Goal: Task Accomplishment & Management: Complete application form

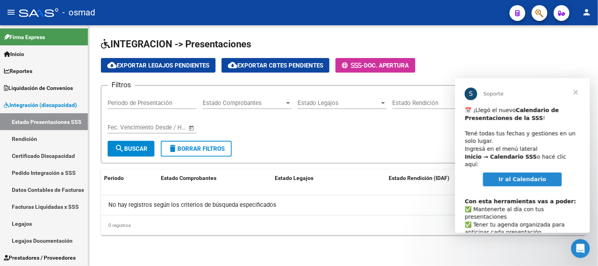
scroll to position [41, 0]
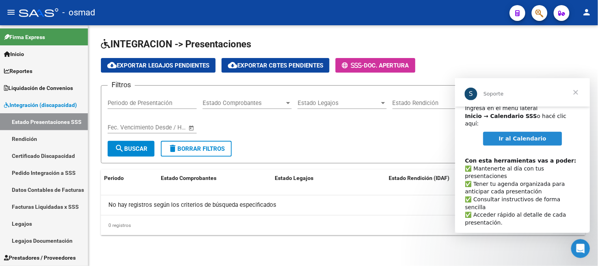
click at [573, 93] on span "Cerrar" at bounding box center [575, 92] width 28 height 28
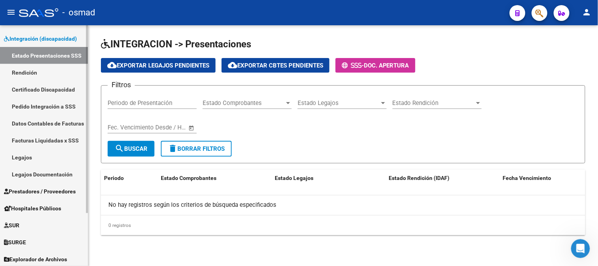
scroll to position [67, 0]
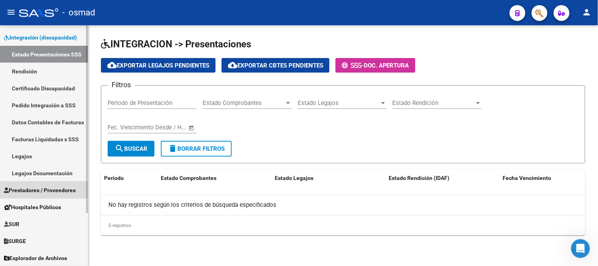
click at [53, 190] on span "Prestadores / Proveedores" at bounding box center [40, 190] width 72 height 9
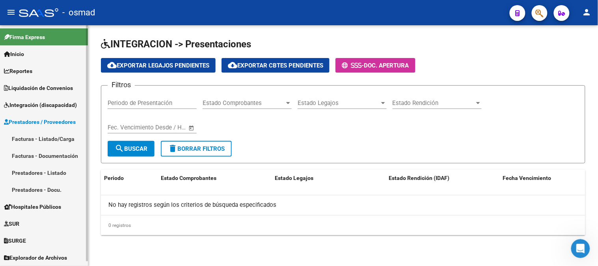
scroll to position [0, 0]
click at [45, 133] on link "Facturas - Listado/Carga" at bounding box center [44, 138] width 88 height 17
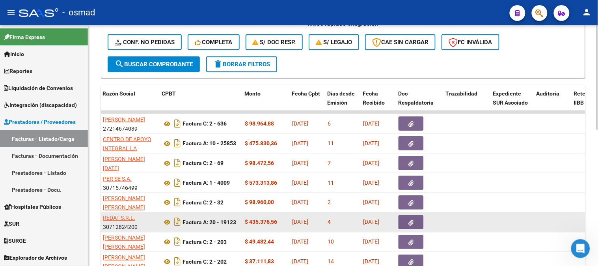
scroll to position [306, 0]
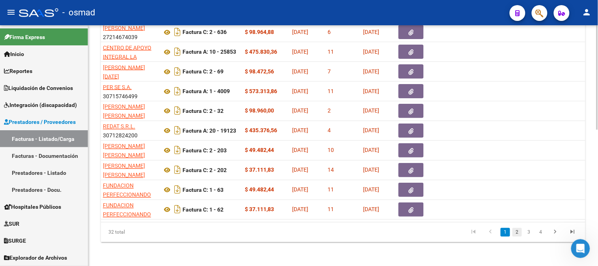
click at [516, 236] on link "2" at bounding box center [516, 232] width 9 height 9
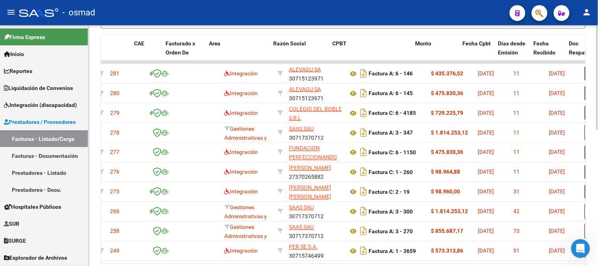
scroll to position [0, 0]
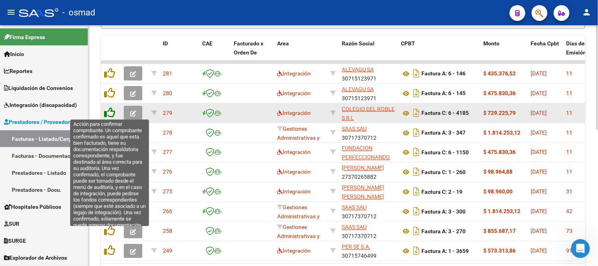
click at [108, 109] on icon at bounding box center [109, 112] width 11 height 11
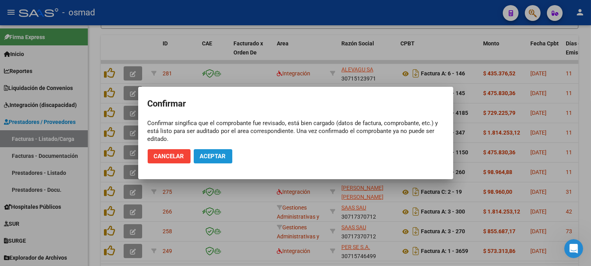
click at [213, 153] on span "Aceptar" at bounding box center [213, 155] width 26 height 7
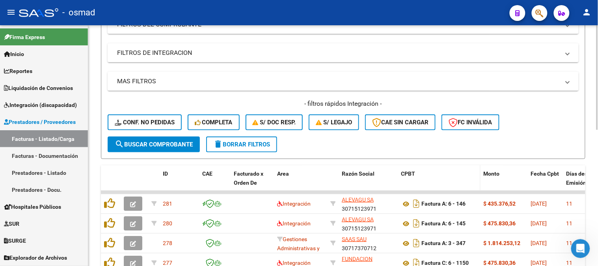
scroll to position [133, 0]
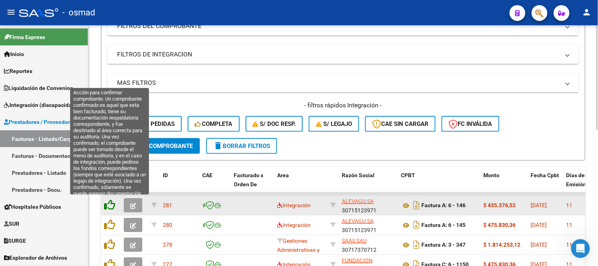
click at [109, 203] on icon at bounding box center [109, 204] width 11 height 11
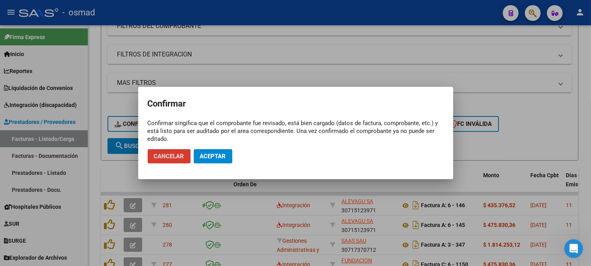
click at [214, 156] on span "Aceptar" at bounding box center [213, 155] width 26 height 7
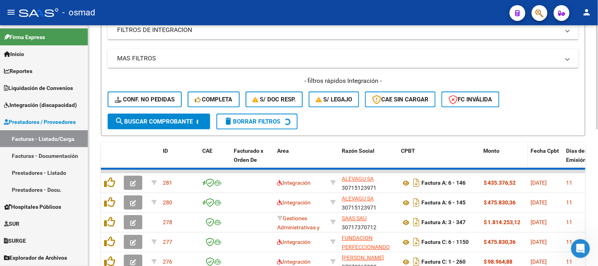
scroll to position [221, 0]
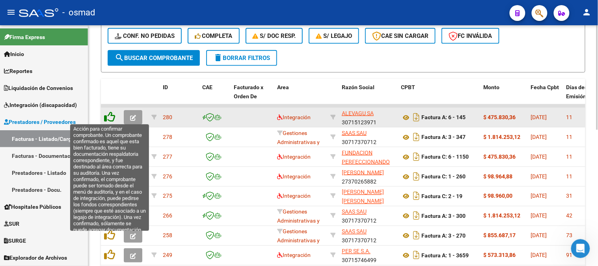
click at [111, 119] on icon at bounding box center [109, 116] width 11 height 11
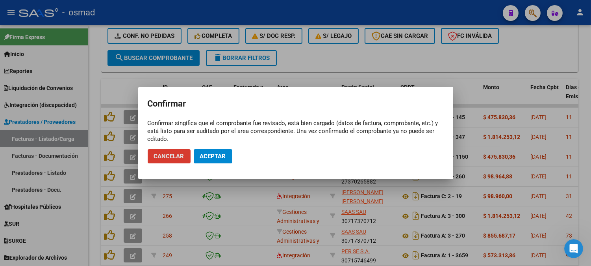
click at [215, 160] on button "Aceptar" at bounding box center [213, 156] width 39 height 14
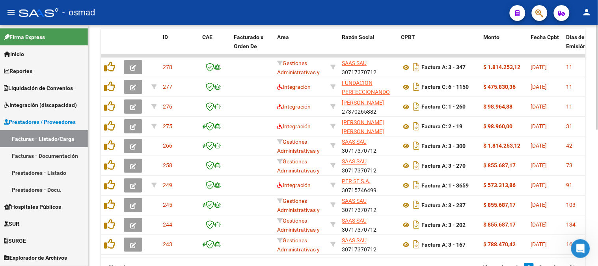
scroll to position [313, 0]
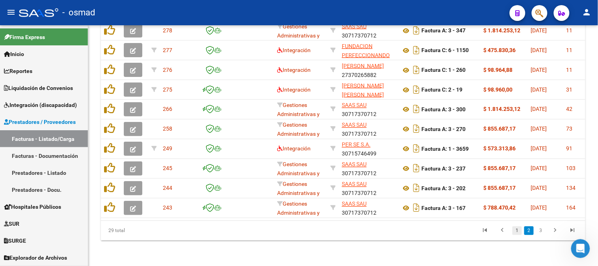
click at [518, 232] on link "1" at bounding box center [516, 230] width 9 height 9
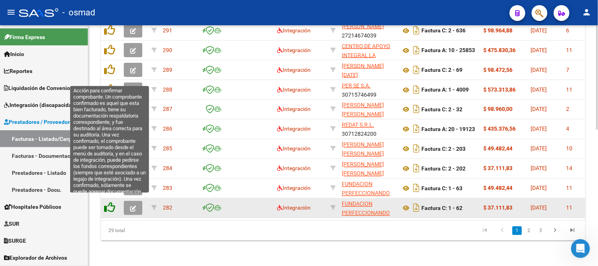
click at [108, 202] on icon at bounding box center [109, 207] width 11 height 11
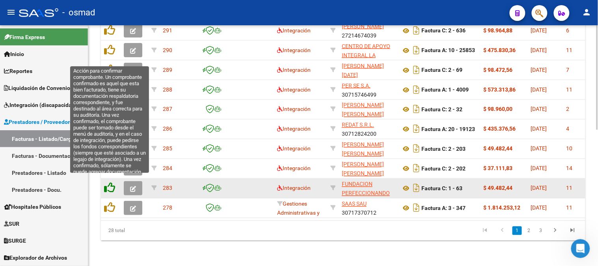
click at [110, 182] on icon at bounding box center [109, 187] width 11 height 11
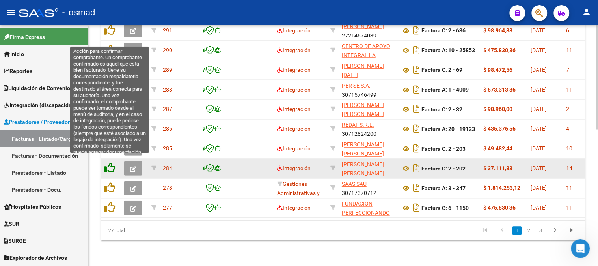
click at [112, 162] on icon at bounding box center [109, 167] width 11 height 11
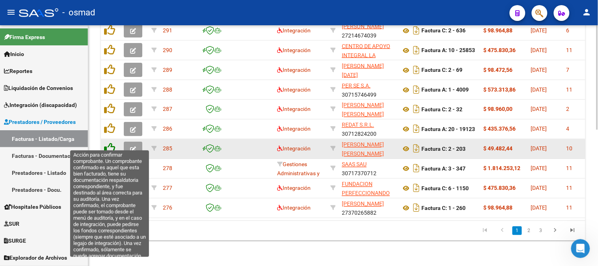
click at [110, 143] on icon at bounding box center [109, 148] width 11 height 11
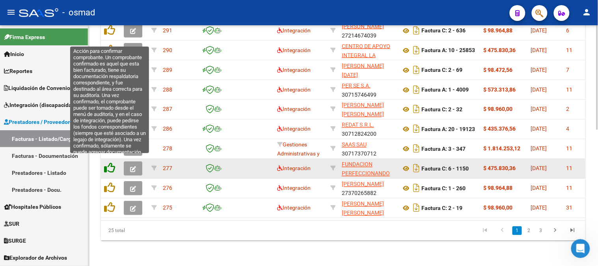
click at [108, 162] on icon at bounding box center [109, 167] width 11 height 11
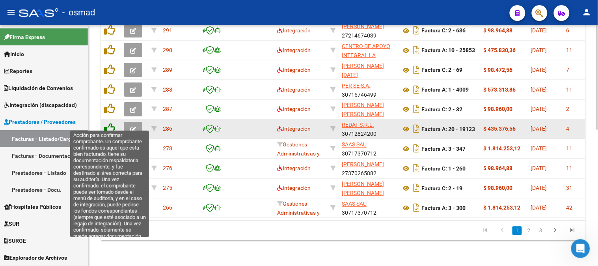
click at [110, 125] on icon at bounding box center [109, 128] width 11 height 11
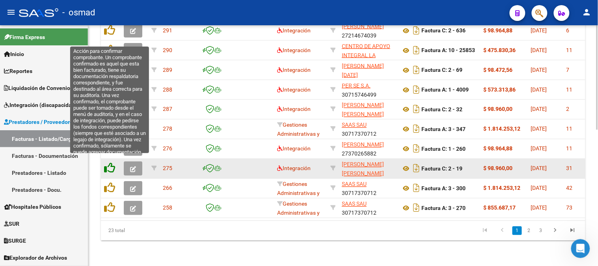
click at [112, 162] on icon at bounding box center [109, 167] width 11 height 11
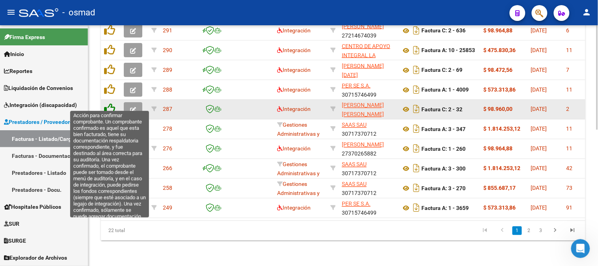
click at [110, 103] on icon at bounding box center [109, 108] width 11 height 11
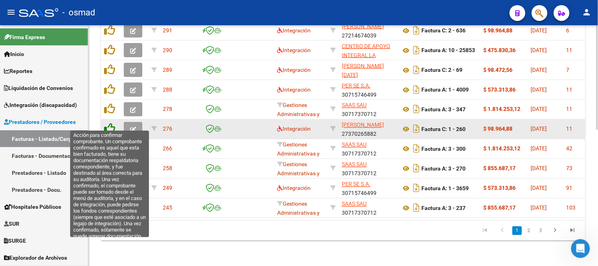
click at [108, 123] on icon at bounding box center [109, 128] width 11 height 11
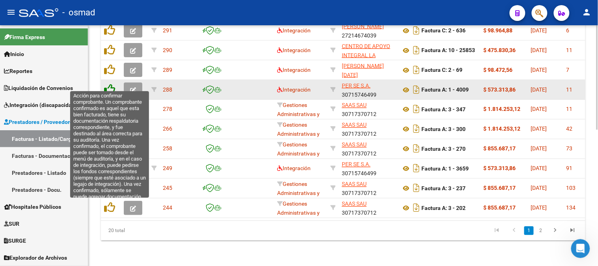
click at [109, 84] on icon at bounding box center [109, 89] width 11 height 11
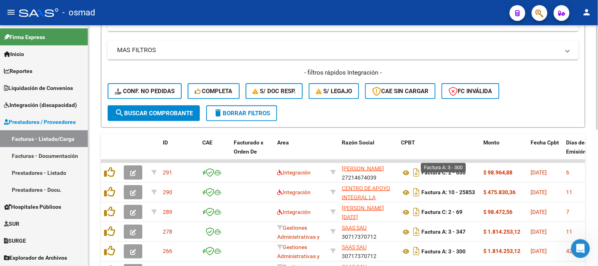
scroll to position [269, 0]
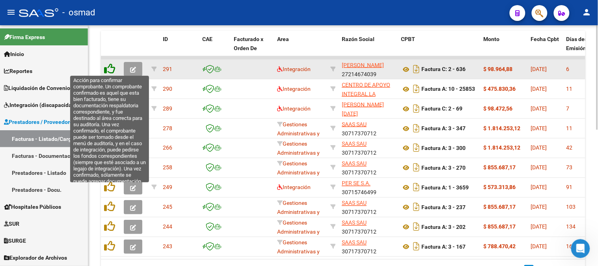
click at [111, 67] on icon at bounding box center [109, 68] width 11 height 11
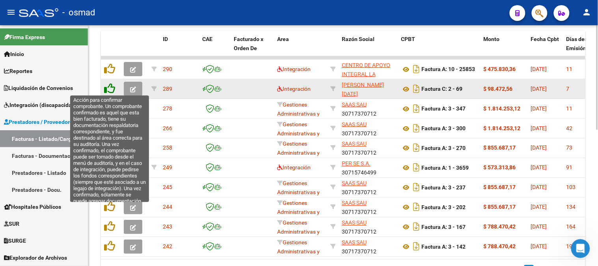
click at [111, 88] on icon at bounding box center [109, 88] width 11 height 11
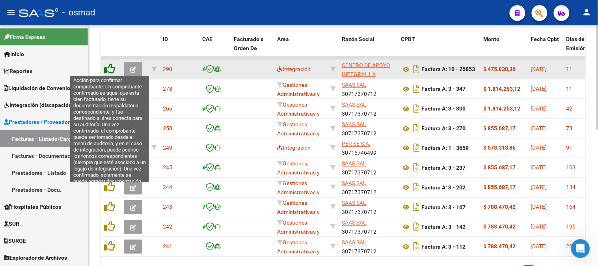
click at [112, 65] on icon at bounding box center [109, 68] width 11 height 11
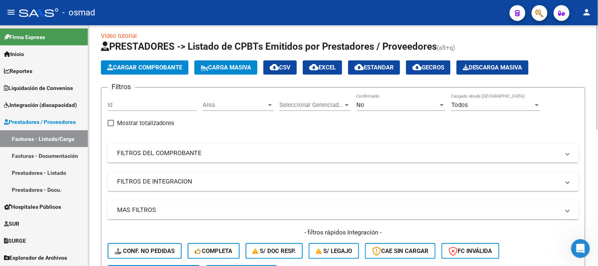
scroll to position [0, 0]
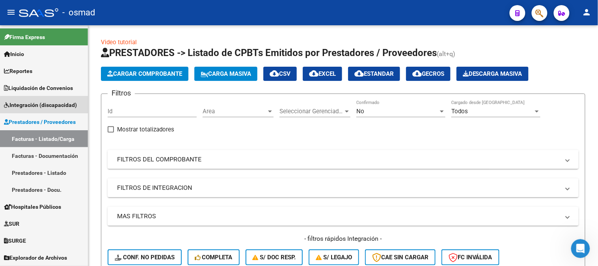
click at [54, 105] on span "Integración (discapacidad)" at bounding box center [40, 104] width 73 height 9
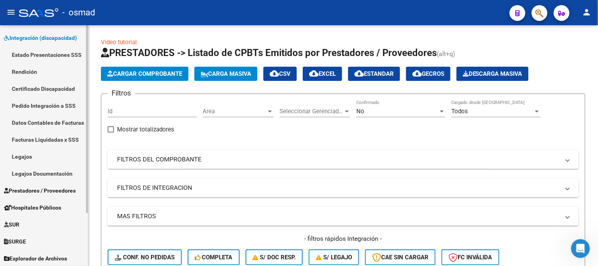
scroll to position [67, 0]
click at [54, 190] on span "Prestadores / Proveedores" at bounding box center [40, 190] width 72 height 9
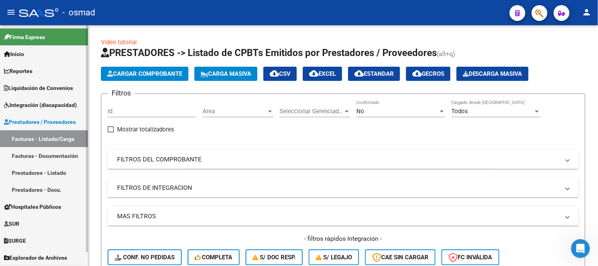
scroll to position [0, 0]
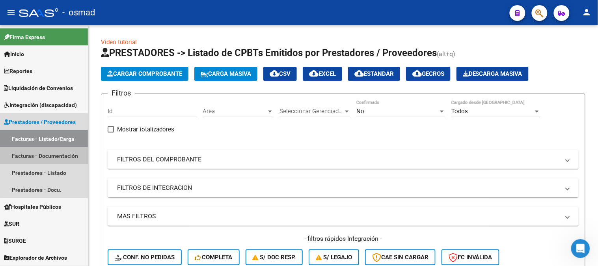
click at [58, 152] on link "Facturas - Documentación" at bounding box center [44, 155] width 88 height 17
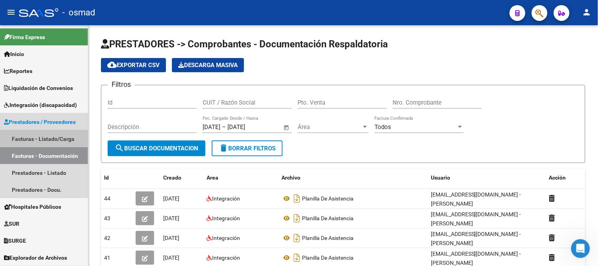
click at [59, 136] on link "Facturas - Listado/Carga" at bounding box center [44, 138] width 88 height 17
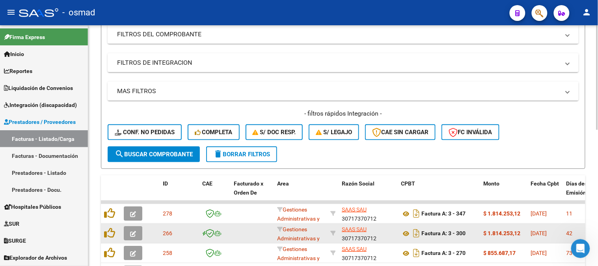
scroll to position [131, 0]
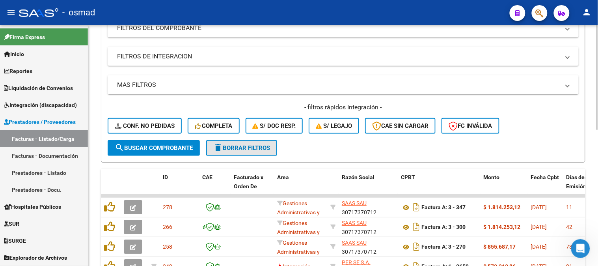
click at [246, 144] on span "delete Borrar Filtros" at bounding box center [241, 147] width 57 height 7
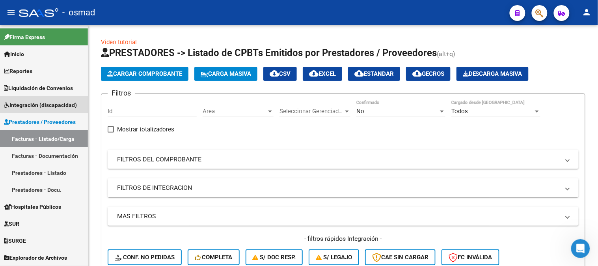
click at [52, 102] on span "Integración (discapacidad)" at bounding box center [40, 104] width 73 height 9
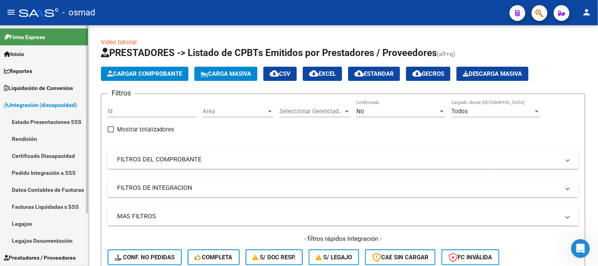
click at [68, 169] on link "Pedido Integración a SSS" at bounding box center [44, 172] width 88 height 17
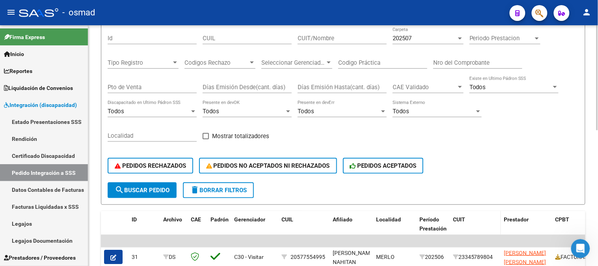
scroll to position [44, 0]
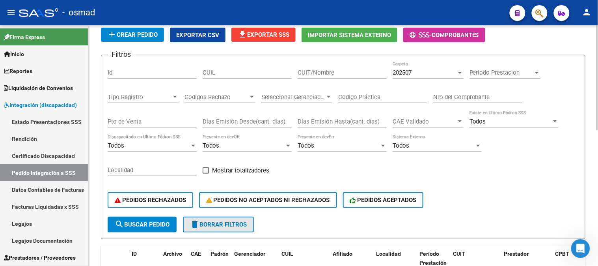
click at [230, 223] on span "delete Borrar Filtros" at bounding box center [218, 224] width 57 height 7
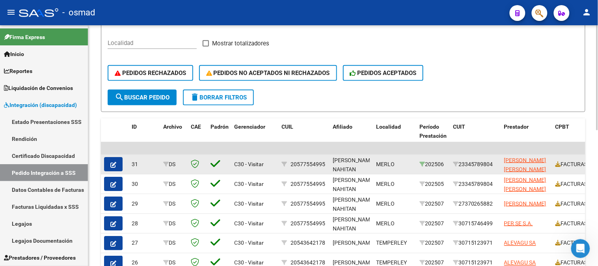
scroll to position [131, 0]
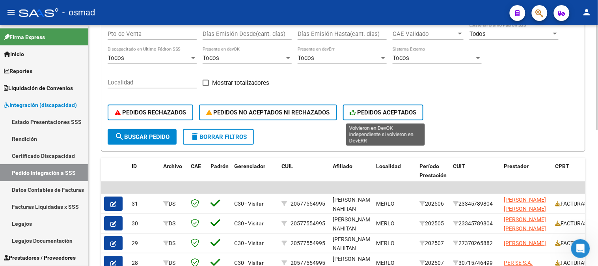
click at [399, 113] on span "PEDIDOS ACEPTADOS" at bounding box center [383, 112] width 67 height 7
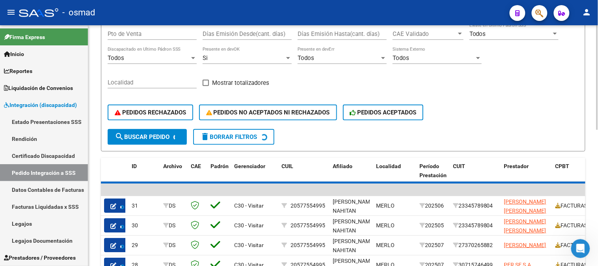
scroll to position [111, 0]
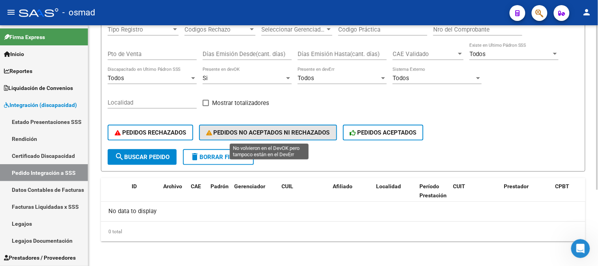
click at [302, 129] on span "PEDIDOS NO ACEPTADOS NI RECHAZADOS" at bounding box center [268, 132] width 124 height 7
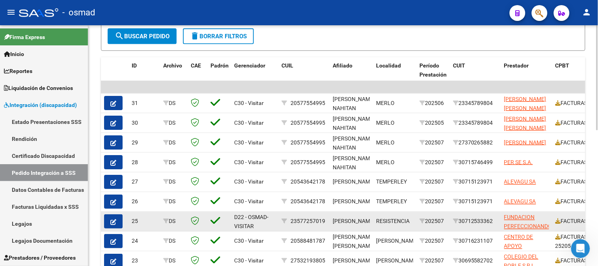
scroll to position [222, 0]
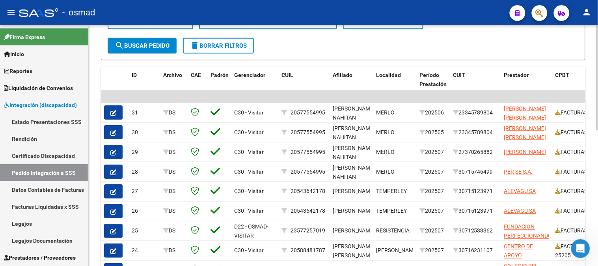
click at [245, 46] on span "delete Borrar Filtros" at bounding box center [218, 45] width 57 height 7
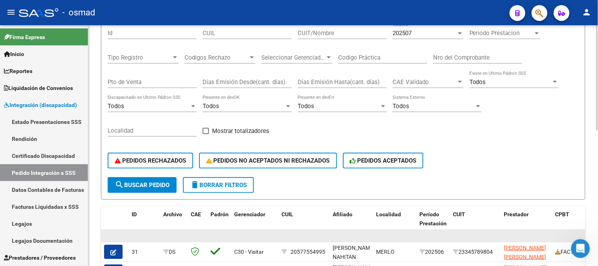
scroll to position [47, 0]
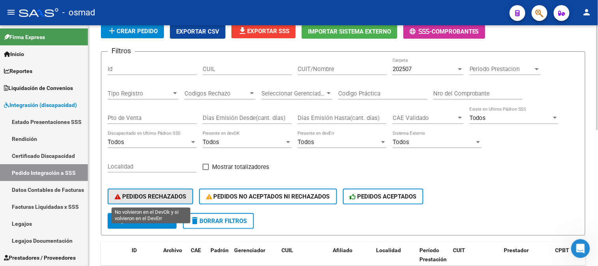
click at [148, 195] on span "PEDIDOS RECHAZADOS" at bounding box center [150, 196] width 71 height 7
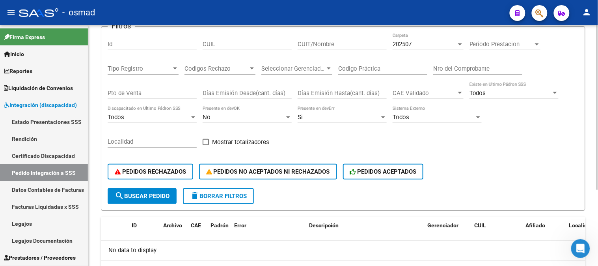
scroll to position [111, 0]
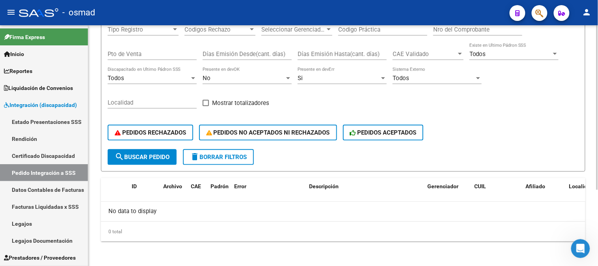
click at [245, 159] on span "delete Borrar Filtros" at bounding box center [218, 156] width 57 height 7
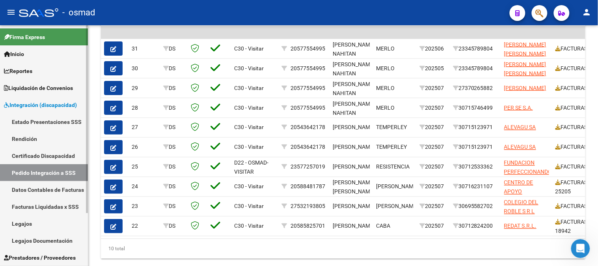
scroll to position [44, 0]
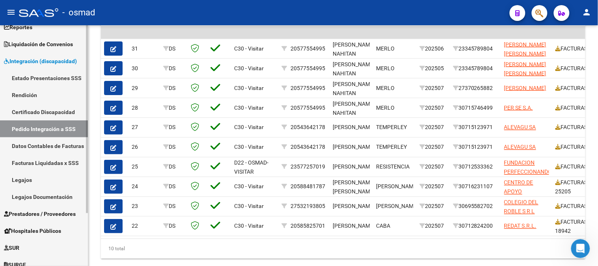
click at [49, 213] on span "Prestadores / Proveedores" at bounding box center [40, 213] width 72 height 9
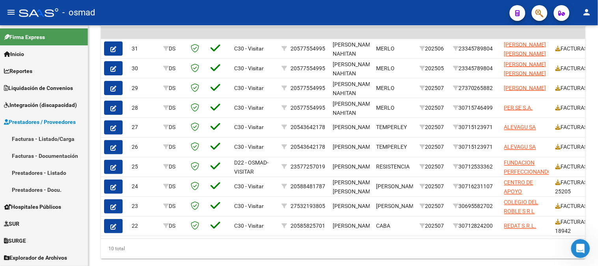
scroll to position [0, 0]
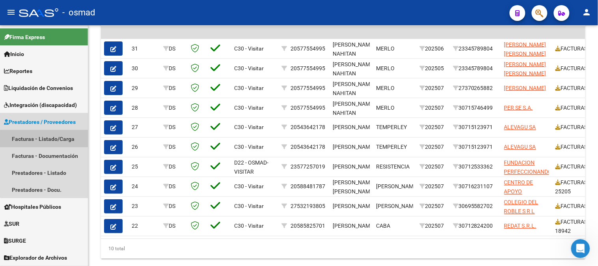
click at [64, 140] on link "Facturas - Listado/Carga" at bounding box center [44, 138] width 88 height 17
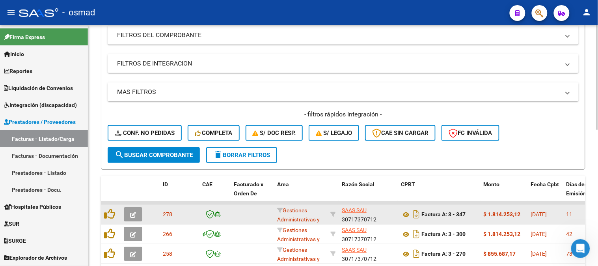
scroll to position [219, 0]
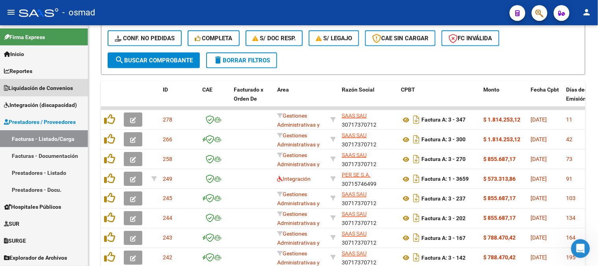
click at [65, 84] on span "Liquidación de Convenios" at bounding box center [38, 88] width 69 height 9
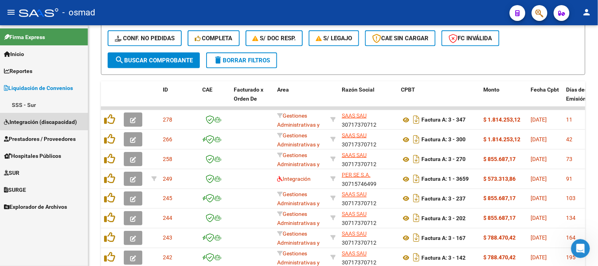
click at [52, 119] on span "Integración (discapacidad)" at bounding box center [40, 121] width 73 height 9
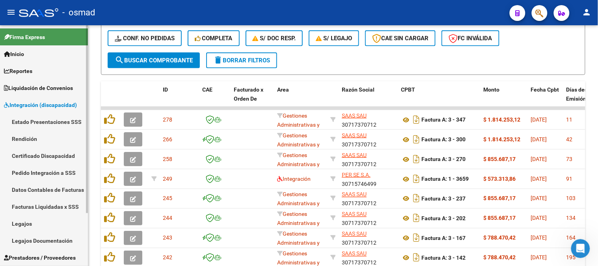
click at [66, 171] on link "Pedido Integración a SSS" at bounding box center [44, 172] width 88 height 17
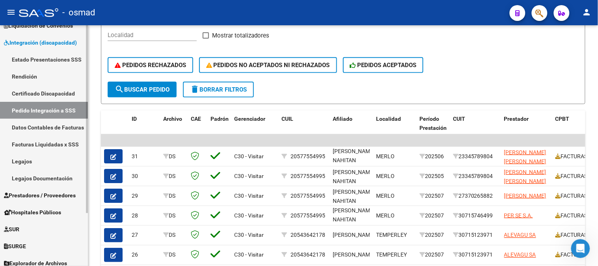
scroll to position [67, 0]
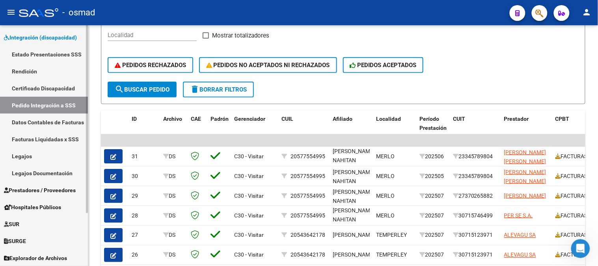
click at [70, 188] on span "Prestadores / Proveedores" at bounding box center [40, 190] width 72 height 9
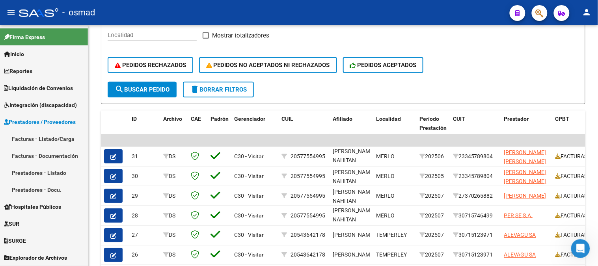
scroll to position [0, 0]
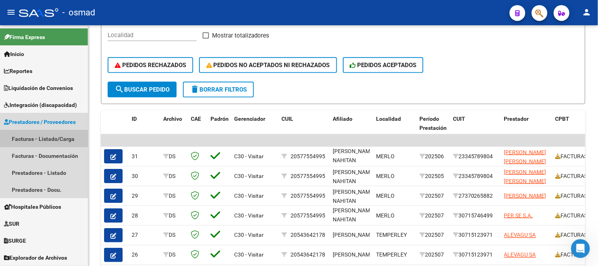
click at [68, 139] on link "Facturas - Listado/Carga" at bounding box center [44, 138] width 88 height 17
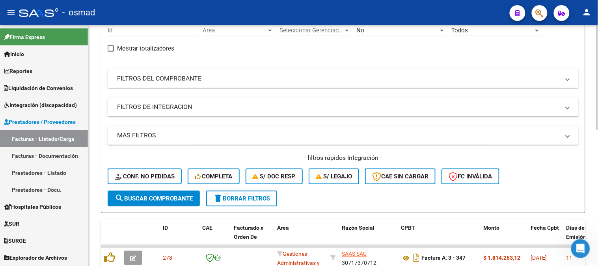
scroll to position [91, 0]
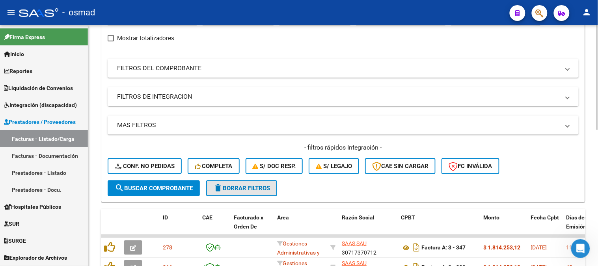
click at [266, 186] on span "delete Borrar Filtros" at bounding box center [241, 187] width 57 height 7
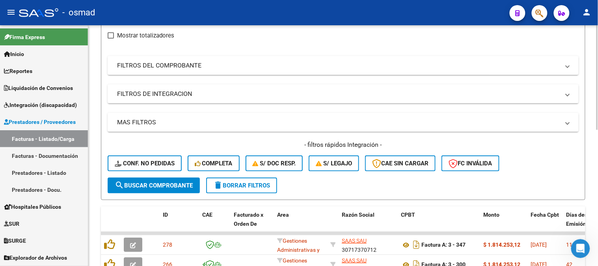
scroll to position [50, 0]
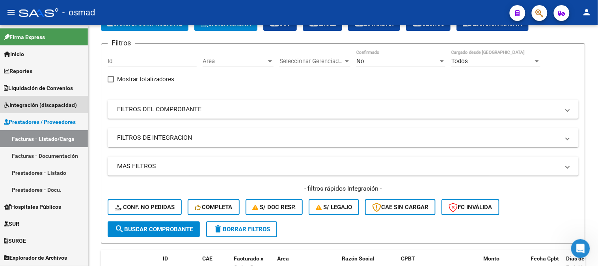
click at [61, 106] on span "Integración (discapacidad)" at bounding box center [40, 104] width 73 height 9
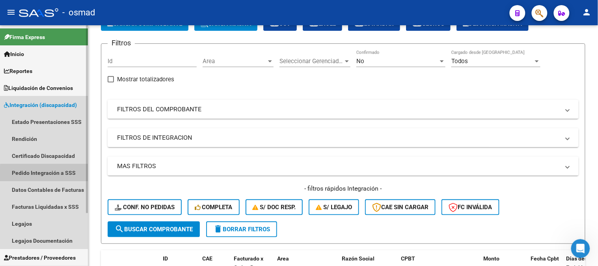
click at [50, 173] on link "Pedido Integración a SSS" at bounding box center [44, 172] width 88 height 17
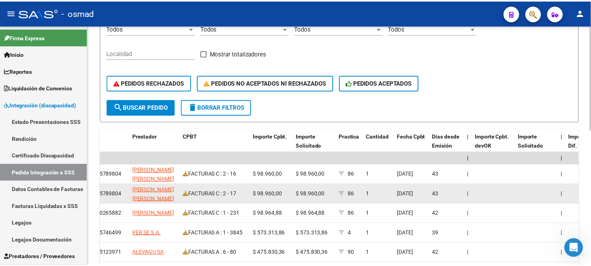
scroll to position [178, 0]
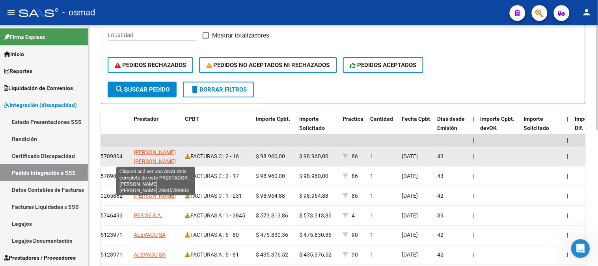
click at [169, 161] on span "[PERSON_NAME] [PERSON_NAME]" at bounding box center [155, 156] width 42 height 15
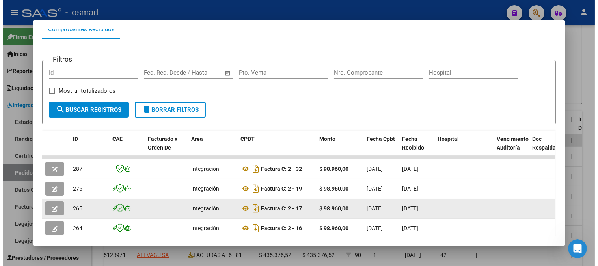
scroll to position [132, 0]
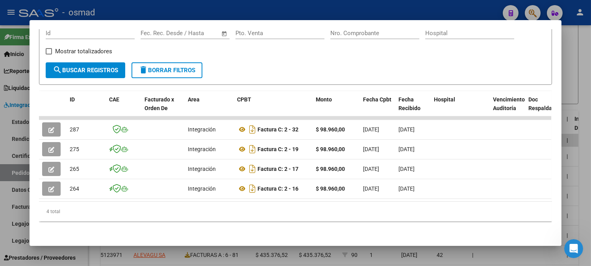
click at [583, 68] on div at bounding box center [295, 133] width 591 height 266
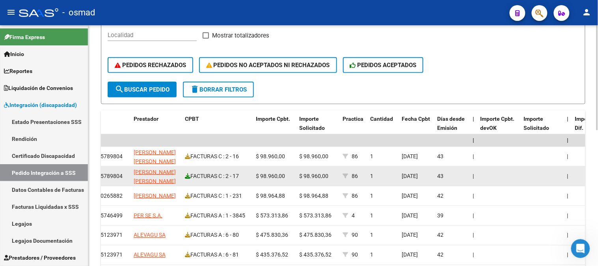
click at [188, 175] on icon at bounding box center [188, 176] width 6 height 6
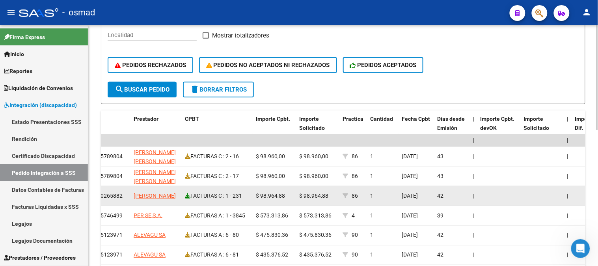
click at [188, 194] on icon at bounding box center [188, 196] width 6 height 6
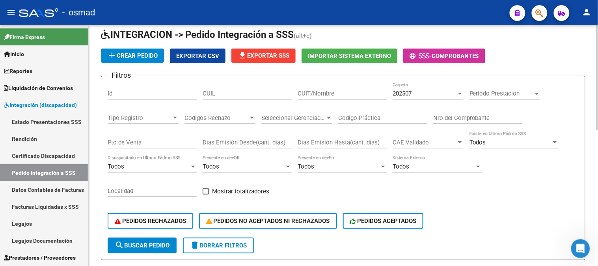
scroll to position [3, 0]
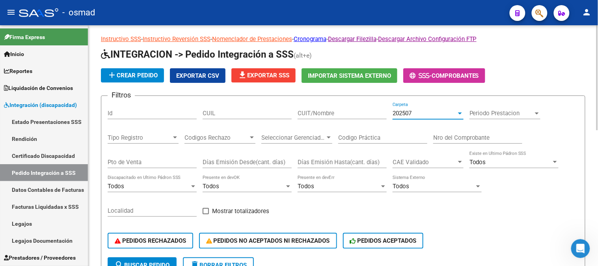
click at [461, 113] on div at bounding box center [460, 113] width 4 height 2
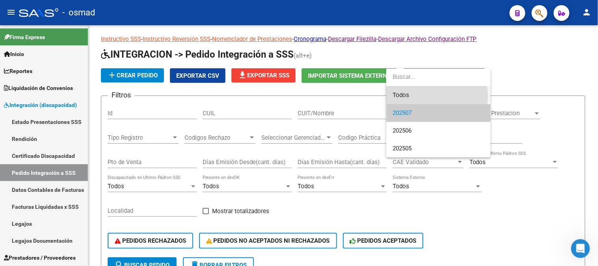
click at [416, 96] on span "Todos" at bounding box center [438, 95] width 92 height 18
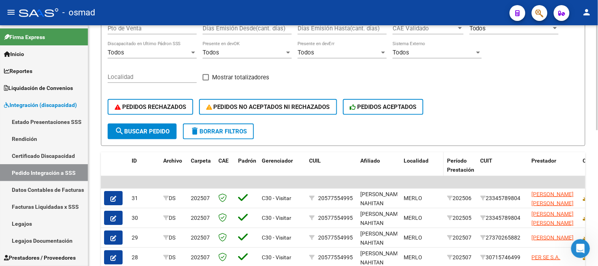
scroll to position [135, 0]
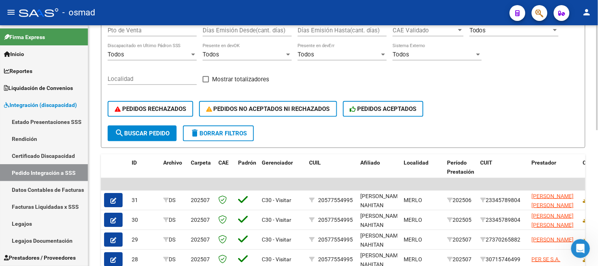
click at [228, 135] on span "delete Borrar Filtros" at bounding box center [218, 133] width 57 height 7
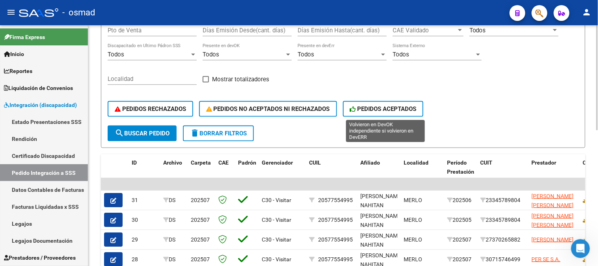
click at [412, 106] on span "PEDIDOS ACEPTADOS" at bounding box center [383, 108] width 67 height 7
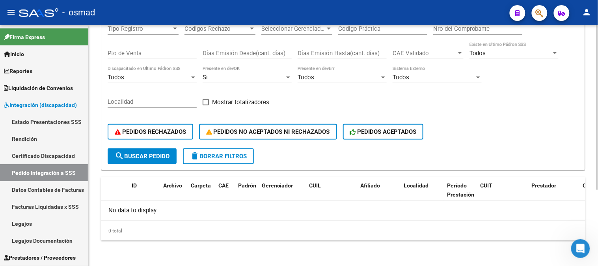
scroll to position [111, 0]
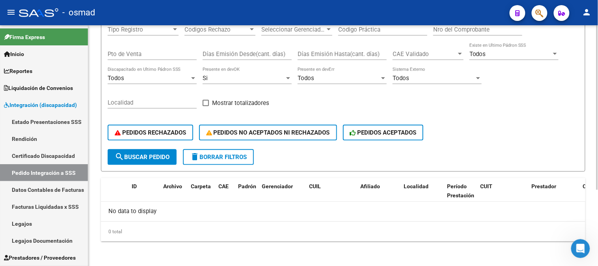
click at [230, 153] on span "delete Borrar Filtros" at bounding box center [218, 156] width 57 height 7
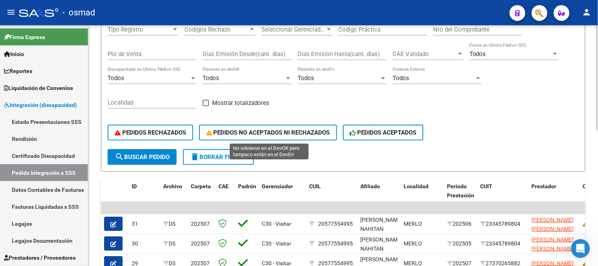
click at [273, 134] on span "PEDIDOS NO ACEPTADOS NI RECHAZADOS" at bounding box center [268, 132] width 124 height 7
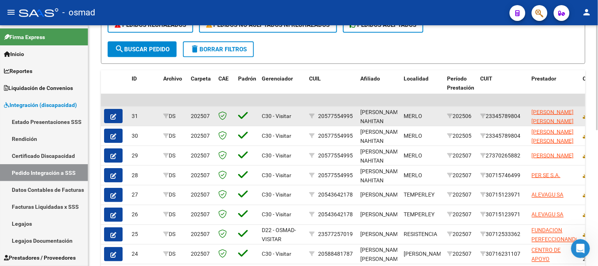
scroll to position [199, 0]
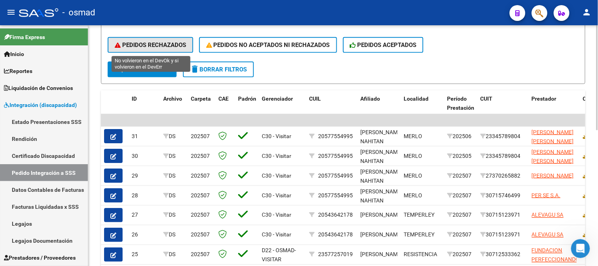
click at [166, 48] on span "PEDIDOS RECHAZADOS" at bounding box center [150, 44] width 71 height 7
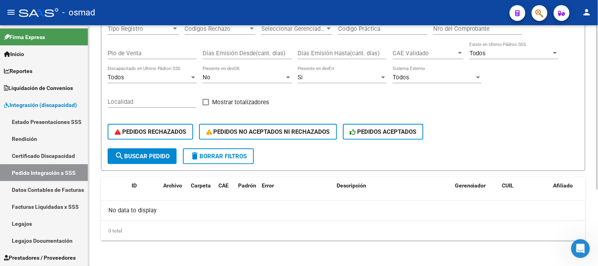
scroll to position [111, 0]
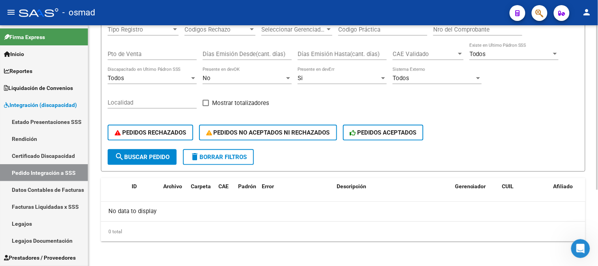
click at [227, 151] on button "delete Borrar Filtros" at bounding box center [218, 157] width 71 height 16
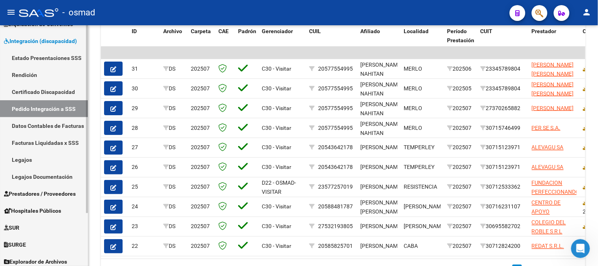
scroll to position [67, 0]
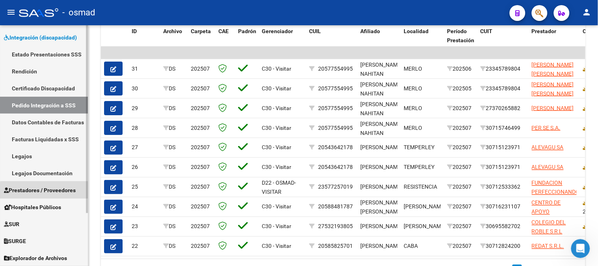
click at [61, 192] on span "Prestadores / Proveedores" at bounding box center [40, 190] width 72 height 9
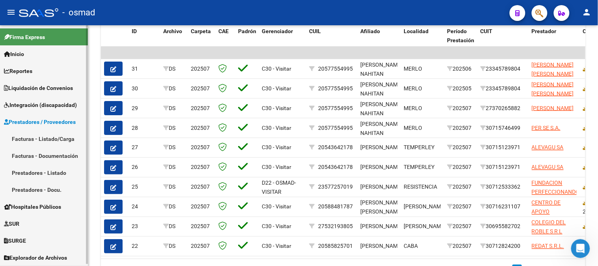
scroll to position [0, 0]
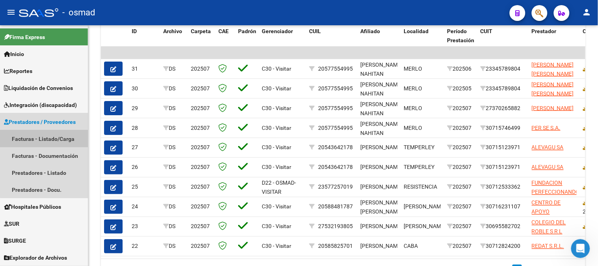
click at [72, 137] on link "Facturas - Listado/Carga" at bounding box center [44, 138] width 88 height 17
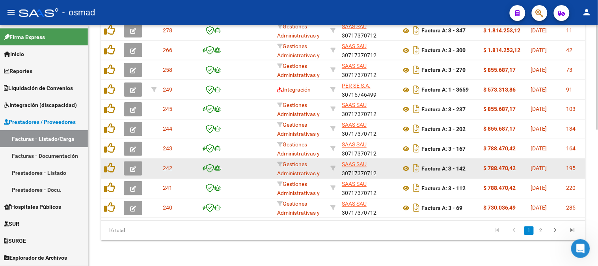
scroll to position [313, 0]
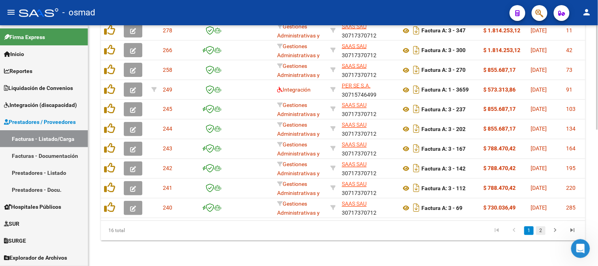
click at [540, 232] on link "2" at bounding box center [540, 230] width 9 height 9
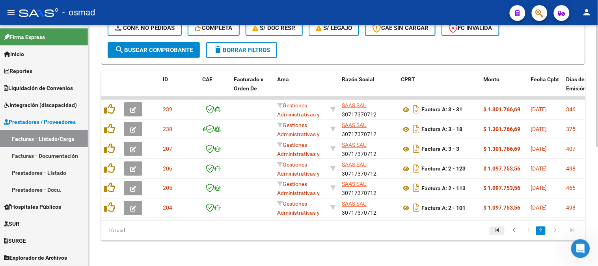
click at [501, 228] on icon "go to first page" at bounding box center [497, 231] width 10 height 9
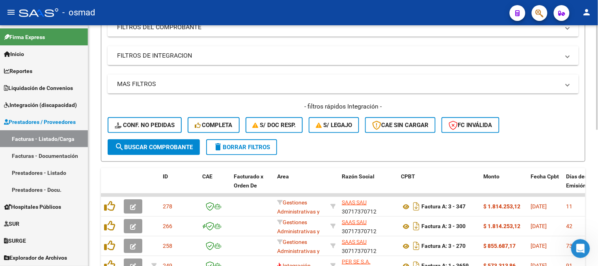
scroll to position [103, 0]
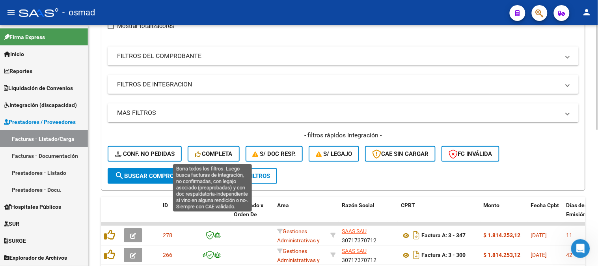
click at [227, 151] on span "Completa" at bounding box center [214, 153] width 38 height 7
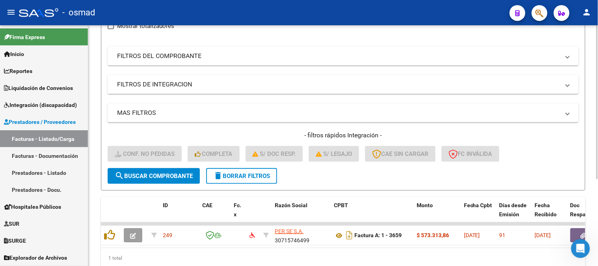
click at [235, 164] on div "- filtros rápidos Integración - Conf. no pedidas Completa S/ Doc Resp. S/ legaj…" at bounding box center [343, 149] width 471 height 37
click at [245, 175] on span "delete Borrar Filtros" at bounding box center [241, 175] width 57 height 7
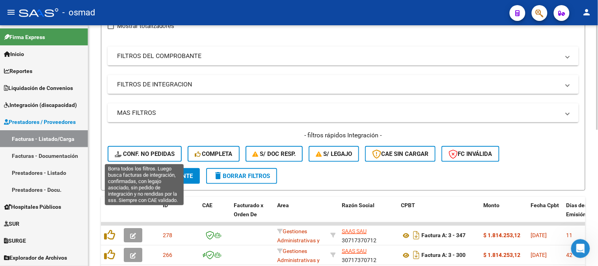
click at [166, 156] on span "Conf. no pedidas" at bounding box center [145, 153] width 60 height 7
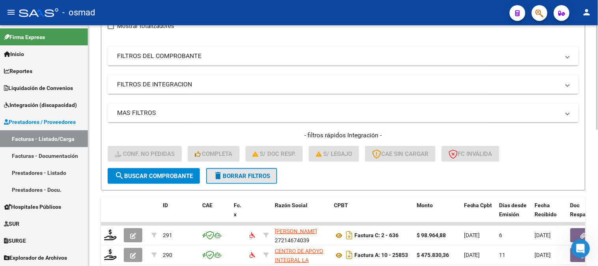
click at [271, 176] on button "delete Borrar Filtros" at bounding box center [241, 176] width 71 height 16
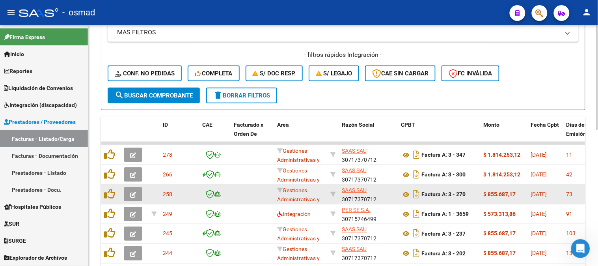
scroll to position [191, 0]
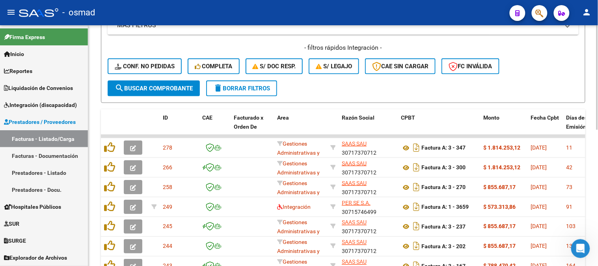
click at [461, 73] on div "- filtros rápidos Integración - Conf. no pedidas Completa S/ Doc Resp. S/ legaj…" at bounding box center [343, 61] width 471 height 37
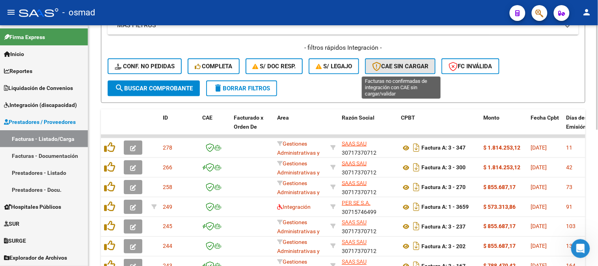
click at [414, 69] on span "CAE SIN CARGAR" at bounding box center [400, 66] width 56 height 7
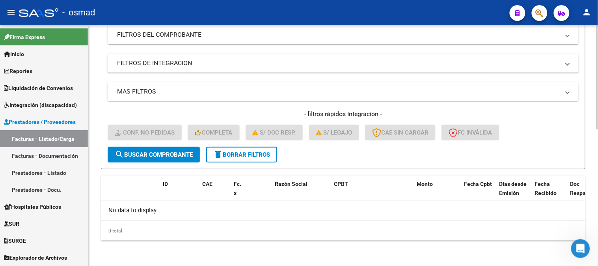
scroll to position [123, 0]
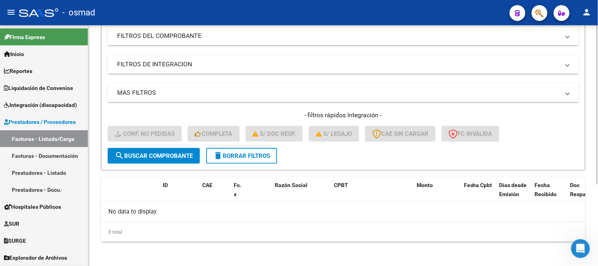
click at [238, 157] on span "delete Borrar Filtros" at bounding box center [241, 155] width 57 height 7
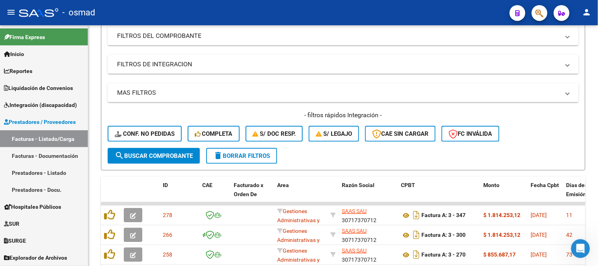
click at [24, 155] on link "Facturas - Documentación" at bounding box center [44, 155] width 88 height 17
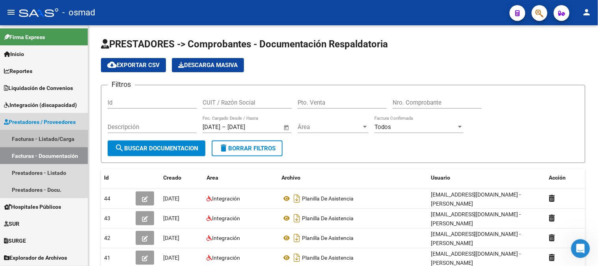
click at [48, 140] on link "Facturas - Listado/Carga" at bounding box center [44, 138] width 88 height 17
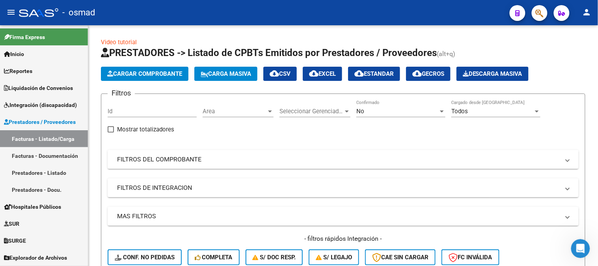
click at [65, 104] on span "Integración (discapacidad)" at bounding box center [40, 104] width 73 height 9
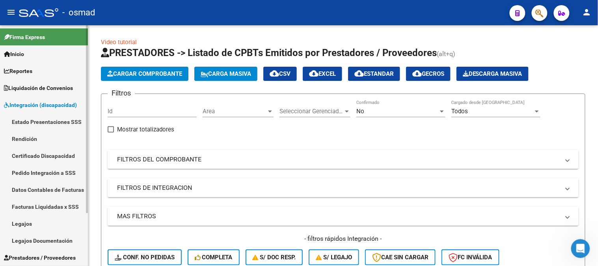
click at [43, 165] on link "Pedido Integración a SSS" at bounding box center [44, 172] width 88 height 17
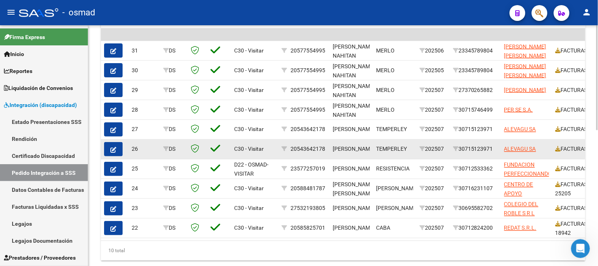
scroll to position [306, 0]
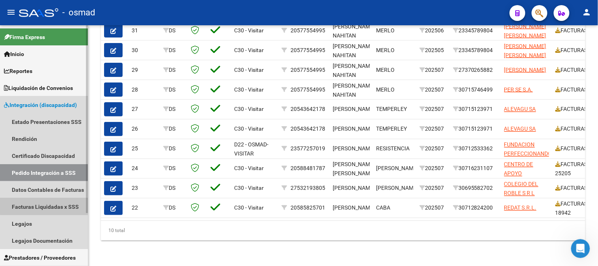
click at [70, 204] on link "Facturas Liquidadas x SSS" at bounding box center [44, 206] width 88 height 17
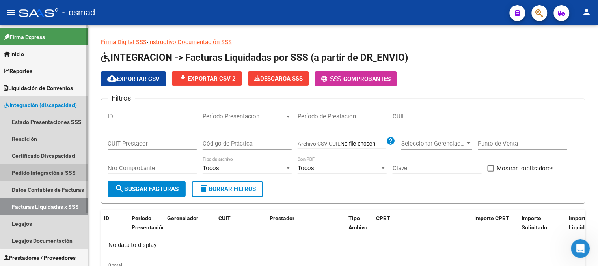
click at [57, 170] on link "Pedido Integración a SSS" at bounding box center [44, 172] width 88 height 17
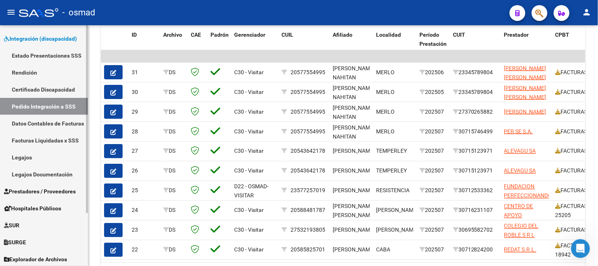
scroll to position [67, 0]
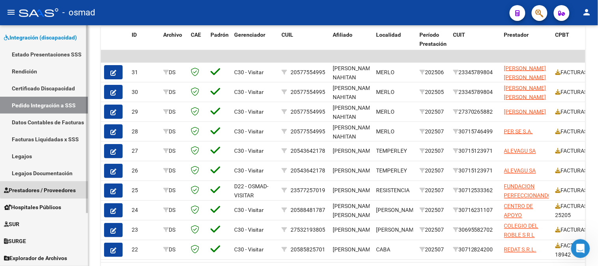
click at [57, 188] on span "Prestadores / Proveedores" at bounding box center [40, 190] width 72 height 9
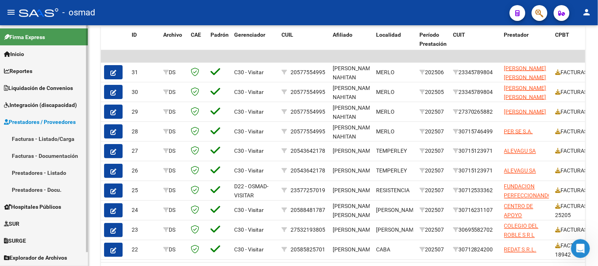
scroll to position [0, 0]
click at [65, 136] on link "Facturas - Listado/Carga" at bounding box center [44, 138] width 88 height 17
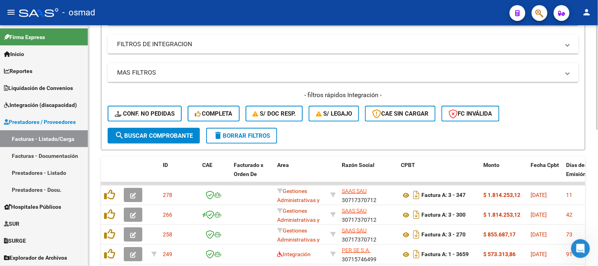
scroll to position [131, 0]
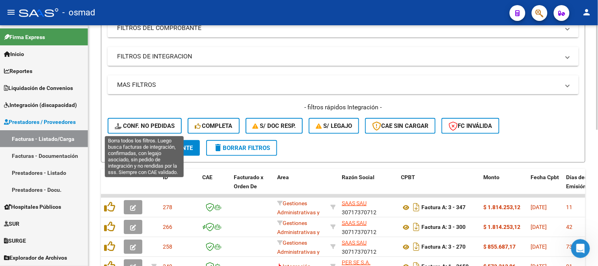
click at [164, 124] on span "Conf. no pedidas" at bounding box center [145, 125] width 60 height 7
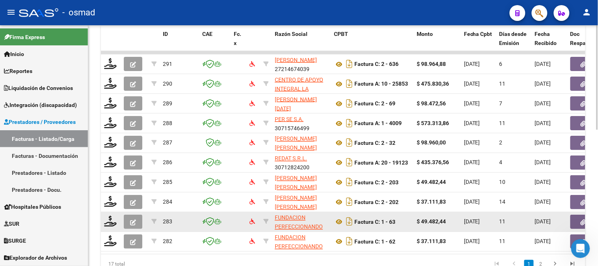
scroll to position [313, 0]
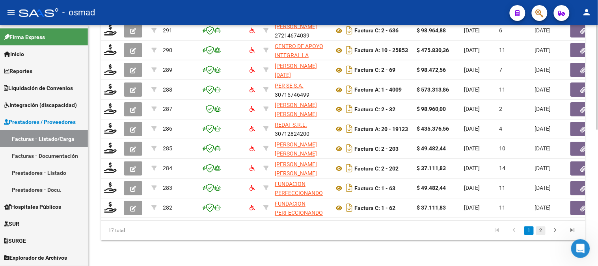
click at [541, 232] on link "2" at bounding box center [540, 230] width 9 height 9
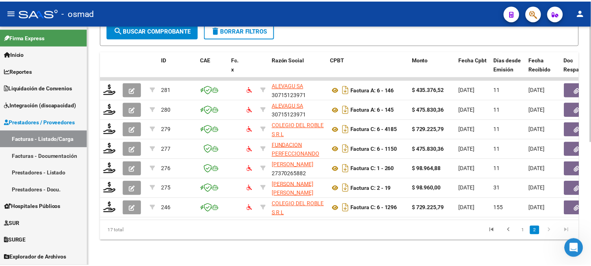
scroll to position [254, 0]
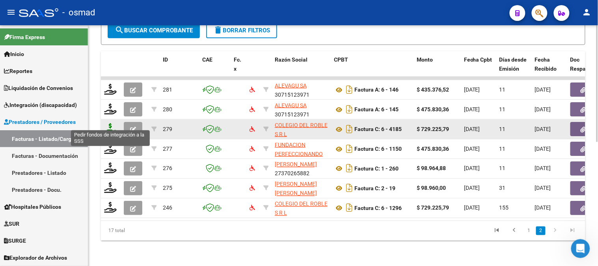
click at [109, 123] on icon at bounding box center [110, 128] width 13 height 11
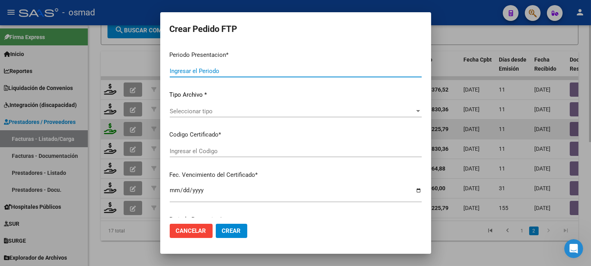
type input "202508"
type input "$ 729.225,79"
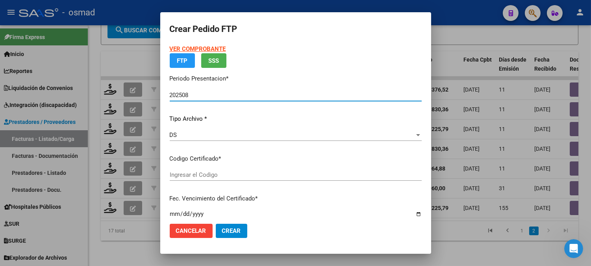
type input "ARG010005321938020230713-20280713BS413"
type input "[DATE]"
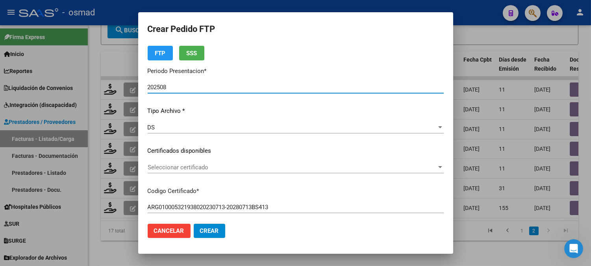
scroll to position [44, 0]
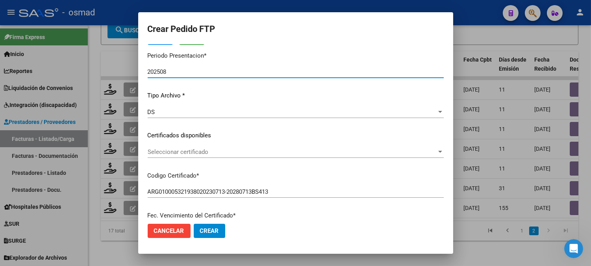
click at [438, 152] on div at bounding box center [440, 151] width 4 height 2
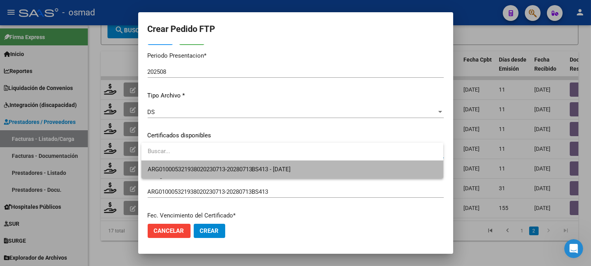
click at [407, 168] on span "ARG010005321938020230713-20280713BS413 - [DATE]" at bounding box center [293, 169] width 290 height 18
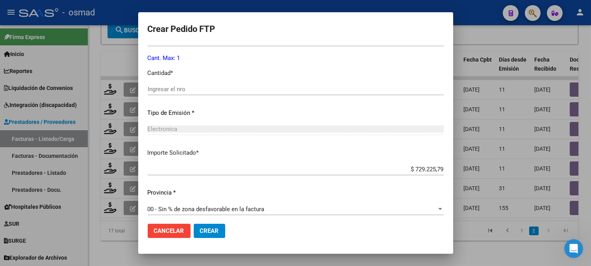
scroll to position [355, 0]
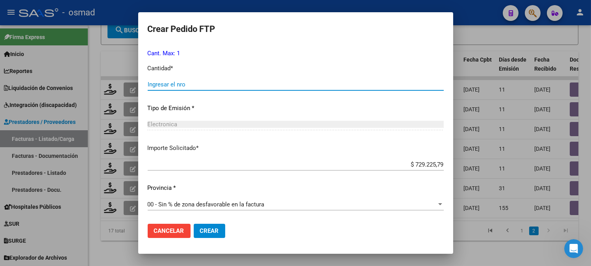
click at [217, 86] on input "Ingresar el nro" at bounding box center [296, 84] width 296 height 7
type input "1"
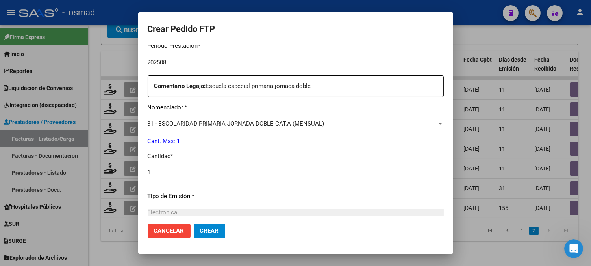
scroll to position [310, 0]
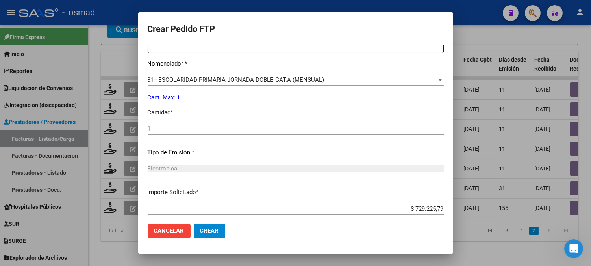
click at [215, 233] on span "Crear" at bounding box center [209, 230] width 19 height 7
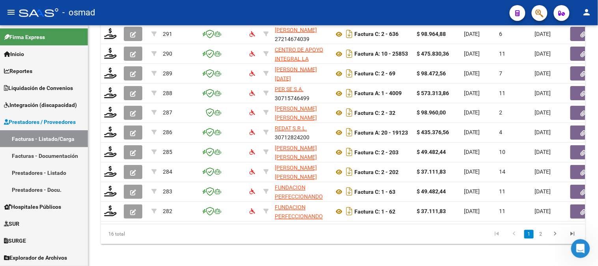
scroll to position [313, 0]
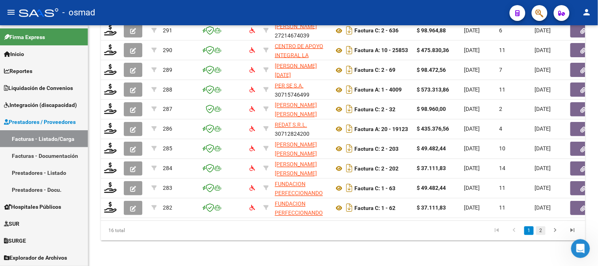
click at [544, 232] on link "2" at bounding box center [540, 230] width 9 height 9
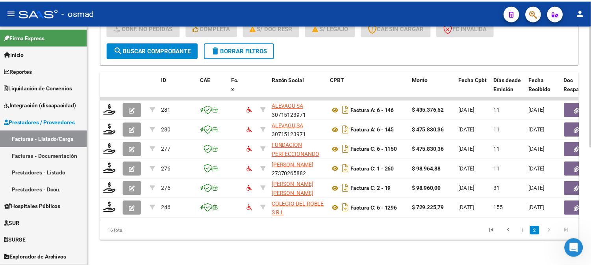
scroll to position [234, 0]
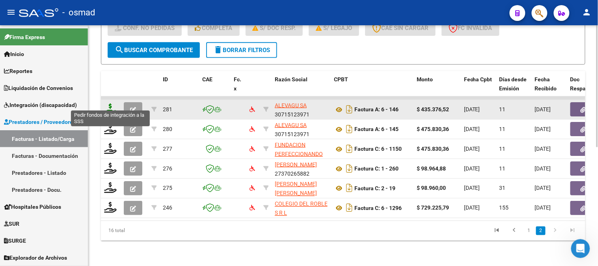
click at [111, 103] on icon at bounding box center [110, 108] width 13 height 11
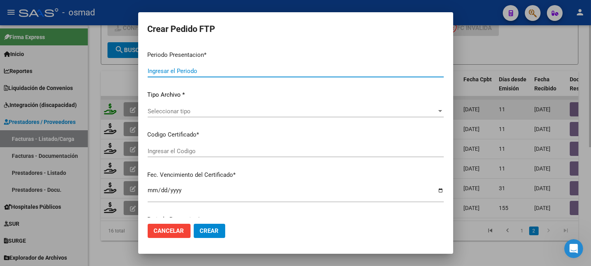
type input "202508"
type input "$ 435.376,52"
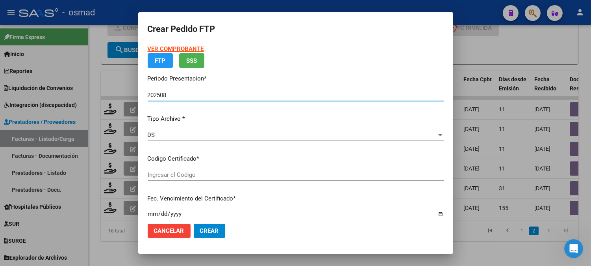
type input "ARG02000543642172022062320270623BS413"
type input "[DATE]"
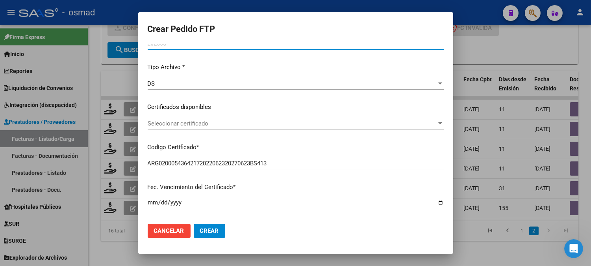
scroll to position [87, 0]
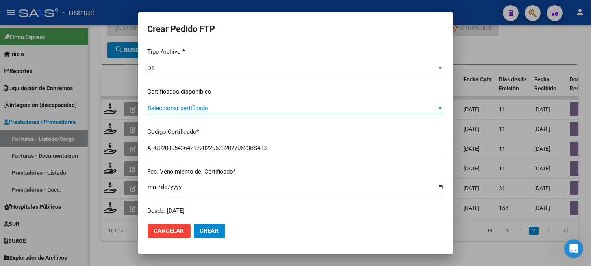
click at [266, 108] on span "Seleccionar certificado" at bounding box center [292, 107] width 289 height 7
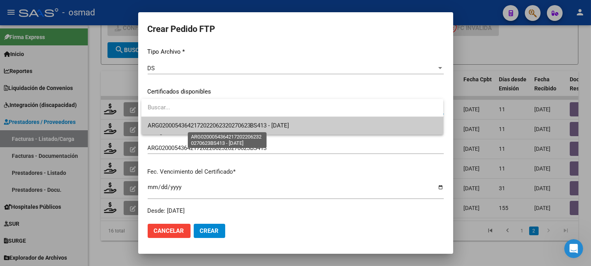
click at [274, 124] on span "ARG02000543642172022062320270623BS413 - [DATE]" at bounding box center [219, 125] width 142 height 7
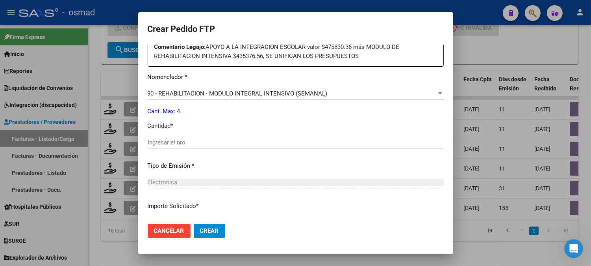
scroll to position [306, 0]
click at [192, 137] on div "Ingresar el nro" at bounding box center [296, 142] width 296 height 12
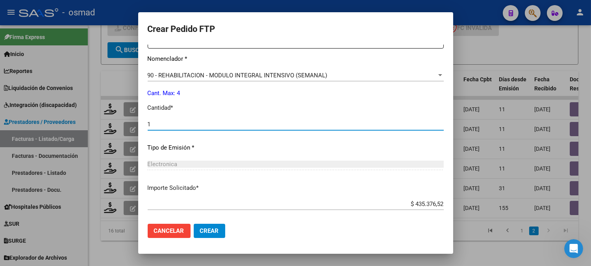
scroll to position [363, 0]
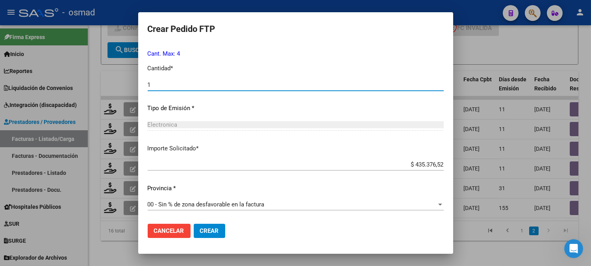
type input "1"
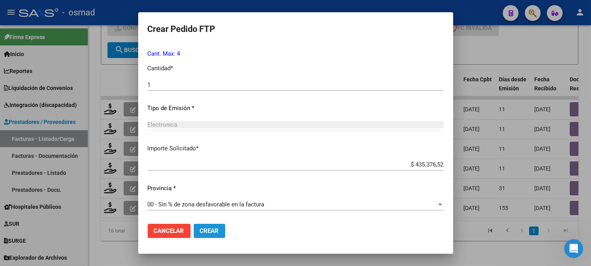
click at [222, 228] on button "Crear" at bounding box center [210, 230] width 32 height 14
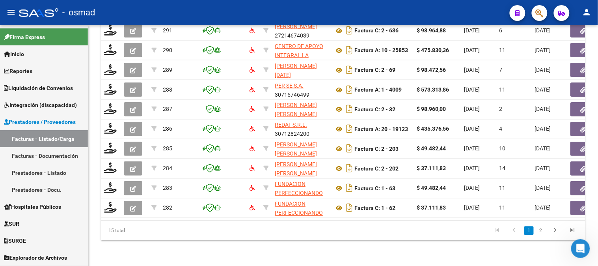
scroll to position [313, 0]
click at [544, 229] on link "2" at bounding box center [540, 230] width 9 height 9
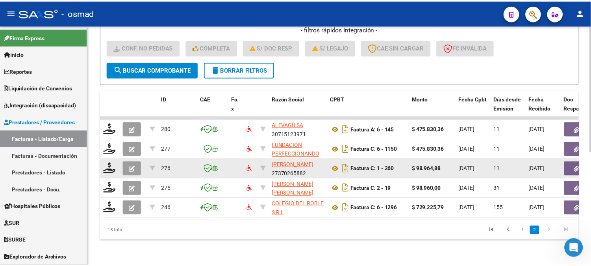
scroll to position [215, 0]
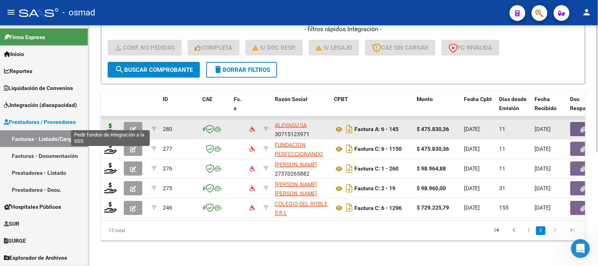
click at [112, 123] on icon at bounding box center [110, 128] width 13 height 11
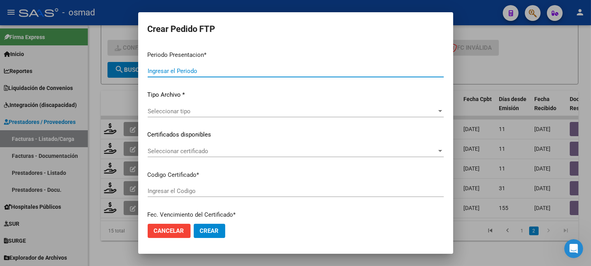
type input "202508"
type input "$ 475.830,36"
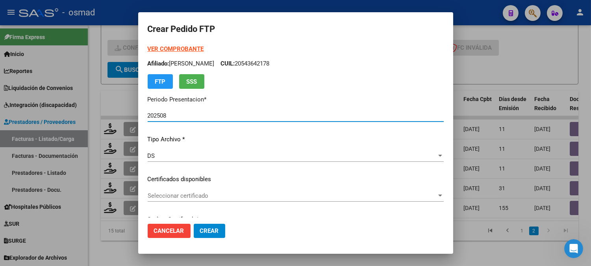
type input "ARG02000543642172022062320270623BS413"
type input "[DATE]"
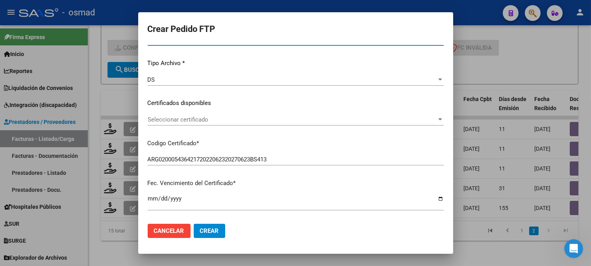
scroll to position [87, 0]
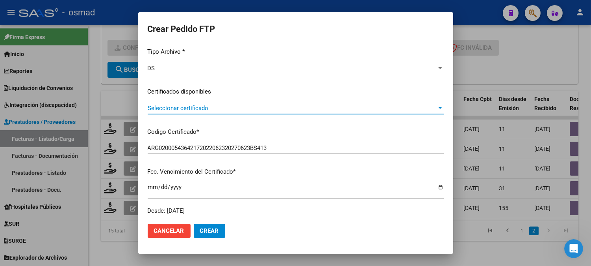
click at [260, 105] on span "Seleccionar certificado" at bounding box center [292, 107] width 289 height 7
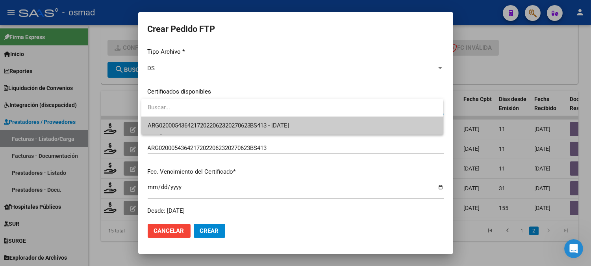
click at [275, 128] on span "ARG02000543642172022062320270623BS413 - [DATE]" at bounding box center [293, 126] width 290 height 18
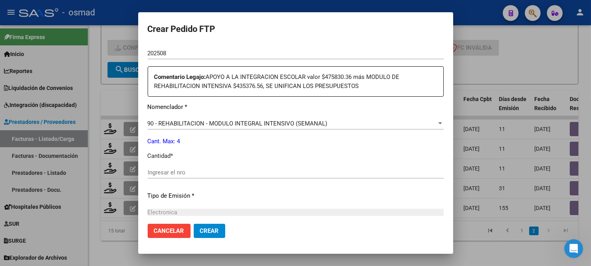
scroll to position [232, 0]
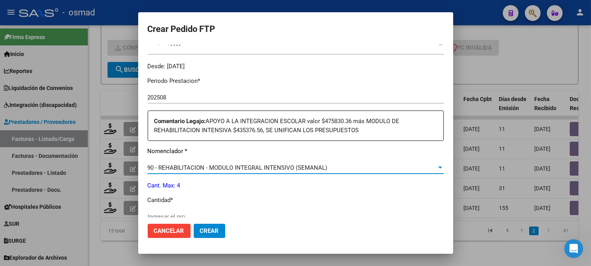
click at [438, 166] on div at bounding box center [440, 167] width 4 height 2
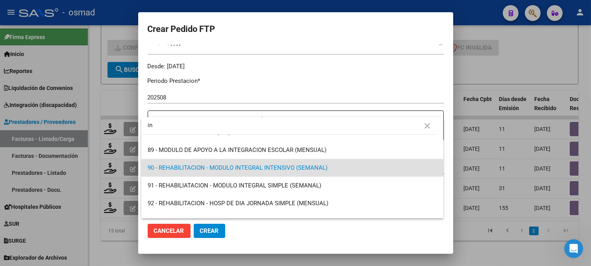
scroll to position [0, 0]
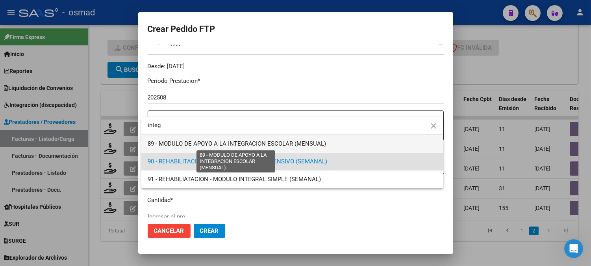
type input "integ"
click at [298, 144] on span "89 - MODULO DE APOYO A LA INTEGRACION ESCOLAR (MENSUAL)" at bounding box center [237, 143] width 179 height 7
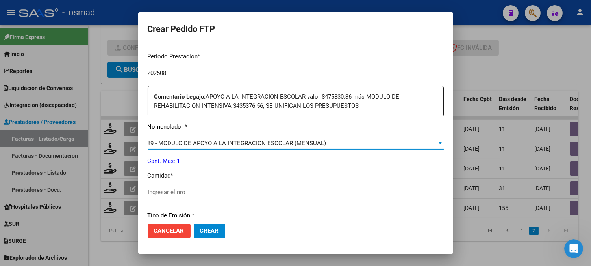
scroll to position [276, 0]
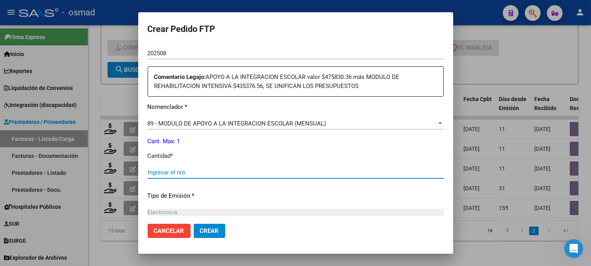
click at [240, 170] on input "Ingresar el nro" at bounding box center [296, 172] width 296 height 7
type input "1"
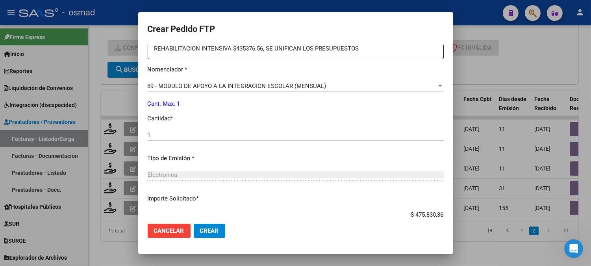
scroll to position [363, 0]
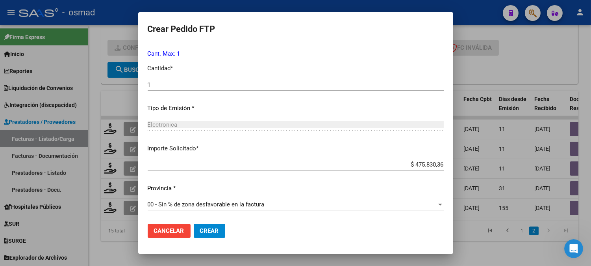
click at [209, 231] on span "Crear" at bounding box center [209, 230] width 19 height 7
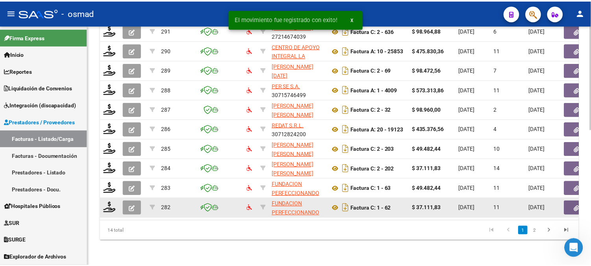
scroll to position [313, 0]
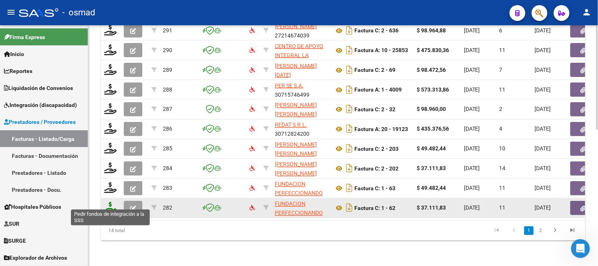
click at [107, 202] on icon at bounding box center [110, 207] width 13 height 11
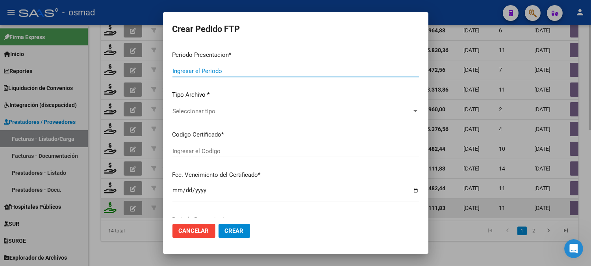
type input "202508"
type input "202507"
type input "$ 37.111,83"
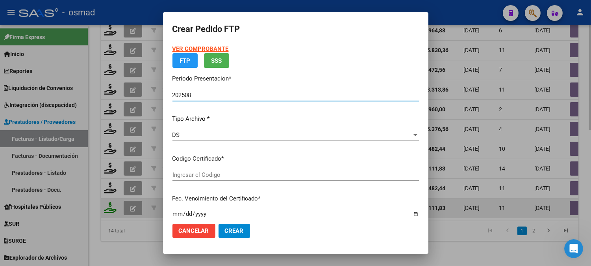
type input "ARG02000577257012022092920240929CHA484"
type input "[DATE]"
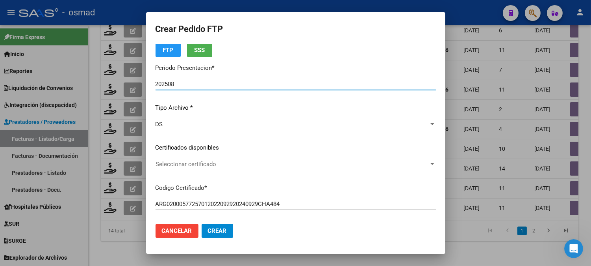
scroll to position [87, 0]
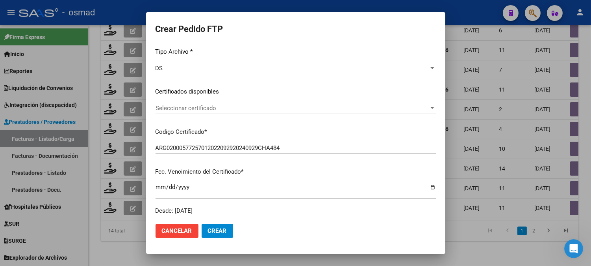
click at [301, 112] on div "Seleccionar certificado Seleccionar certificado" at bounding box center [296, 108] width 280 height 12
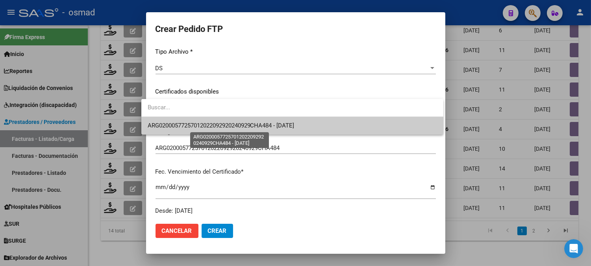
click at [293, 125] on span "ARG02000577257012022092920240929CHA484 - [DATE]" at bounding box center [221, 125] width 147 height 7
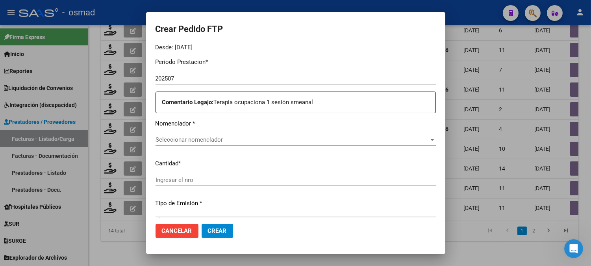
scroll to position [262, 0]
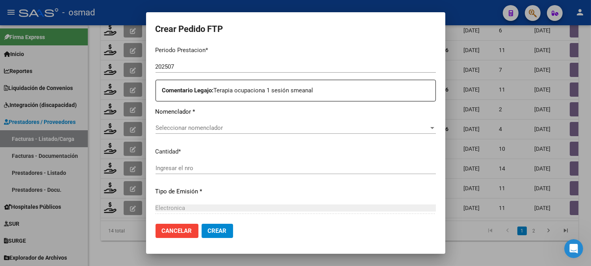
click at [296, 126] on span "Seleccionar nomenclador" at bounding box center [292, 127] width 273 height 7
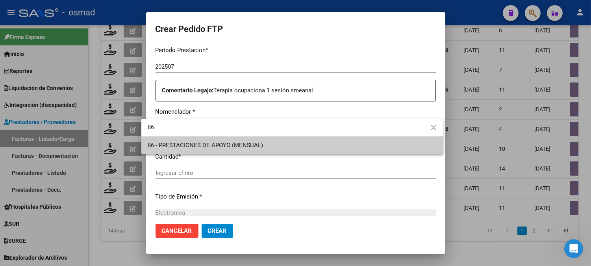
type input "86"
click at [304, 158] on div at bounding box center [295, 133] width 591 height 266
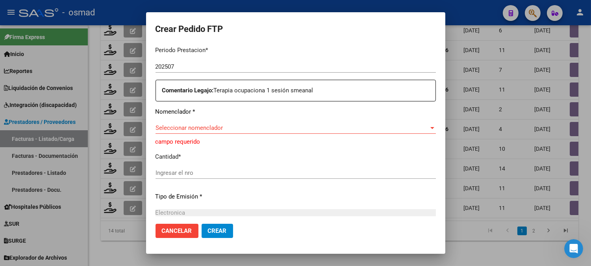
click at [260, 128] on span "Seleccionar nomenclador" at bounding box center [292, 127] width 273 height 7
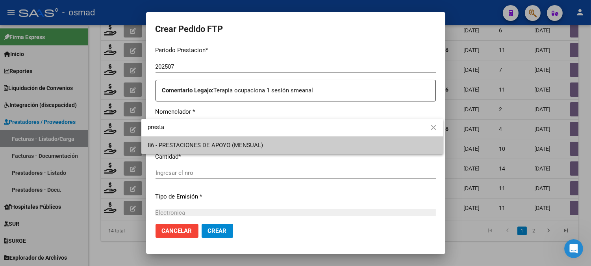
type input "presta"
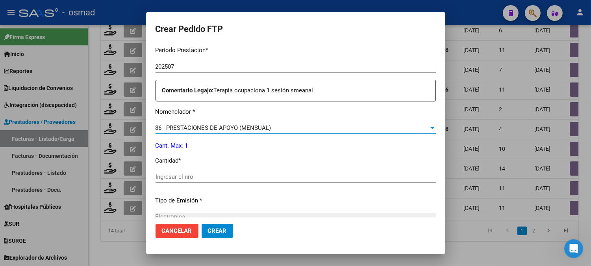
click at [230, 167] on div "Periodo Prestacion * 202507 Ingresar el Periodo Prestacion Comentario Legajo: T…" at bounding box center [296, 214] width 280 height 349
click at [201, 172] on div "Ingresar el nro" at bounding box center [296, 177] width 280 height 12
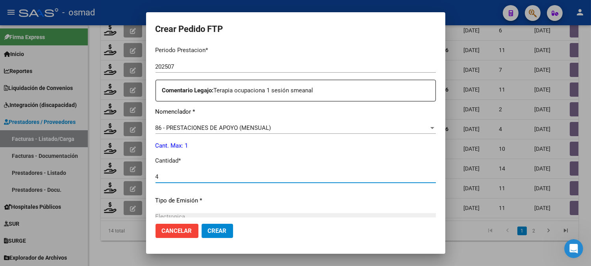
type input "4"
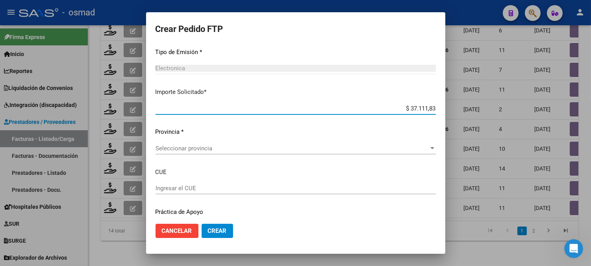
scroll to position [434, 0]
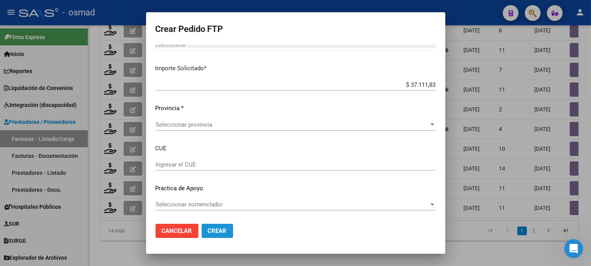
click at [215, 228] on span "Crear" at bounding box center [217, 230] width 19 height 7
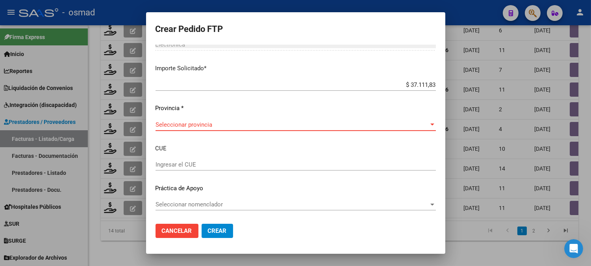
click at [412, 124] on span "Seleccionar provincia" at bounding box center [292, 124] width 273 height 7
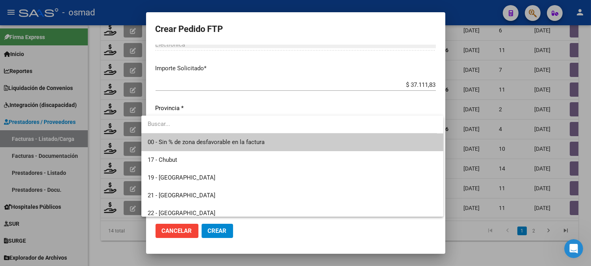
click at [262, 145] on span "00 - Sin % de zona desfavorable en la factura" at bounding box center [206, 141] width 117 height 7
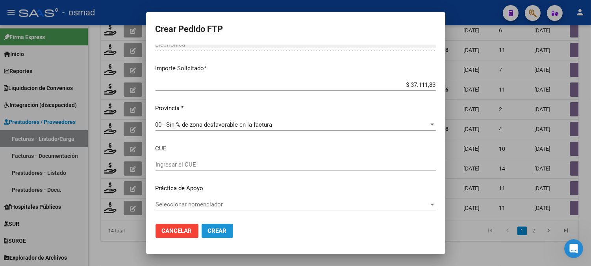
click at [215, 230] on span "Crear" at bounding box center [217, 230] width 19 height 7
click at [293, 194] on div "Periodo Prestacion * 202507 Ingresar el Periodo Prestacion Comentario Legajo: T…" at bounding box center [296, 42] width 280 height 349
click at [292, 200] on div "Seleccionar nomenclador Seleccionar nomenclador" at bounding box center [296, 204] width 280 height 12
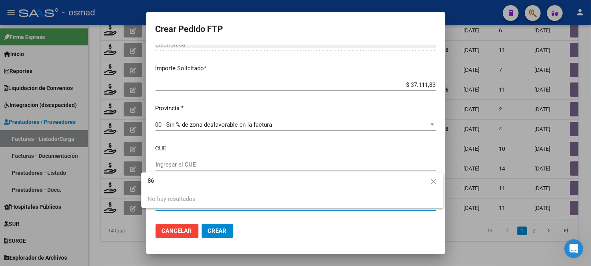
type input "86"
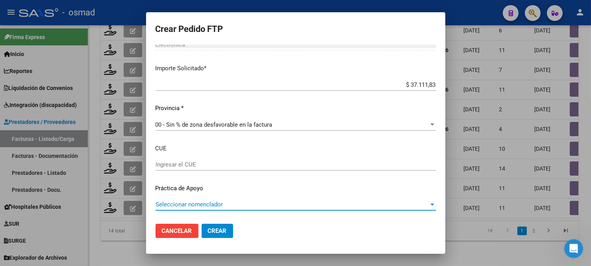
click at [392, 201] on span "Seleccionar nomenclador" at bounding box center [292, 204] width 273 height 7
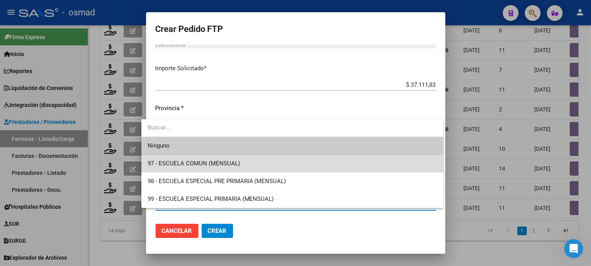
click at [282, 170] on span "97 - ESCUELA COMUN (MENSUAL)" at bounding box center [293, 163] width 290 height 18
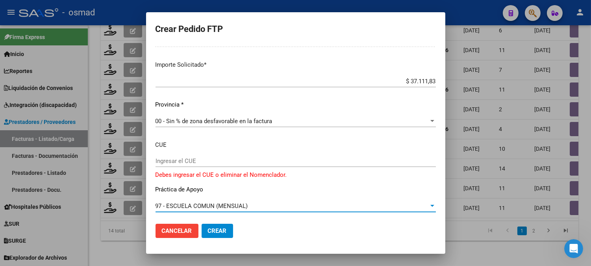
scroll to position [439, 0]
click at [427, 202] on div "97 - ESCUELA COMUN (MENSUAL)" at bounding box center [292, 204] width 273 height 7
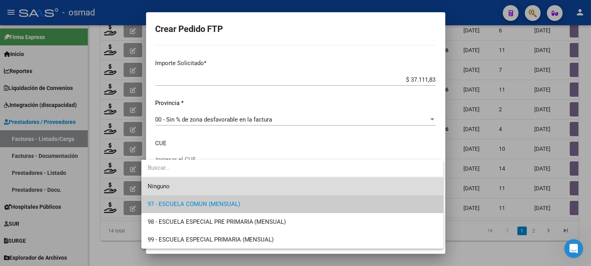
click at [201, 190] on span "Ninguno" at bounding box center [293, 186] width 290 height 18
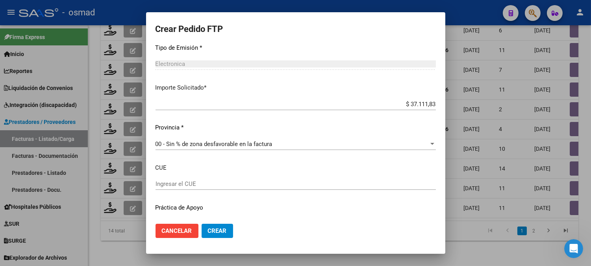
scroll to position [434, 0]
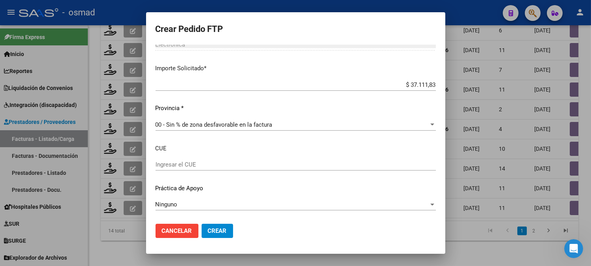
click at [210, 160] on div "Ingresar el CUE" at bounding box center [296, 164] width 280 height 12
type input "220084700"
click at [257, 203] on div "Ninguno" at bounding box center [292, 204] width 273 height 7
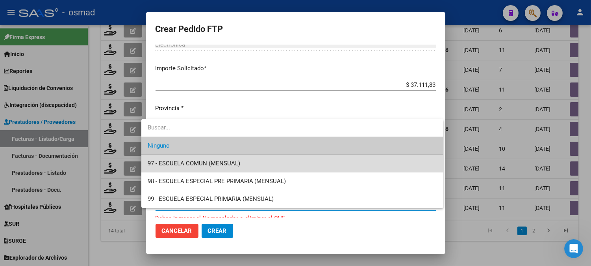
click at [226, 160] on span "97 - ESCUELA COMUN (MENSUAL)" at bounding box center [293, 163] width 290 height 18
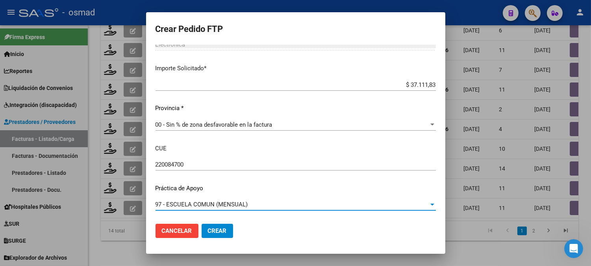
click at [210, 230] on span "Crear" at bounding box center [217, 230] width 19 height 7
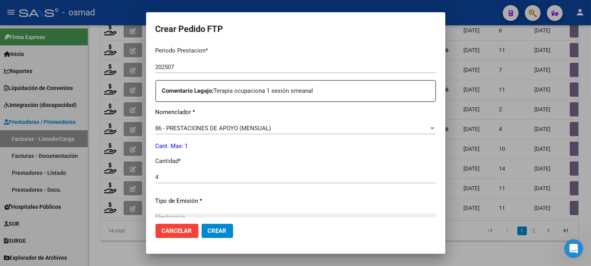
scroll to position [262, 0]
click at [215, 229] on span "Crear" at bounding box center [217, 230] width 19 height 7
click at [210, 226] on button "Crear" at bounding box center [218, 230] width 32 height 14
click at [209, 225] on button "Crear" at bounding box center [218, 230] width 32 height 14
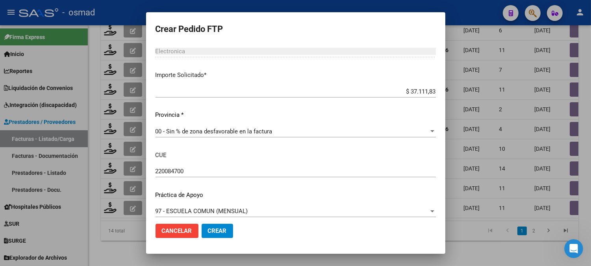
scroll to position [434, 0]
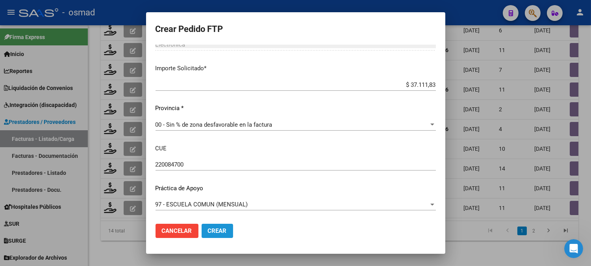
click at [215, 230] on span "Crear" at bounding box center [217, 230] width 19 height 7
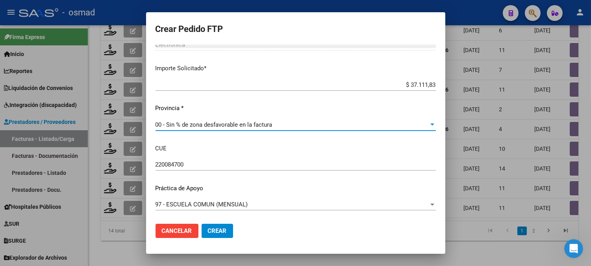
click at [406, 124] on div "00 - Sin % de zona desfavorable en la factura" at bounding box center [292, 124] width 273 height 7
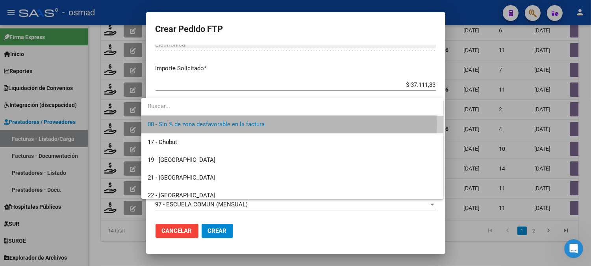
click at [278, 124] on span "00 - Sin % de zona desfavorable en la factura" at bounding box center [293, 124] width 290 height 18
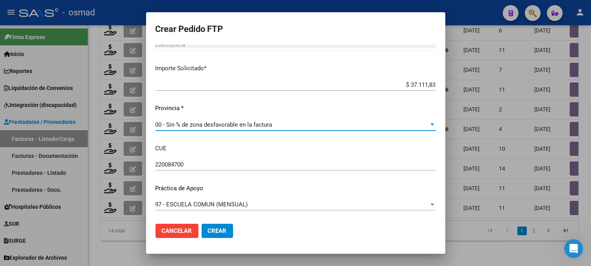
click at [278, 124] on div "00 - Sin % de zona desfavorable en la factura" at bounding box center [292, 124] width 273 height 7
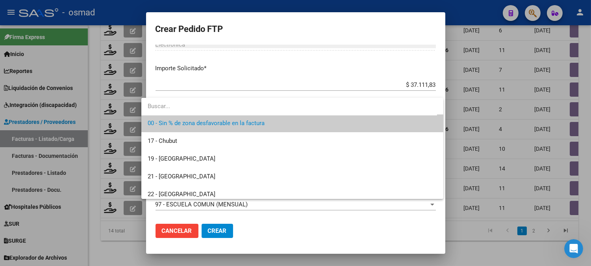
scroll to position [0, 0]
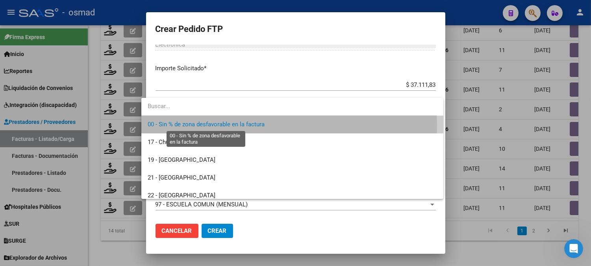
click at [217, 126] on span "00 - Sin % de zona desfavorable en la factura" at bounding box center [206, 124] width 117 height 7
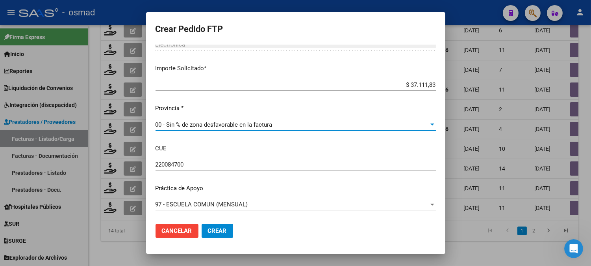
click at [209, 158] on div "220084700 Ingresar el CUE" at bounding box center [296, 164] width 280 height 12
drag, startPoint x: 259, startPoint y: 197, endPoint x: 264, endPoint y: 200, distance: 5.3
click at [261, 198] on div "Periodo Prestacion * 202507 Ingresar el Periodo Prestacion Comentario Legajo: T…" at bounding box center [296, 42] width 280 height 349
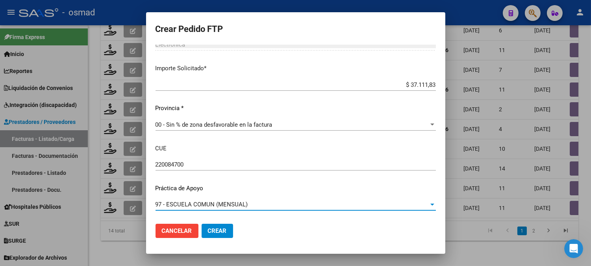
click at [268, 202] on div "97 - ESCUELA COMUN (MENSUAL)" at bounding box center [292, 204] width 273 height 7
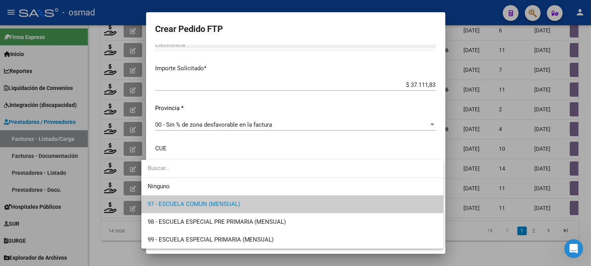
click at [451, 211] on div at bounding box center [295, 133] width 591 height 266
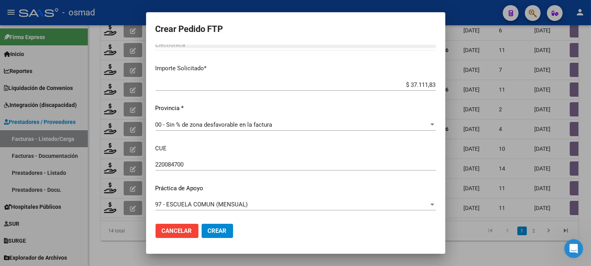
click at [295, 204] on div "97 - ESCUELA COMUN (MENSUAL)" at bounding box center [292, 204] width 273 height 7
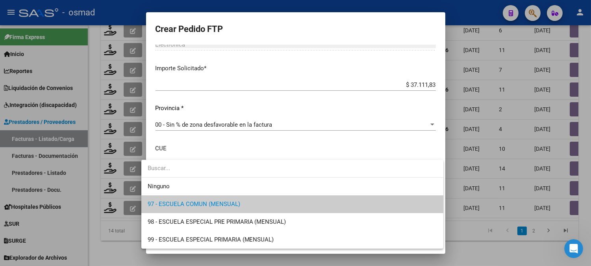
click at [296, 204] on span "97 - ESCUELA COMUN (MENSUAL)" at bounding box center [293, 204] width 290 height 18
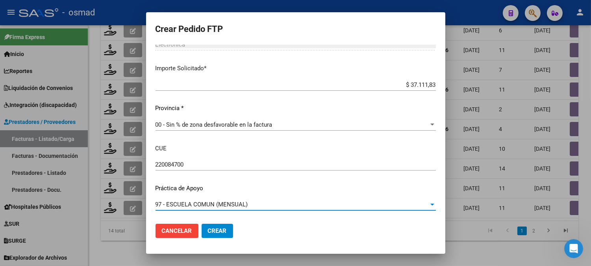
click at [217, 225] on button "Crear" at bounding box center [218, 230] width 32 height 14
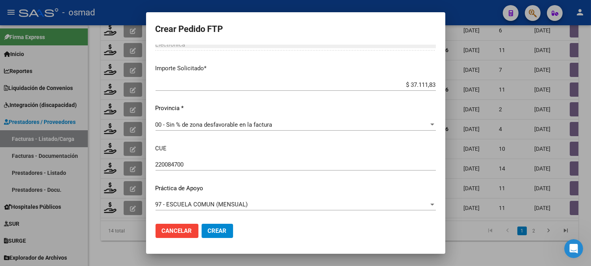
scroll to position [347, 0]
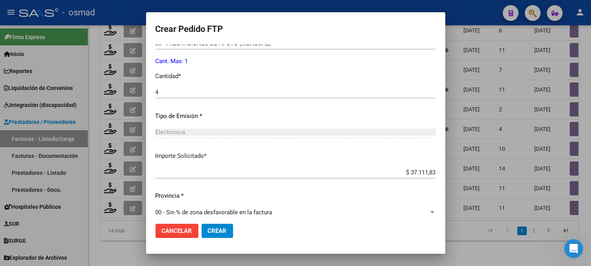
click at [367, 129] on div "Electronica" at bounding box center [296, 131] width 280 height 7
click at [238, 89] on input "4" at bounding box center [296, 92] width 280 height 7
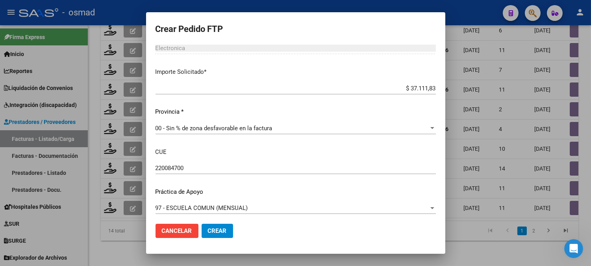
scroll to position [434, 0]
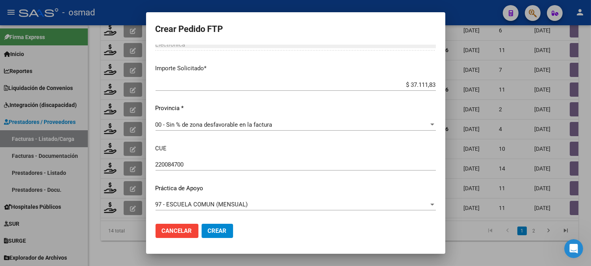
type input "1"
click at [217, 234] on span "Crear" at bounding box center [217, 230] width 19 height 7
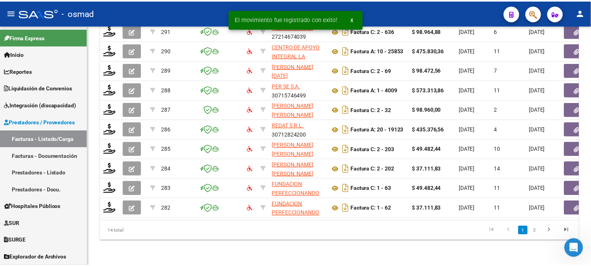
scroll to position [313, 0]
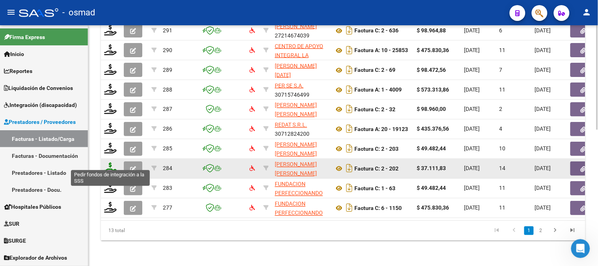
click at [109, 162] on icon at bounding box center [110, 167] width 13 height 11
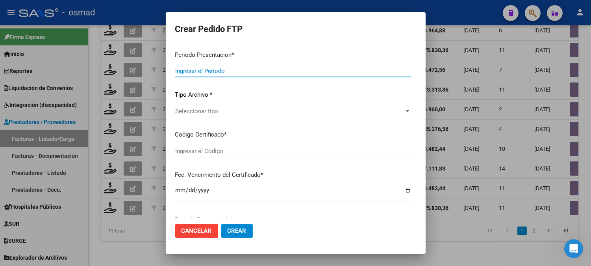
type input "202508"
type input "202507"
type input "$ 37.111,83"
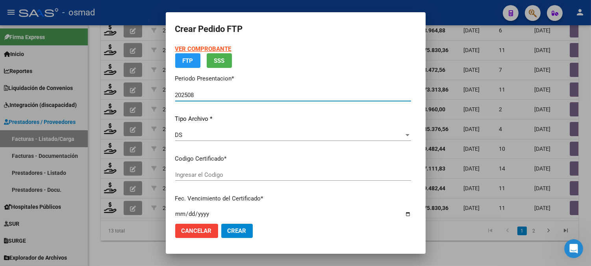
type input "ARG02000577257012022092920240929CHA484"
type input "[DATE]"
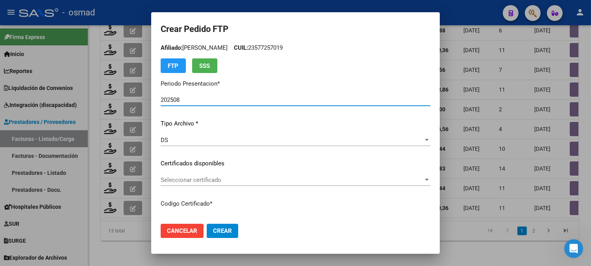
scroll to position [44, 0]
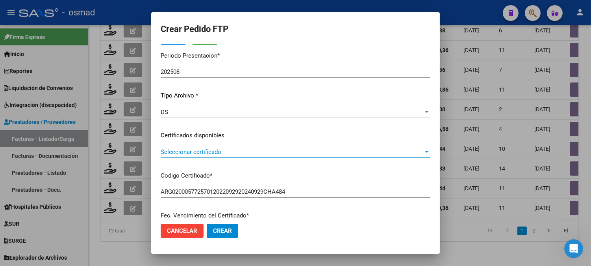
click at [307, 151] on span "Seleccionar certificado" at bounding box center [292, 151] width 263 height 7
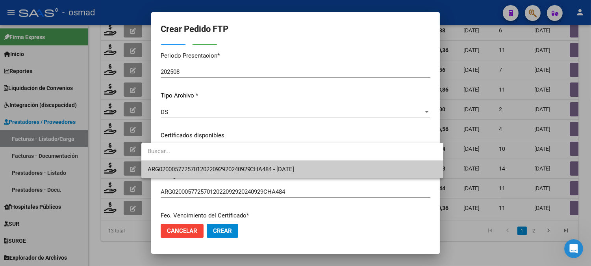
click at [296, 164] on span "ARG02000577257012022092920240929CHA484 - [DATE]" at bounding box center [293, 169] width 290 height 18
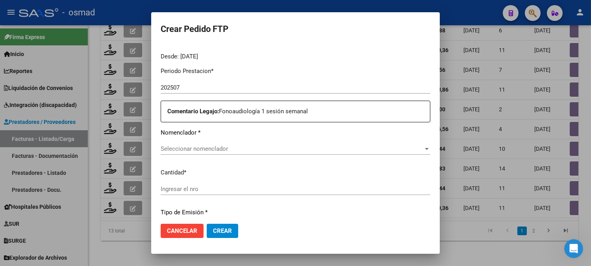
scroll to position [262, 0]
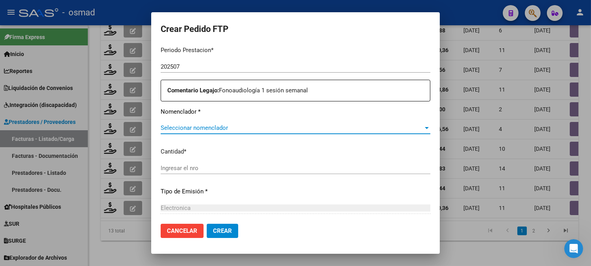
click at [306, 128] on span "Seleccionar nomenclador" at bounding box center [292, 127] width 263 height 7
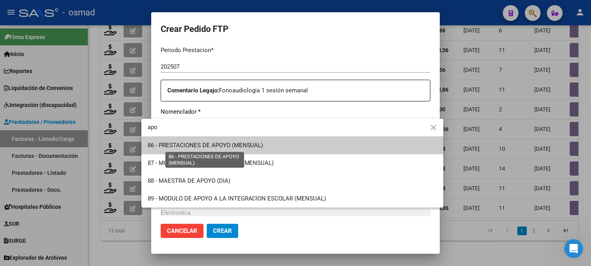
type input "apo"
click at [261, 143] on span "86 - PRESTACIONES DE APOYO (MENSUAL)" at bounding box center [206, 144] width 116 height 7
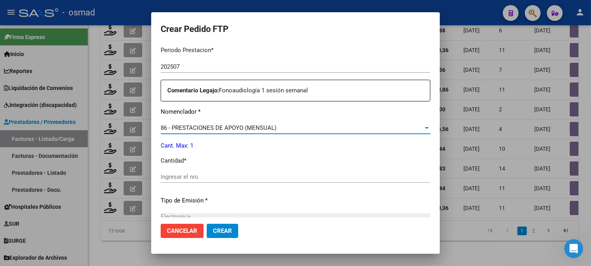
click at [205, 174] on input "Ingresar el nro" at bounding box center [296, 176] width 270 height 7
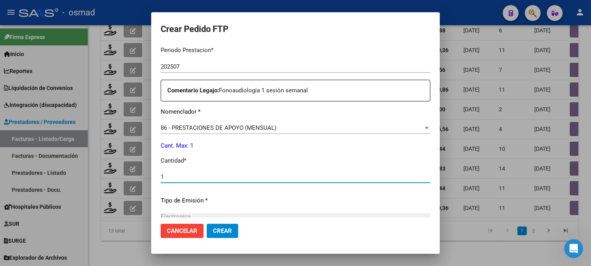
type input "1"
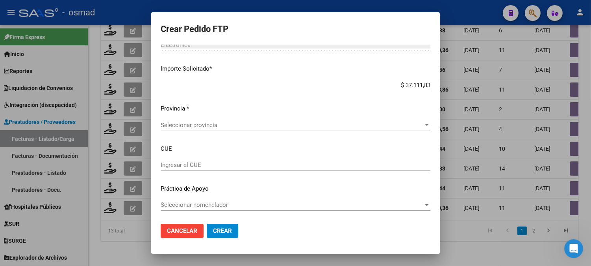
scroll to position [434, 0]
click at [282, 132] on div "Seleccionar provincia Seleccionar provincia" at bounding box center [296, 128] width 270 height 19
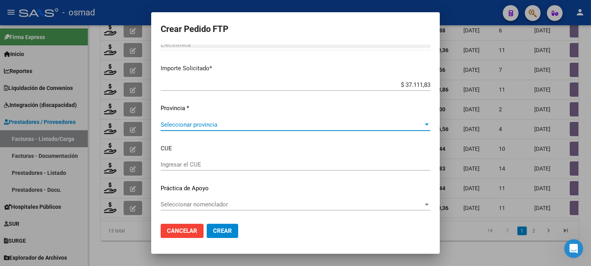
click at [285, 122] on span "Seleccionar provincia" at bounding box center [292, 124] width 263 height 7
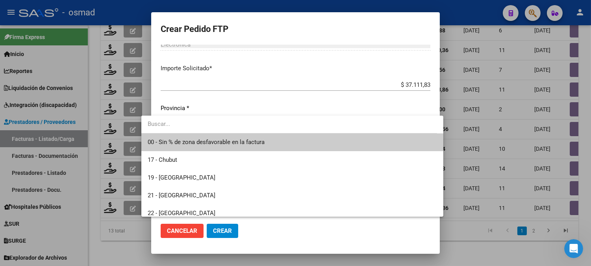
click at [273, 143] on span "00 - Sin % de zona desfavorable en la factura" at bounding box center [293, 142] width 290 height 18
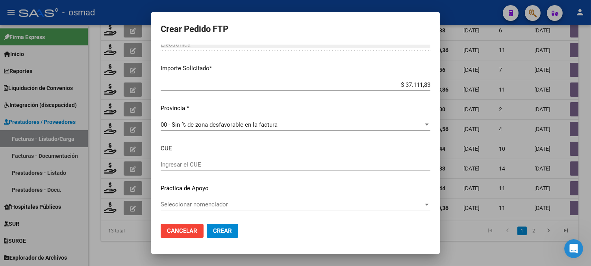
click at [230, 158] on div "Ingresar el CUE" at bounding box center [296, 164] width 270 height 12
type input "220084700"
click at [207, 223] on button "Crear" at bounding box center [223, 230] width 32 height 14
click at [253, 195] on div "Periodo Prestacion * 202507 Ingresar el Periodo Prestacion Comentario Legajo: F…" at bounding box center [296, 45] width 270 height 355
click at [258, 207] on span "Seleccionar nomenclador" at bounding box center [292, 204] width 263 height 7
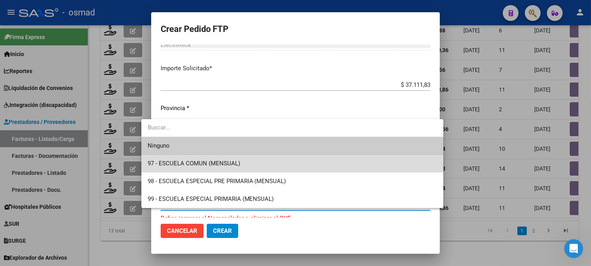
click at [290, 163] on span "97 - ESCUELA COMUN (MENSUAL)" at bounding box center [293, 163] width 290 height 18
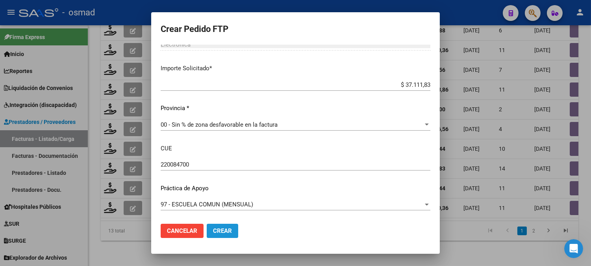
click at [213, 230] on span "Crear" at bounding box center [222, 230] width 19 height 7
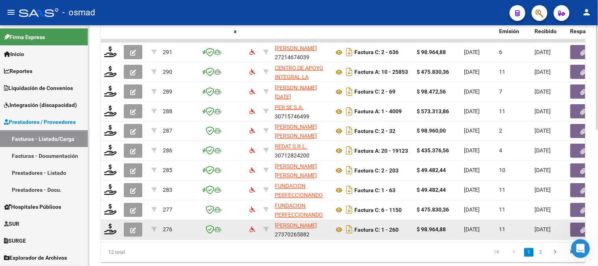
scroll to position [313, 0]
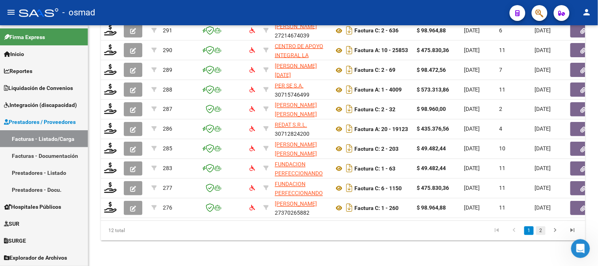
click at [541, 233] on link "2" at bounding box center [540, 230] width 9 height 9
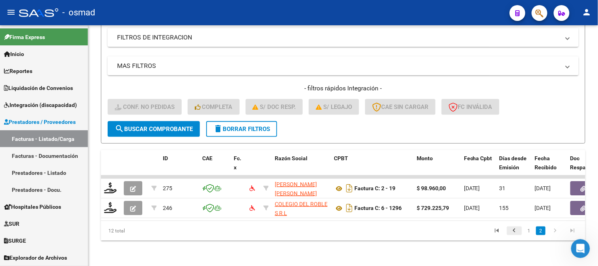
click at [518, 230] on icon "go to previous page" at bounding box center [514, 231] width 10 height 9
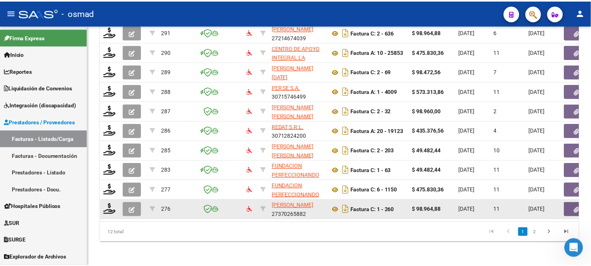
scroll to position [313, 0]
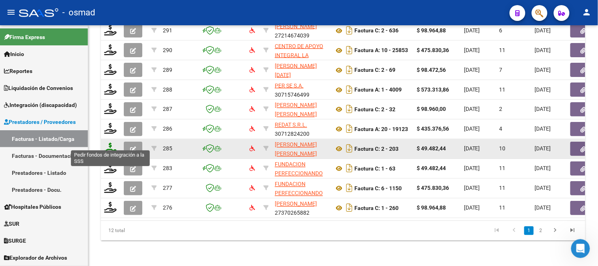
click at [109, 143] on icon at bounding box center [110, 148] width 13 height 11
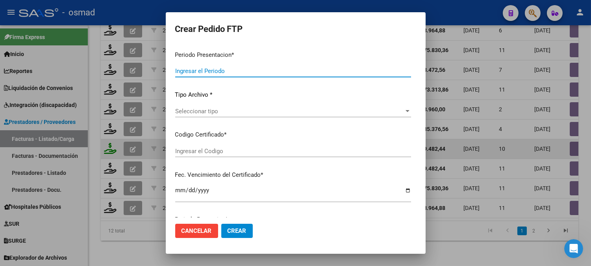
type input "202508"
type input "$ 49.482,44"
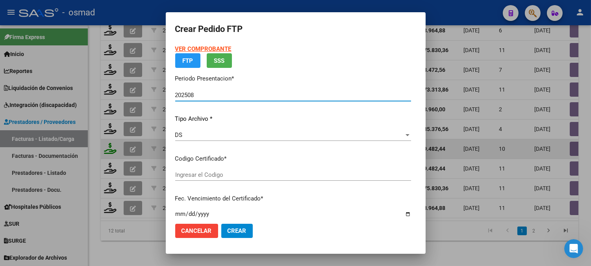
type input "ARG02000577257012022092920240929CHA484"
type input "[DATE]"
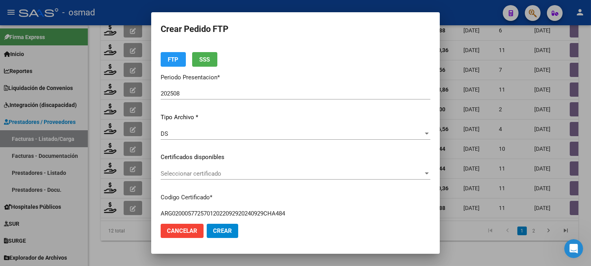
scroll to position [44, 0]
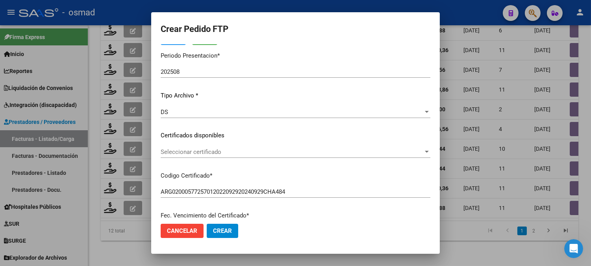
click at [256, 153] on span "Seleccionar certificado" at bounding box center [292, 151] width 263 height 7
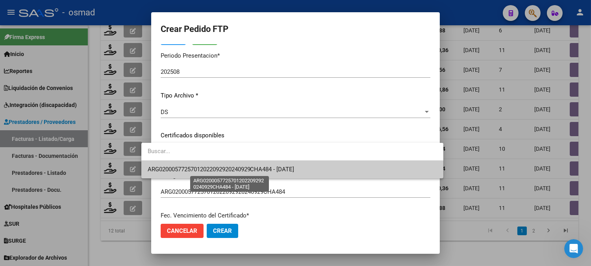
click at [258, 167] on span "ARG02000577257012022092920240929CHA484 - [DATE]" at bounding box center [221, 168] width 147 height 7
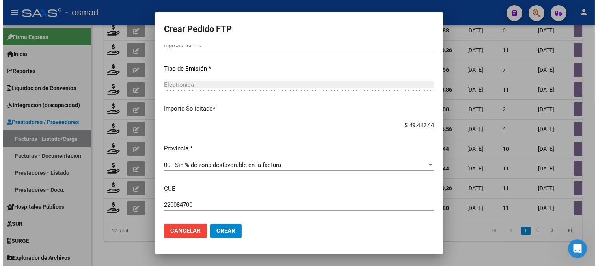
scroll to position [350, 0]
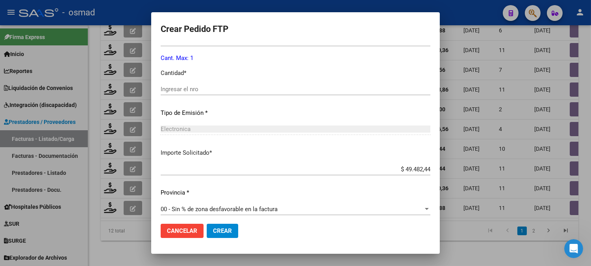
click at [496, 253] on div at bounding box center [295, 133] width 591 height 266
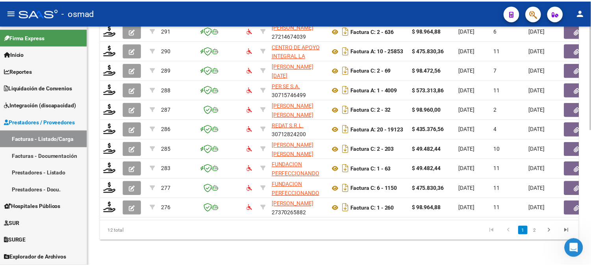
scroll to position [269, 0]
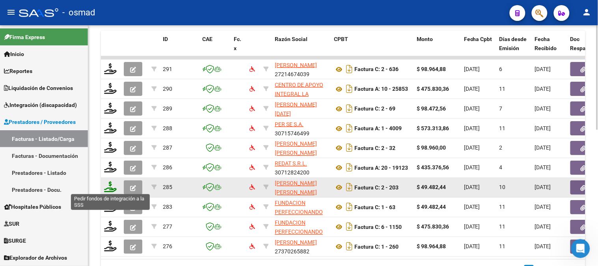
click at [107, 188] on icon at bounding box center [110, 186] width 13 height 11
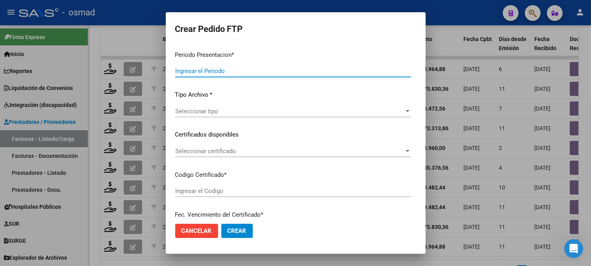
type input "202508"
type input "$ 49.482,44"
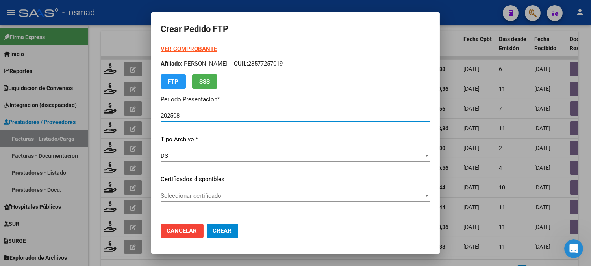
type input "ARG02000577257012022092920240929CHA484"
type input "[DATE]"
type input "220084700"
click at [256, 152] on div "DS" at bounding box center [292, 155] width 263 height 7
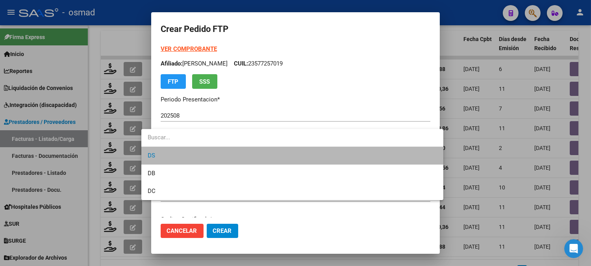
click at [256, 152] on span "DS" at bounding box center [293, 156] width 290 height 18
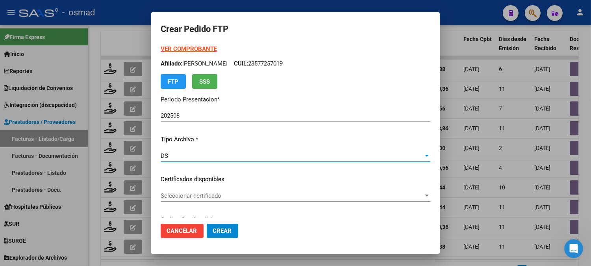
click at [291, 180] on p "Certificados disponibles" at bounding box center [296, 179] width 270 height 9
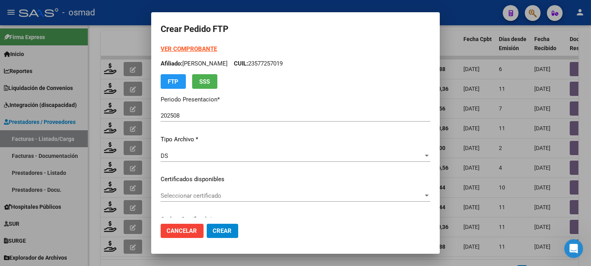
click at [312, 190] on div "Seleccionar certificado Seleccionar certificado" at bounding box center [296, 195] width 270 height 12
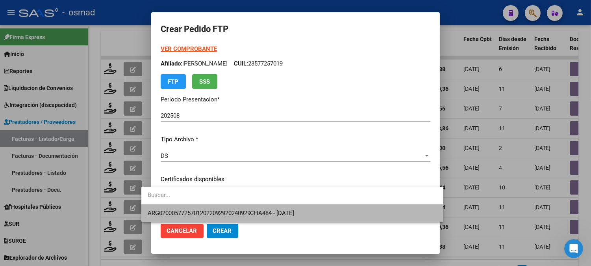
click at [314, 217] on span "ARG02000577257012022092920240929CHA484 - [DATE]" at bounding box center [293, 213] width 290 height 18
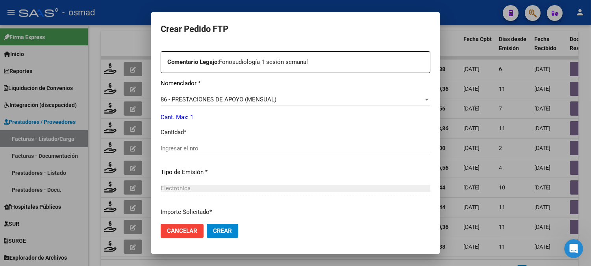
scroll to position [306, 0]
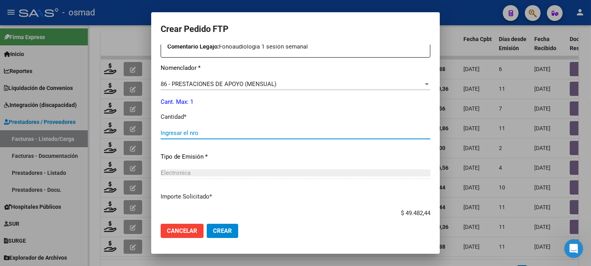
click at [293, 134] on input "Ingresar el nro" at bounding box center [296, 132] width 270 height 7
type input "1"
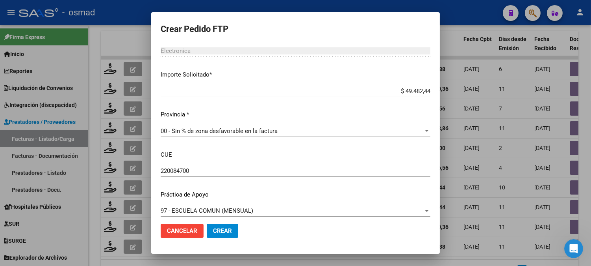
scroll to position [434, 0]
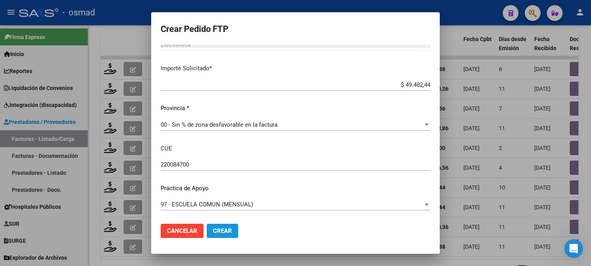
click at [213, 232] on span "Crear" at bounding box center [222, 230] width 19 height 7
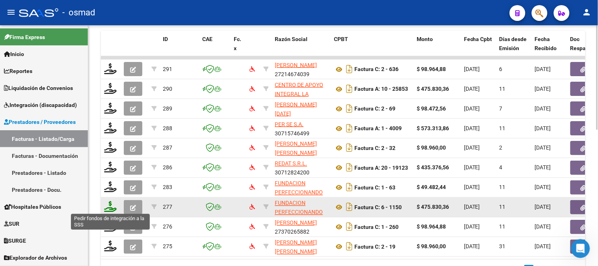
click at [111, 205] on icon at bounding box center [110, 206] width 13 height 11
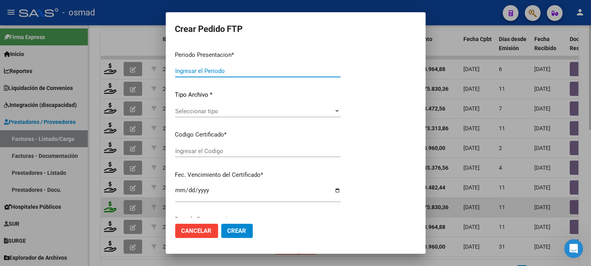
type input "202508"
type input "$ 475.830,36"
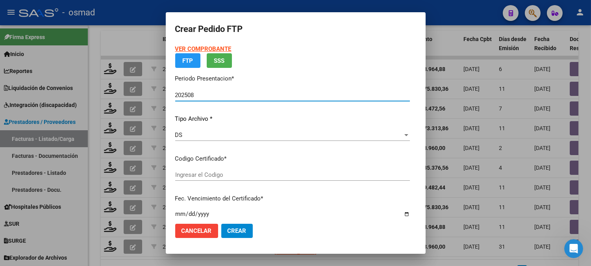
type input "ARG02000577257012022092920240929CHA484"
type input "[DATE]"
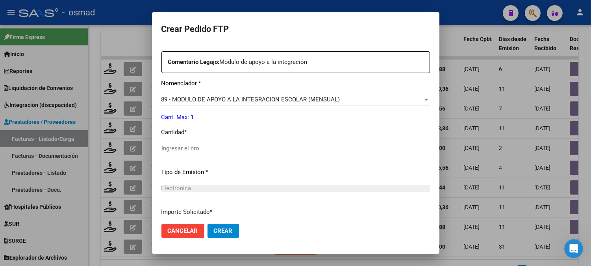
scroll to position [350, 0]
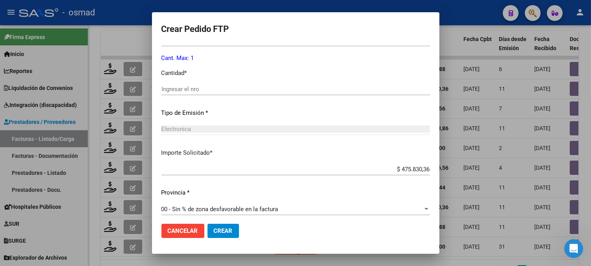
click at [190, 93] on div "Ingresar el nro" at bounding box center [296, 89] width 269 height 12
type input "1"
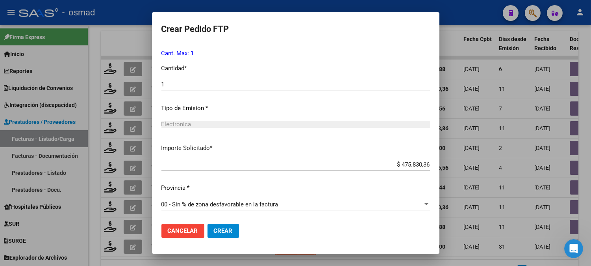
click at [209, 222] on mat-dialog-actions "Cancelar Crear" at bounding box center [296, 230] width 269 height 27
click at [214, 228] on span "Crear" at bounding box center [223, 230] width 19 height 7
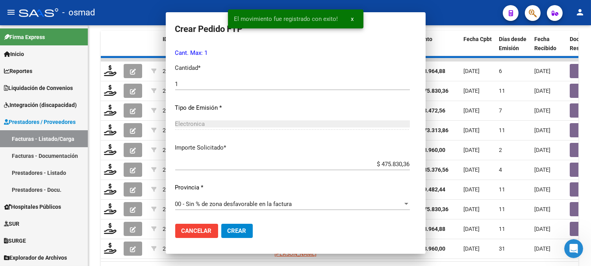
scroll to position [310, 0]
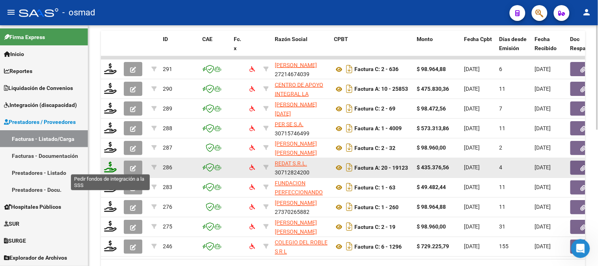
click at [111, 164] on icon at bounding box center [110, 167] width 13 height 11
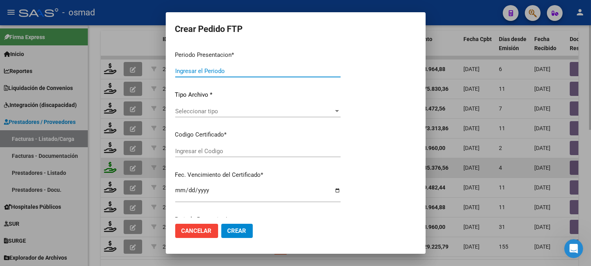
type input "202508"
type input "$ 435.376,56"
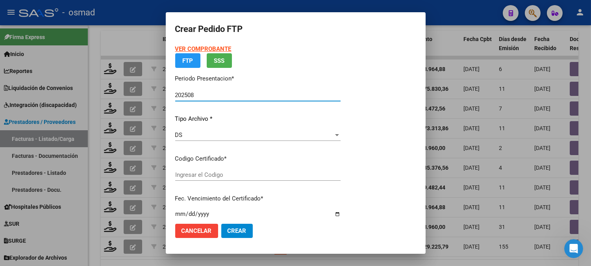
type input "ARG02000585825702024020120290201CBA516"
type input "[DATE]"
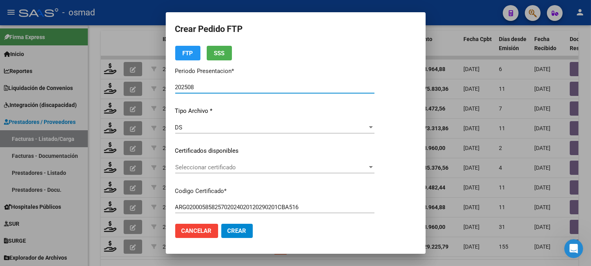
scroll to position [87, 0]
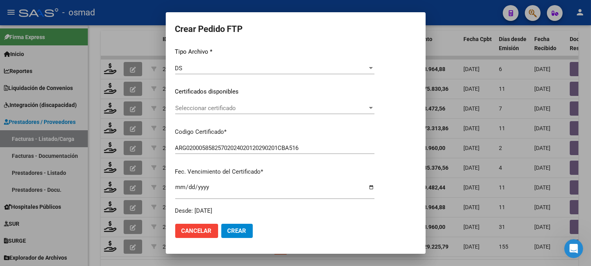
click at [368, 106] on span "Seleccionar certificado" at bounding box center [271, 107] width 192 height 7
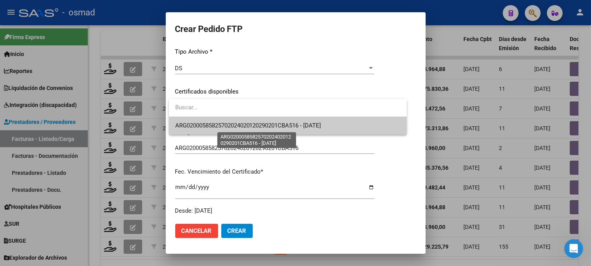
click at [321, 123] on span "ARG02000585825702024020120290201CBA516 - [DATE]" at bounding box center [248, 125] width 146 height 7
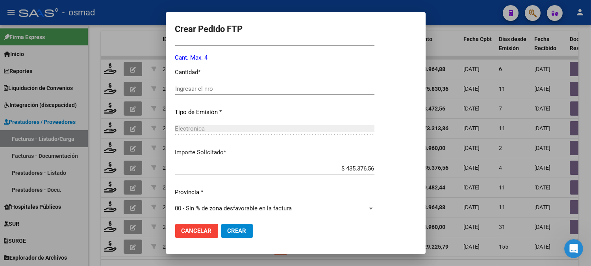
scroll to position [333, 0]
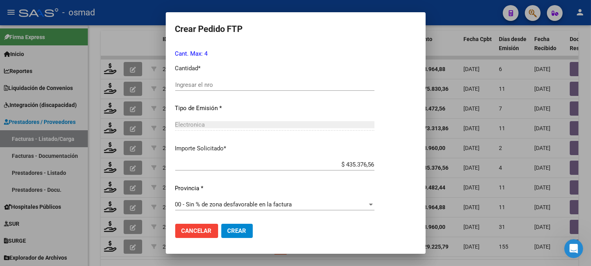
click at [329, 88] on div "Ingresar el nro" at bounding box center [274, 85] width 199 height 12
type input "1"
click at [241, 230] on span "Crear" at bounding box center [237, 230] width 19 height 7
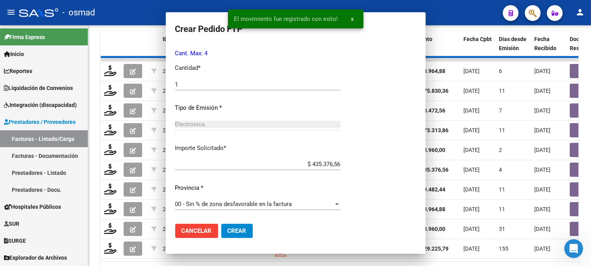
scroll to position [0, 0]
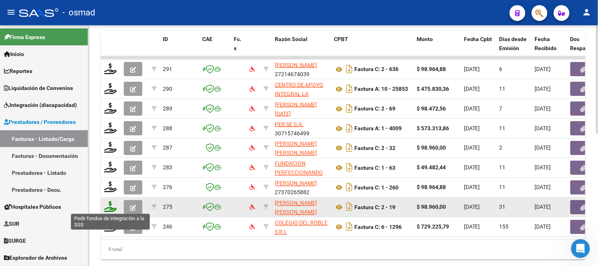
click at [106, 204] on icon at bounding box center [110, 206] width 13 height 11
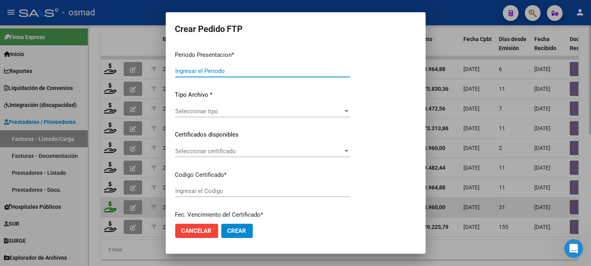
type input "202508"
type input "202507"
type input "$ 98.960,00"
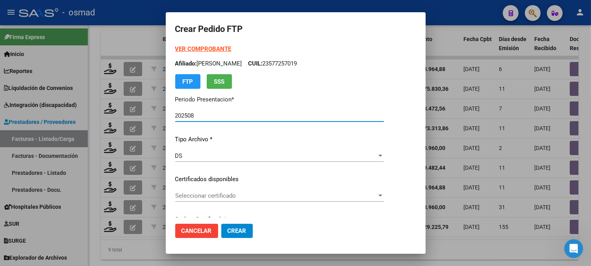
type input "ARG02000577554992024060720290607BS436"
type input "[DATE]"
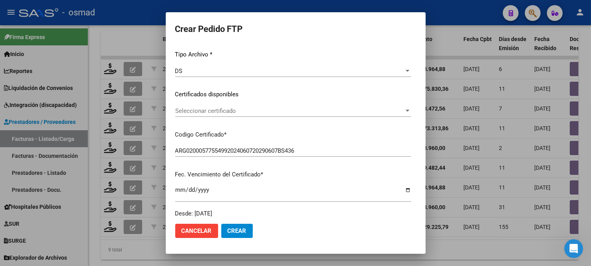
scroll to position [87, 0]
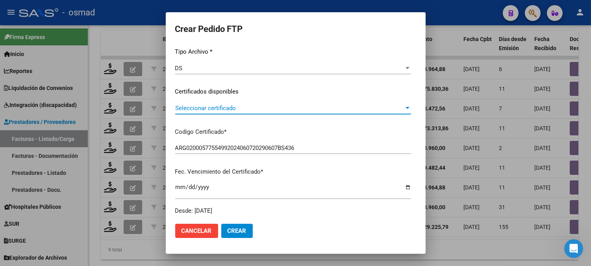
click at [309, 109] on span "Seleccionar certificado" at bounding box center [289, 107] width 229 height 7
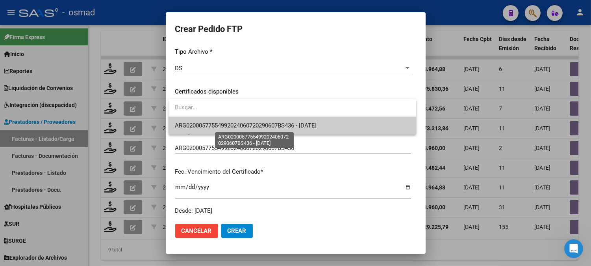
click at [281, 128] on span "ARG02000577554992024060720290607BS436 - [DATE]" at bounding box center [246, 125] width 142 height 7
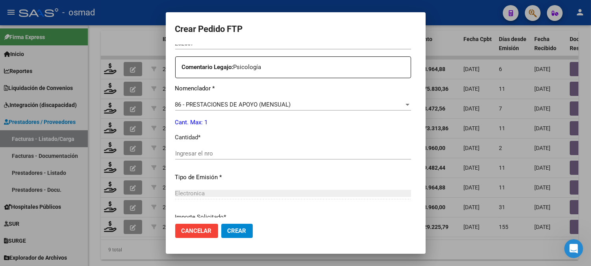
scroll to position [306, 0]
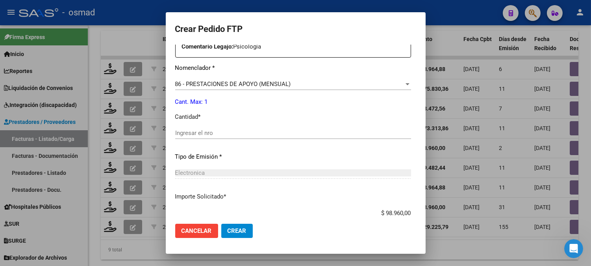
click at [291, 130] on input "Ingresar el nro" at bounding box center [293, 132] width 236 height 7
click at [195, 132] on input "Ingresar el nro" at bounding box center [293, 132] width 236 height 7
type input "4"
click at [221, 223] on button "Crear" at bounding box center [237, 230] width 32 height 14
drag, startPoint x: 226, startPoint y: 168, endPoint x: 238, endPoint y: 175, distance: 13.8
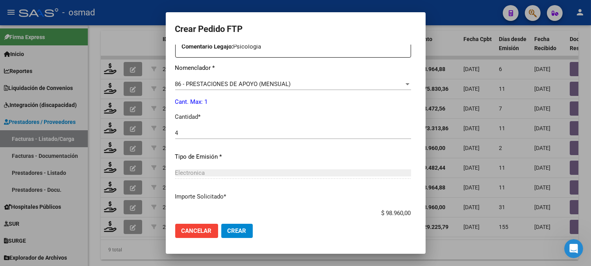
click at [227, 169] on div "Electronica Seleccionar tipo" at bounding box center [293, 173] width 236 height 12
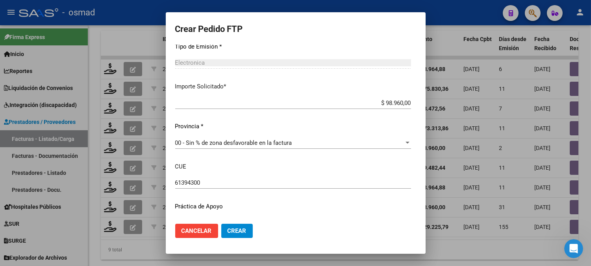
scroll to position [434, 0]
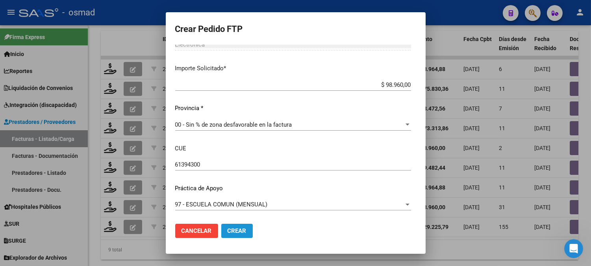
click at [238, 233] on span "Crear" at bounding box center [237, 230] width 19 height 7
click at [241, 230] on span "Crear" at bounding box center [237, 230] width 19 height 7
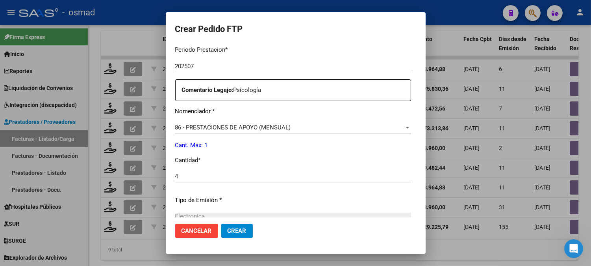
scroll to position [259, 0]
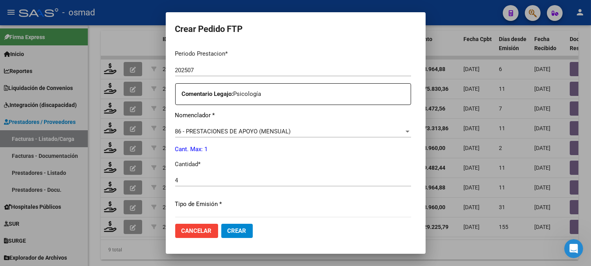
drag, startPoint x: 180, startPoint y: 182, endPoint x: 158, endPoint y: 180, distance: 22.9
click at [158, 180] on div "Crear Pedido FTP VER COMPROBANTE ARCA Padrón Afiliado: [PERSON_NAME] NAHITAN CU…" at bounding box center [295, 133] width 591 height 266
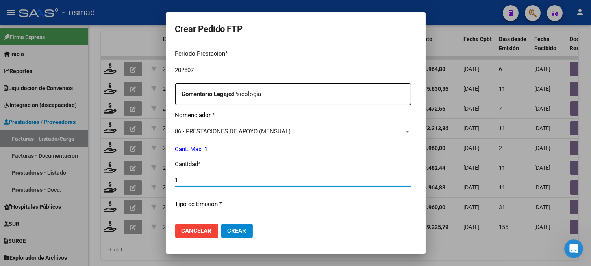
type input "1"
click at [238, 234] on span "Crear" at bounding box center [237, 230] width 19 height 7
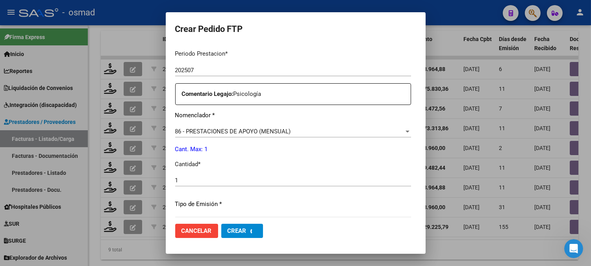
scroll to position [0, 0]
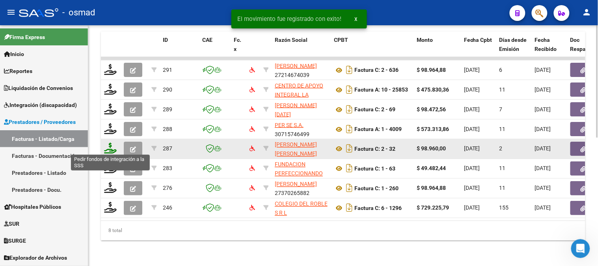
click at [112, 150] on icon at bounding box center [110, 148] width 13 height 11
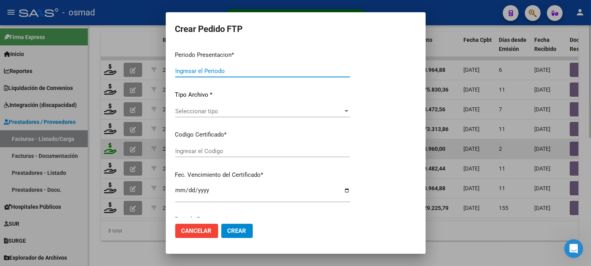
type input "202508"
type input "$ 98.960,00"
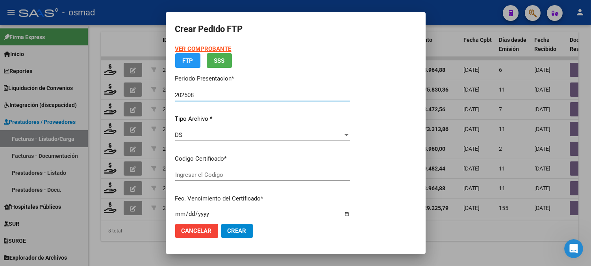
type input "ARG02000577554992024060720290607BS436"
type input "[DATE]"
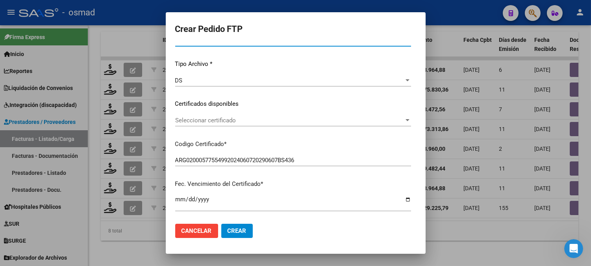
scroll to position [87, 0]
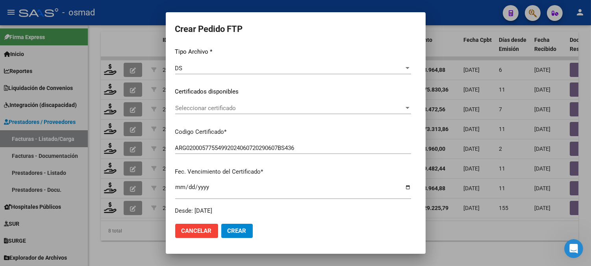
click at [292, 105] on span "Seleccionar certificado" at bounding box center [289, 107] width 229 height 7
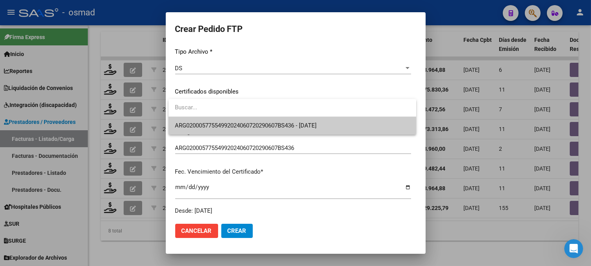
click at [293, 121] on span "ARG02000577554992024060720290607BS436 - [DATE]" at bounding box center [292, 126] width 235 height 18
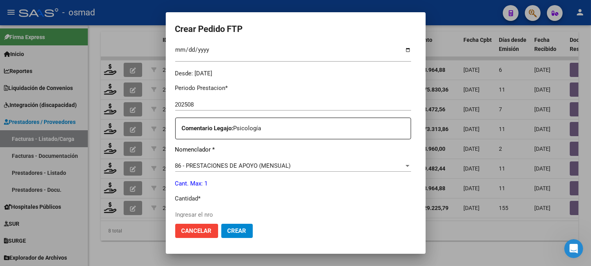
scroll to position [262, 0]
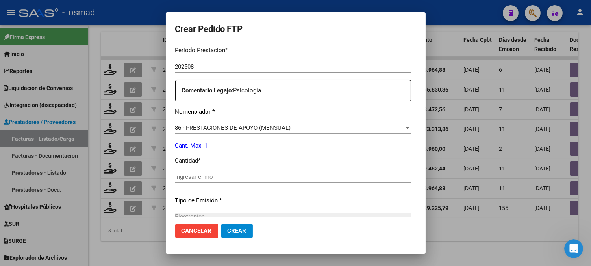
click at [202, 180] on input "Ingresar el nro" at bounding box center [293, 176] width 236 height 7
type input "1"
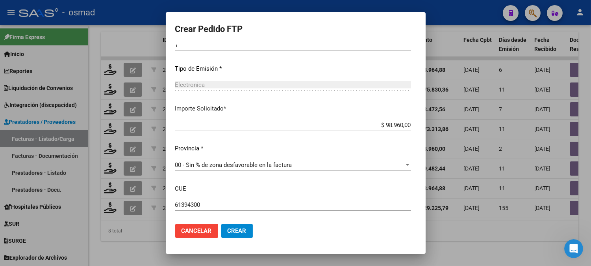
scroll to position [434, 0]
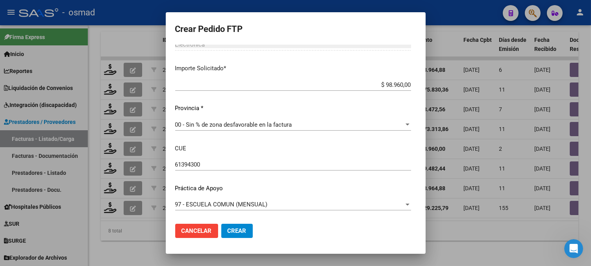
click at [240, 227] on span "Crear" at bounding box center [237, 230] width 19 height 7
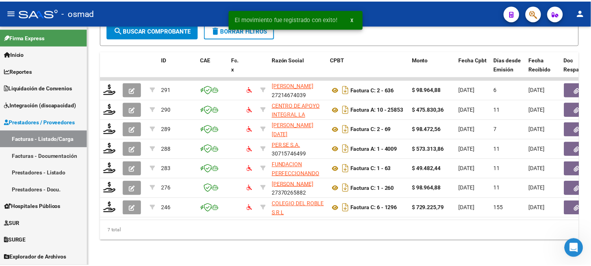
scroll to position [254, 0]
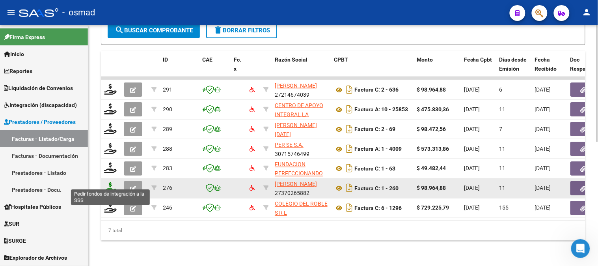
click at [108, 182] on icon at bounding box center [110, 187] width 13 height 11
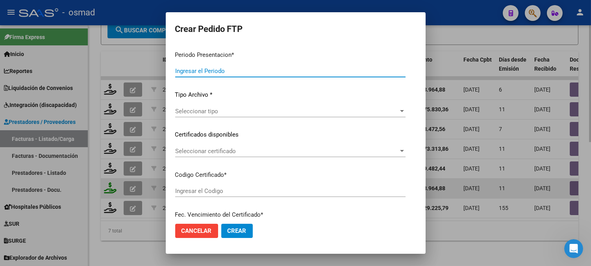
type input "202508"
type input "$ 98.964,88"
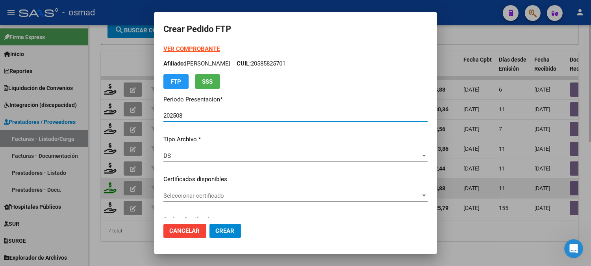
type input "ARG02000577554992024060720290607BS436"
type input "[DATE]"
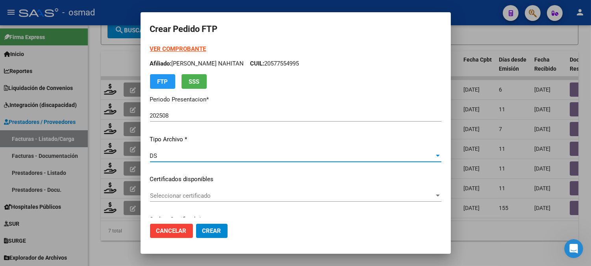
click at [230, 154] on div "DS" at bounding box center [292, 155] width 284 height 7
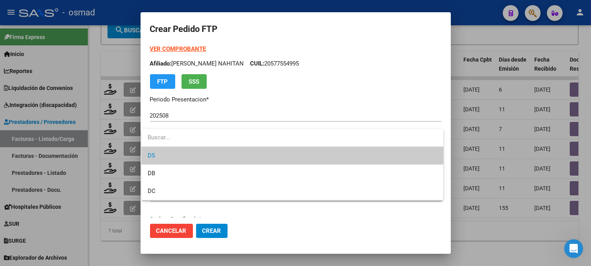
click at [248, 153] on span "DS" at bounding box center [293, 156] width 290 height 18
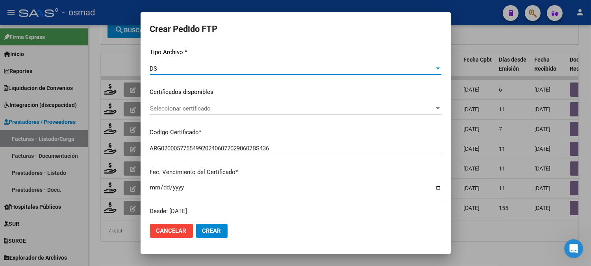
scroll to position [87, 0]
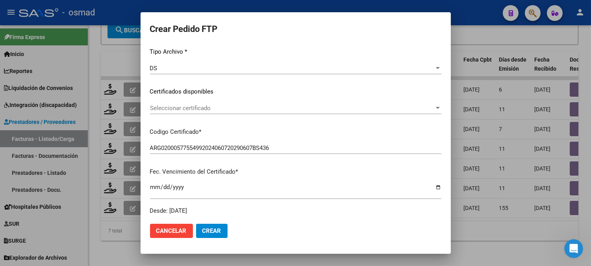
click at [265, 111] on div "Seleccionar certificado Seleccionar certificado" at bounding box center [296, 108] width 292 height 12
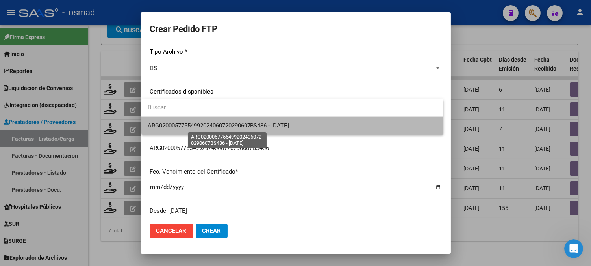
click at [263, 124] on span "ARG02000577554992024060720290607BS436 - [DATE]" at bounding box center [219, 125] width 142 height 7
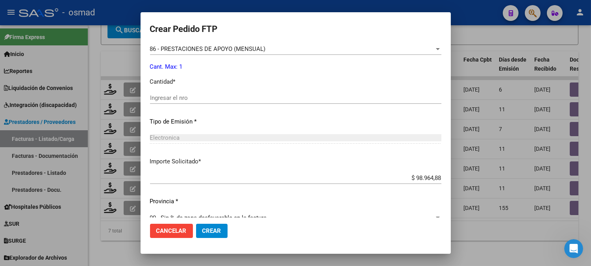
scroll to position [350, 0]
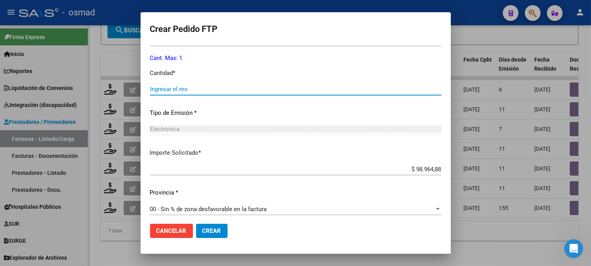
click at [277, 91] on input "Ingresar el nro" at bounding box center [296, 88] width 292 height 7
type input "1"
click at [196, 223] on button "Crear" at bounding box center [212, 230] width 32 height 14
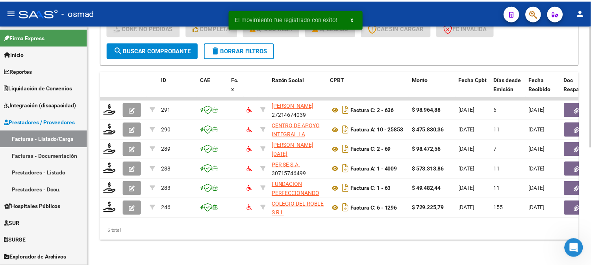
scroll to position [234, 0]
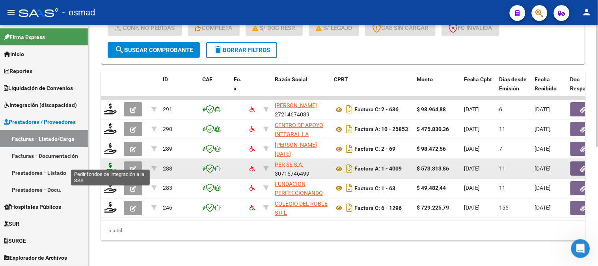
click at [113, 162] on icon at bounding box center [110, 167] width 13 height 11
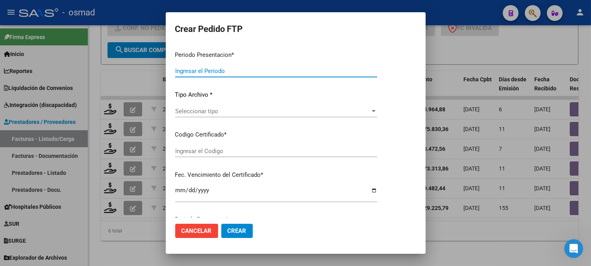
type input "202508"
type input "$ 573.313,86"
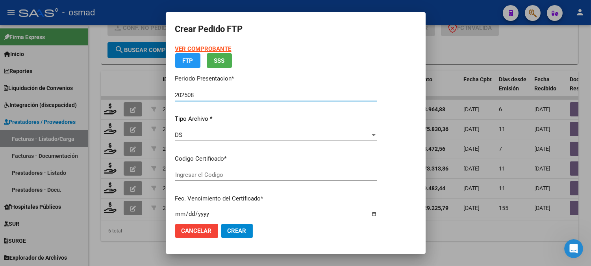
type input "ARG02000577554992024060720290607BS436"
type input "[DATE]"
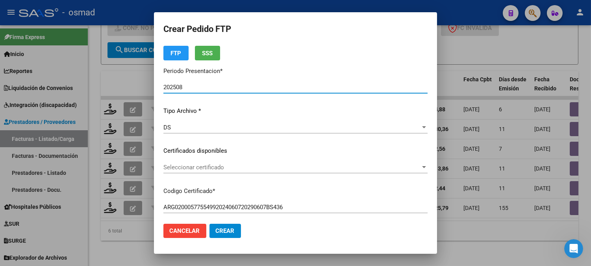
scroll to position [87, 0]
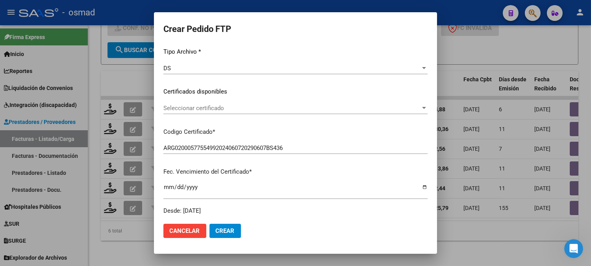
click at [262, 103] on div "Seleccionar certificado Seleccionar certificado" at bounding box center [295, 108] width 264 height 12
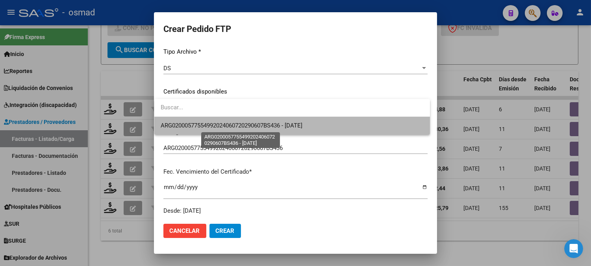
click at [256, 123] on span "ARG02000577554992024060720290607BS436 - [DATE]" at bounding box center [232, 125] width 142 height 7
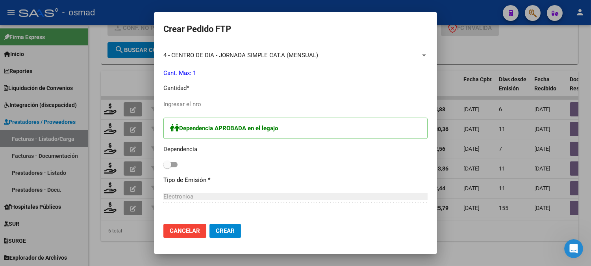
scroll to position [350, 0]
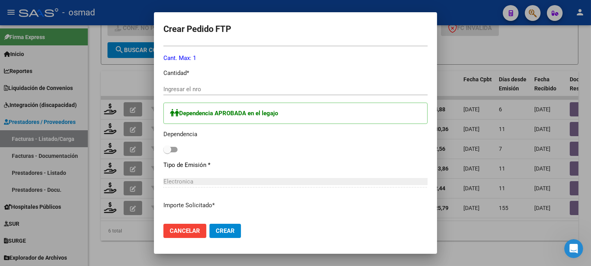
click at [266, 87] on input "Ingresar el nro" at bounding box center [295, 88] width 264 height 7
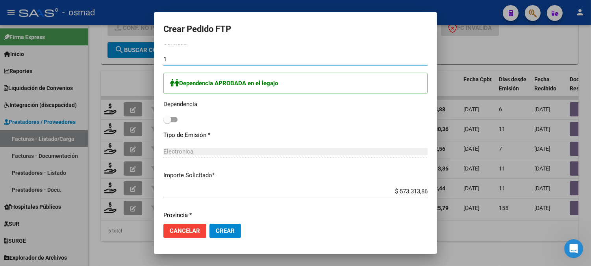
scroll to position [407, 0]
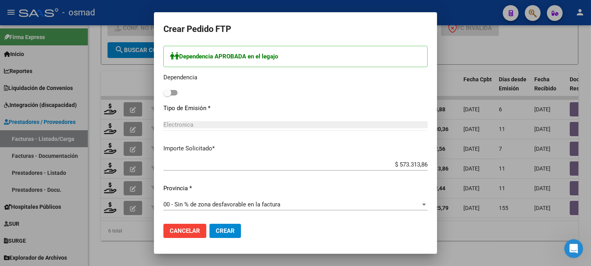
type input "1"
click at [171, 96] on label at bounding box center [170, 92] width 14 height 9
click at [167, 96] on input "checkbox" at bounding box center [167, 95] width 0 height 0
checkbox input "true"
click at [218, 231] on span "Crear" at bounding box center [225, 230] width 19 height 7
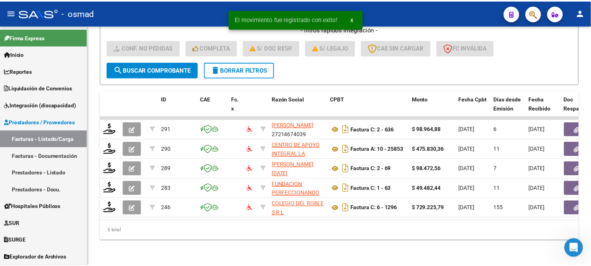
scroll to position [215, 0]
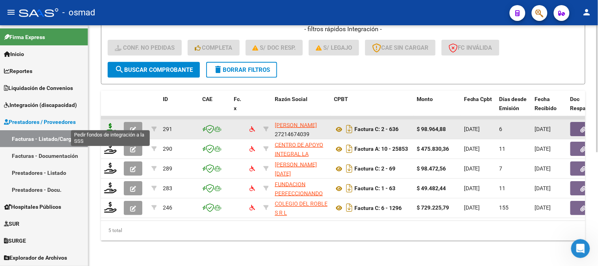
click at [112, 123] on icon at bounding box center [110, 128] width 13 height 11
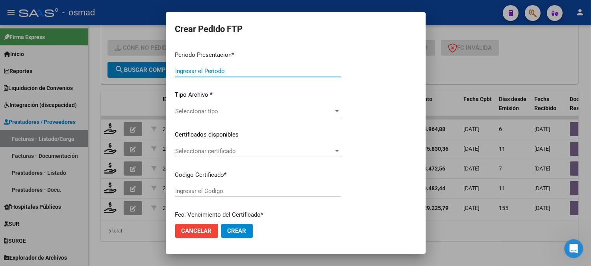
type input "202508"
type input "$ 98.964,88"
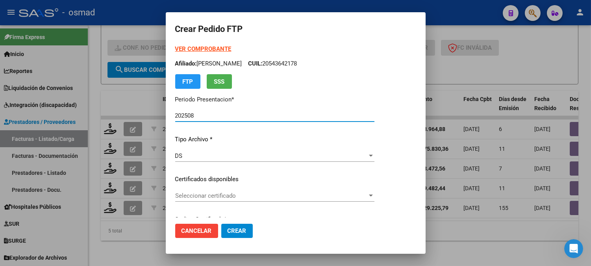
type input "02000588481782024041720270417"
type input "[DATE]"
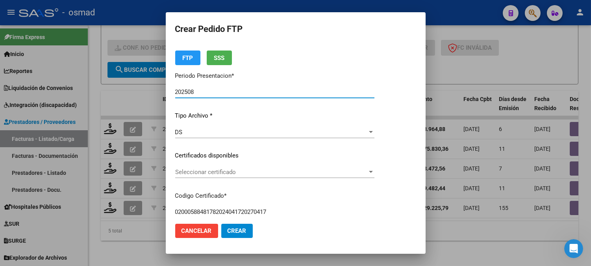
scroll to position [44, 0]
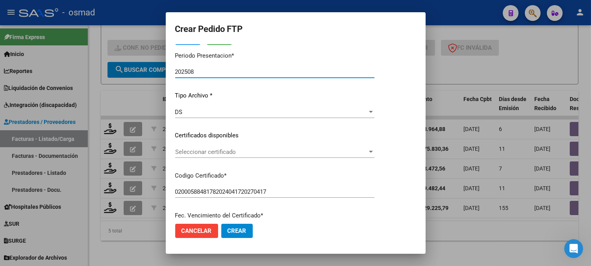
click at [286, 150] on span "Seleccionar certificado" at bounding box center [271, 151] width 192 height 7
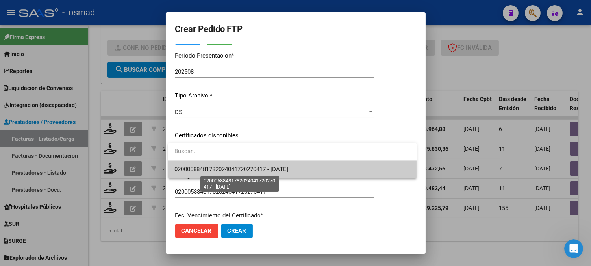
click at [278, 169] on span "02000588481782024041720270417 - [DATE]" at bounding box center [232, 168] width 114 height 7
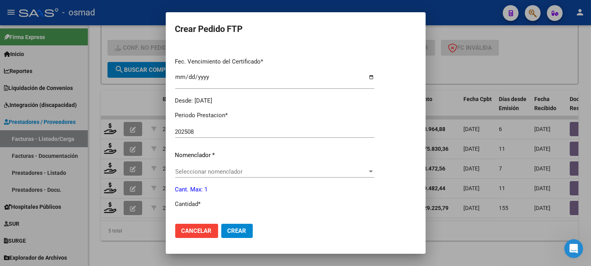
scroll to position [219, 0]
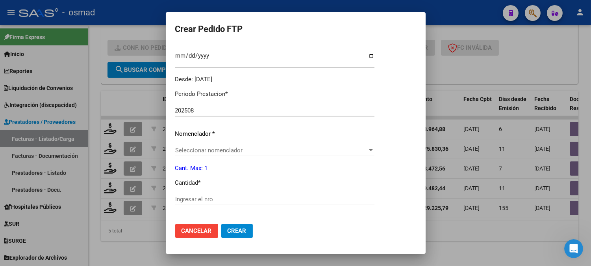
click at [296, 154] on div "Seleccionar nomenclador Seleccionar nomenclador" at bounding box center [274, 150] width 199 height 12
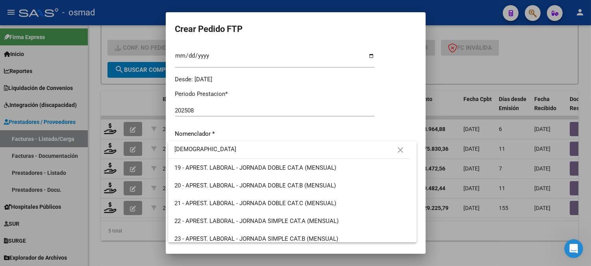
type input "[DEMOGRAPHIC_DATA]"
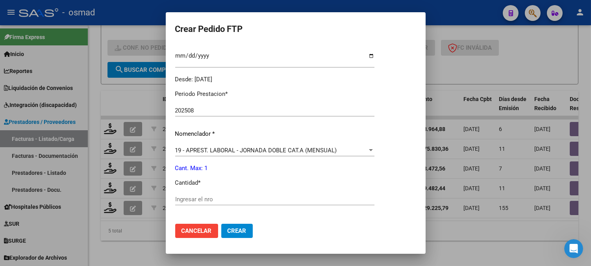
click at [343, 145] on div "19 - APREST. LABORAL - JORNADA DOBLE CAT.A (MENSUAL) Seleccionar nomenclador" at bounding box center [274, 150] width 199 height 12
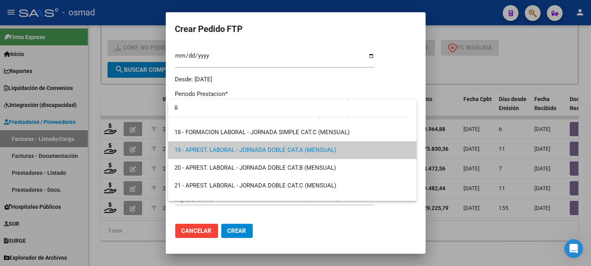
scroll to position [0, 0]
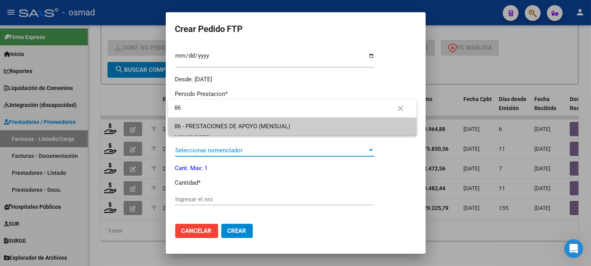
type input "86"
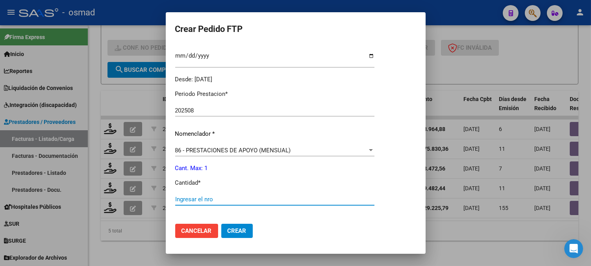
click at [248, 199] on input "Ingresar el nro" at bounding box center [274, 198] width 199 height 7
type input "1"
click at [221, 223] on button "Crear" at bounding box center [237, 230] width 32 height 14
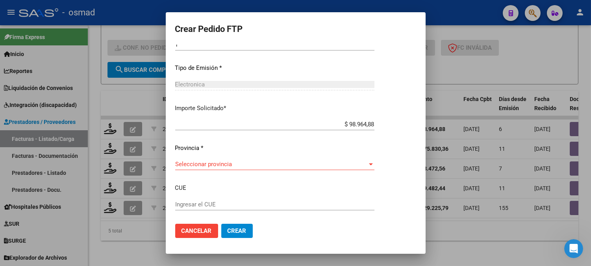
scroll to position [394, 0]
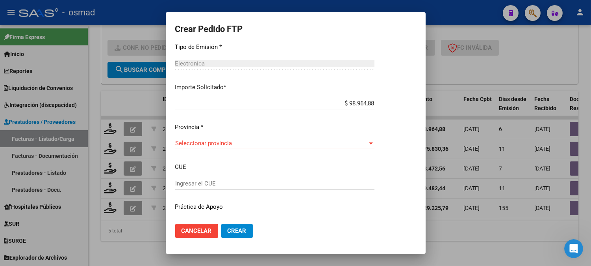
click at [305, 139] on div "Seleccionar provincia Seleccionar provincia" at bounding box center [274, 143] width 199 height 12
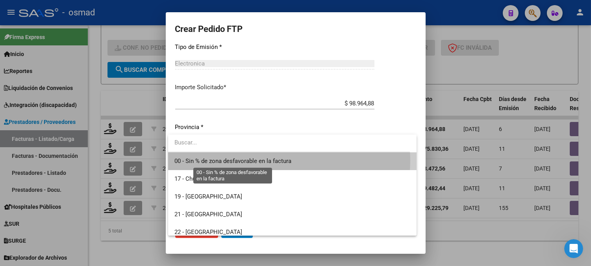
click at [279, 160] on span "00 - Sin % de zona desfavorable en la factura" at bounding box center [233, 160] width 117 height 7
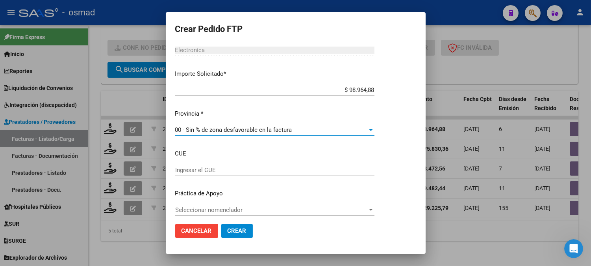
scroll to position [412, 0]
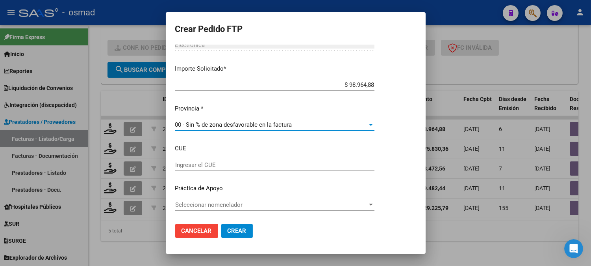
click at [254, 164] on input "Ingresar el CUE" at bounding box center [274, 164] width 199 height 7
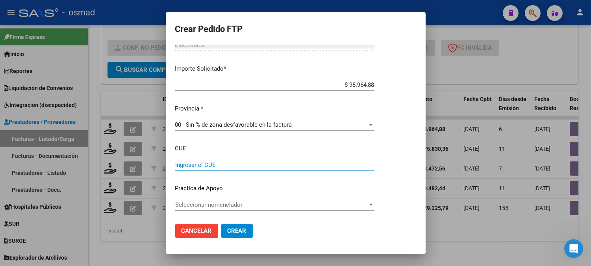
click at [237, 165] on input "Ingresar el CUE" at bounding box center [274, 164] width 199 height 7
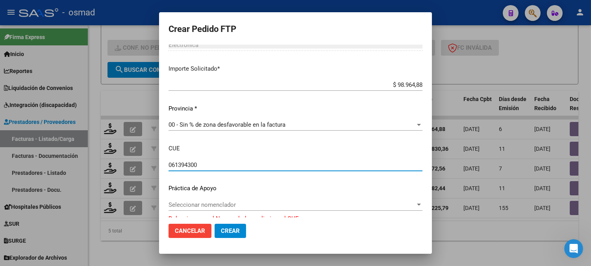
type input "061394300"
click at [210, 201] on span "Seleccionar nomenclador" at bounding box center [292, 204] width 247 height 7
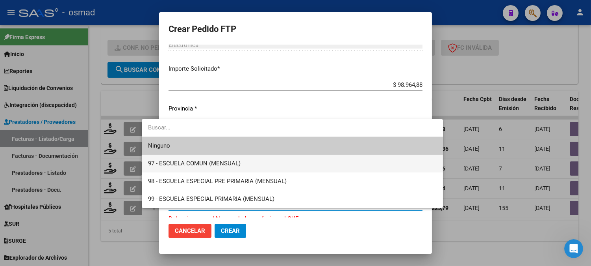
click at [215, 168] on span "97 - ESCUELA COMUN (MENSUAL)" at bounding box center [292, 163] width 289 height 18
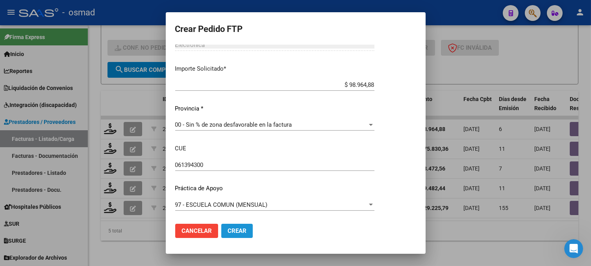
click at [240, 229] on span "Crear" at bounding box center [237, 230] width 19 height 7
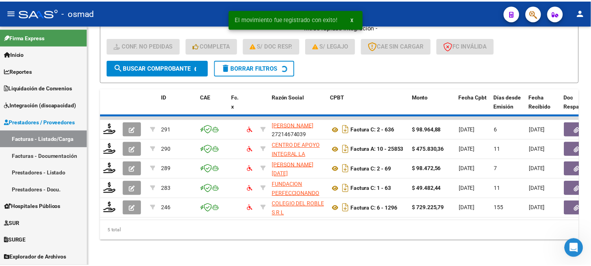
scroll to position [195, 0]
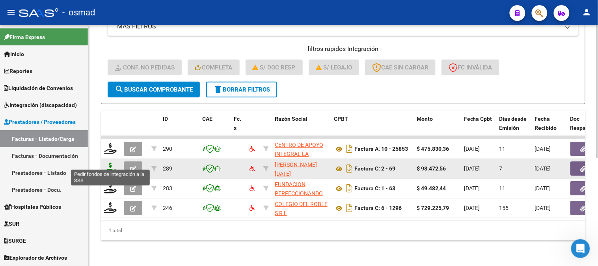
click at [112, 162] on icon at bounding box center [110, 167] width 13 height 11
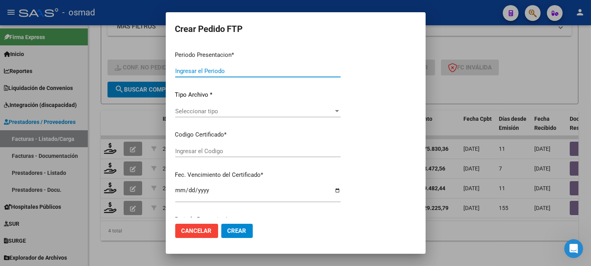
type input "202508"
type input "$ 98.472,56"
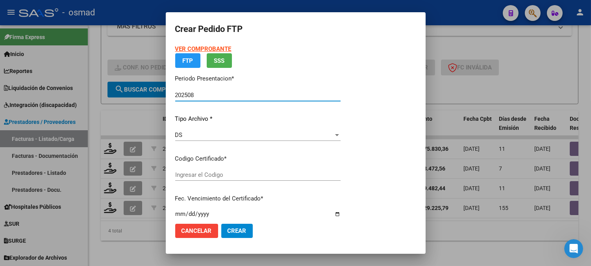
type input "02000588481782024041720270417"
type input "[DATE]"
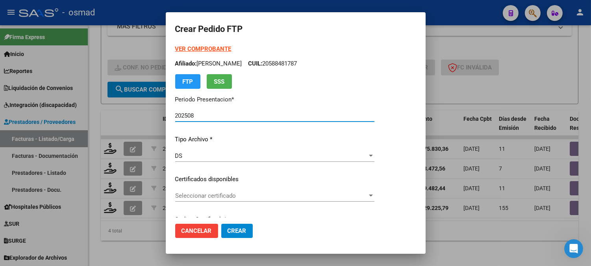
scroll to position [44, 0]
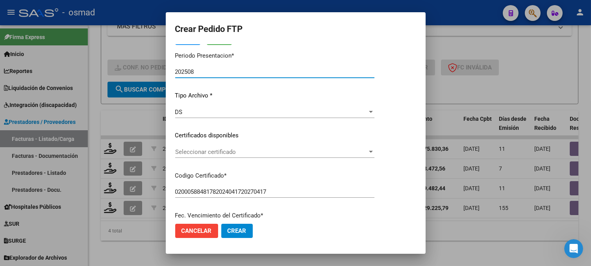
click at [288, 147] on div "Seleccionar certificado Seleccionar certificado" at bounding box center [274, 152] width 199 height 12
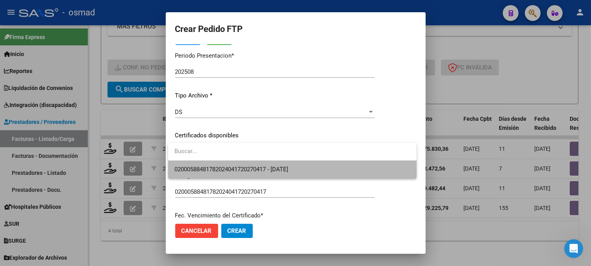
click at [273, 165] on span "02000588481782024041720270417 - [DATE]" at bounding box center [293, 169] width 236 height 18
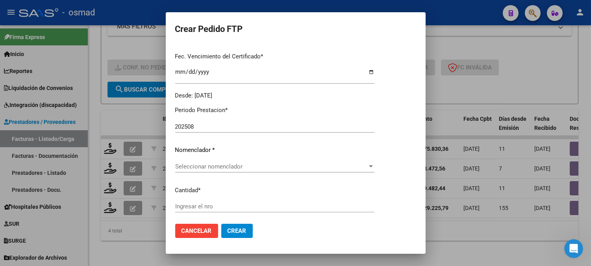
scroll to position [219, 0]
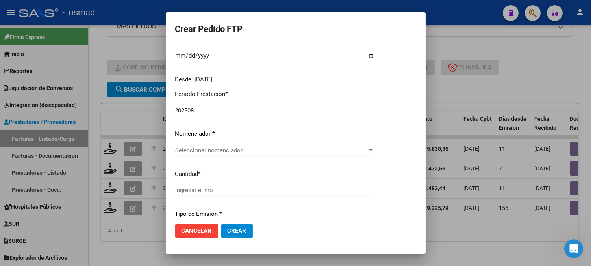
click at [280, 151] on span "Seleccionar nomenclador" at bounding box center [271, 150] width 192 height 7
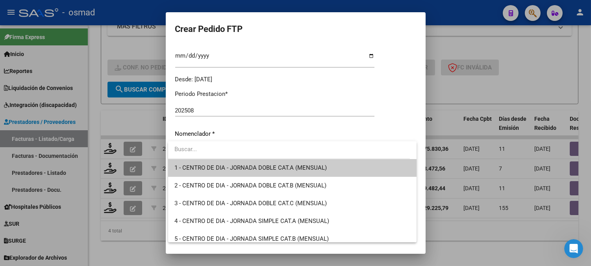
click at [270, 145] on input "dropdown search" at bounding box center [289, 149] width 242 height 18
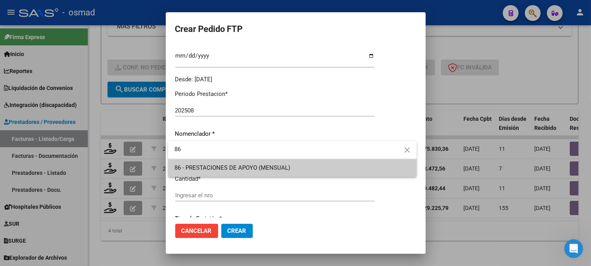
type input "86"
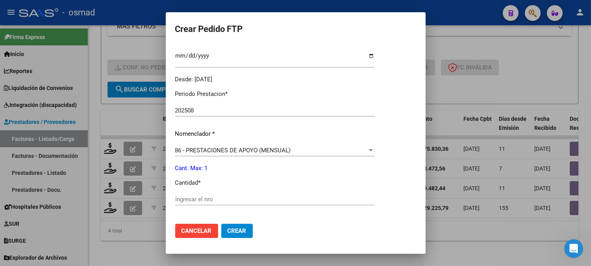
click at [229, 194] on div "Ingresar el nro" at bounding box center [274, 199] width 199 height 12
type input "1"
click at [221, 223] on button "Crear" at bounding box center [237, 230] width 32 height 14
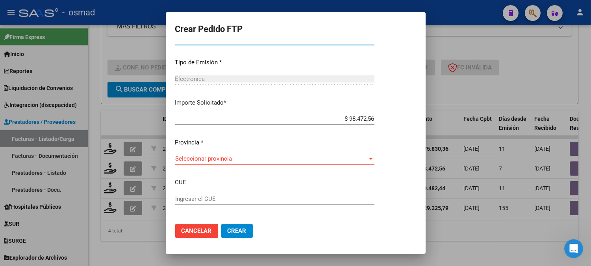
scroll to position [412, 0]
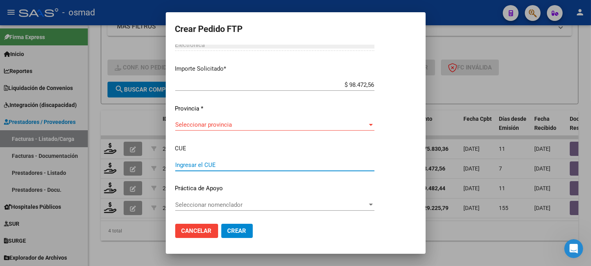
click at [274, 161] on input "Ingresar el CUE" at bounding box center [274, 164] width 199 height 7
click at [288, 133] on div "Seleccionar provincia Seleccionar provincia" at bounding box center [274, 128] width 199 height 19
click at [290, 126] on span "Seleccionar provincia" at bounding box center [271, 124] width 192 height 7
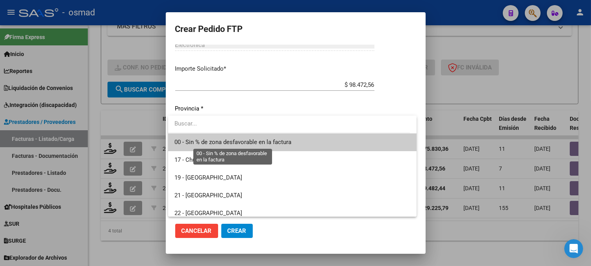
click at [276, 143] on span "00 - Sin % de zona desfavorable en la factura" at bounding box center [233, 141] width 117 height 7
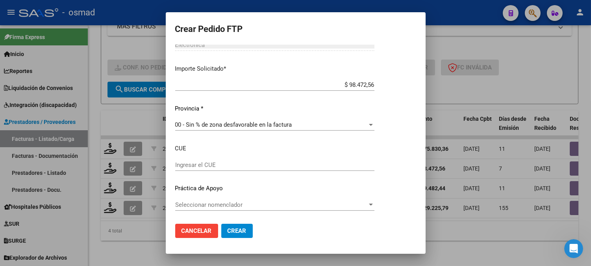
click at [247, 159] on div "Ingresar el CUE" at bounding box center [274, 165] width 199 height 12
click at [206, 165] on input "Ingresar el CUE" at bounding box center [274, 164] width 199 height 7
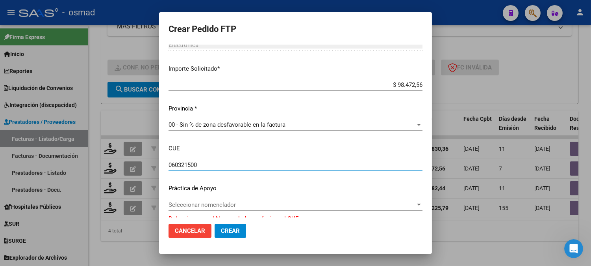
type input "060321500"
click at [215, 223] on button "Crear" at bounding box center [231, 230] width 32 height 14
click at [219, 206] on span "Seleccionar nomenclador" at bounding box center [292, 204] width 247 height 7
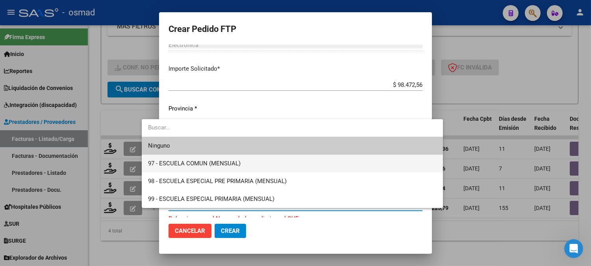
click at [292, 163] on span "97 - ESCUELA COMUN (MENSUAL)" at bounding box center [292, 163] width 289 height 18
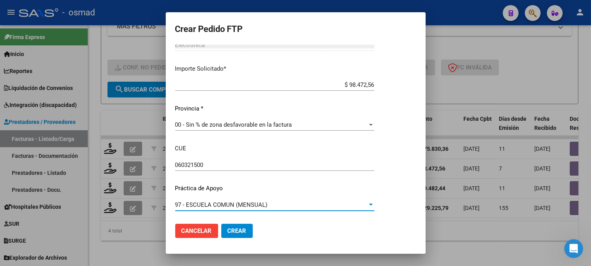
click at [241, 230] on span "Crear" at bounding box center [237, 230] width 19 height 7
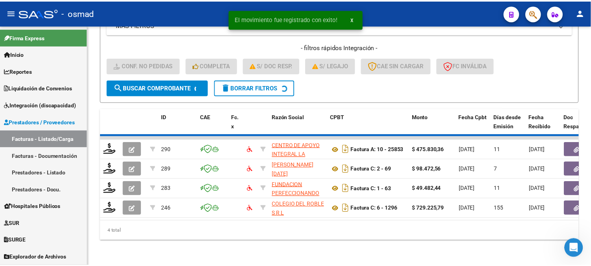
scroll to position [175, 0]
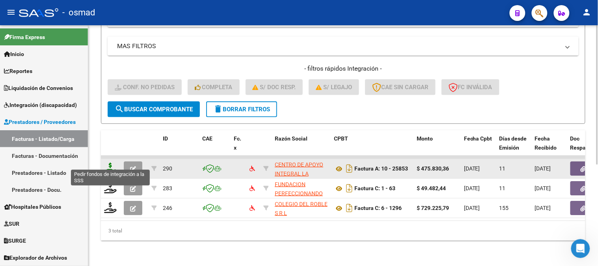
click at [111, 162] on icon at bounding box center [110, 167] width 13 height 11
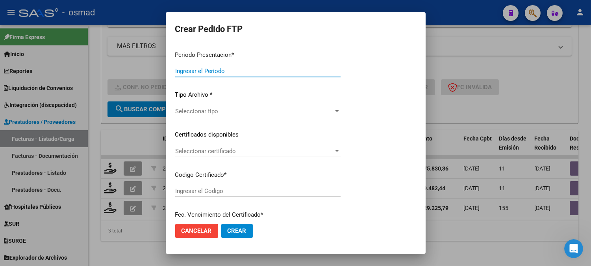
type input "202508"
type input "$ 475.830,36"
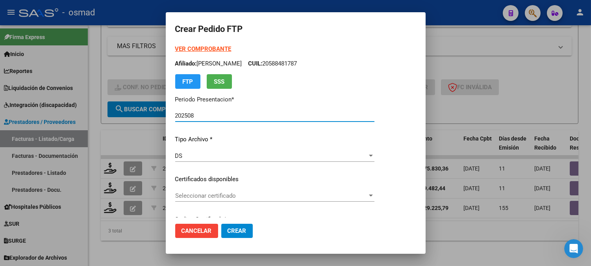
type input "02000588481782024041720270417"
type input "[DATE]"
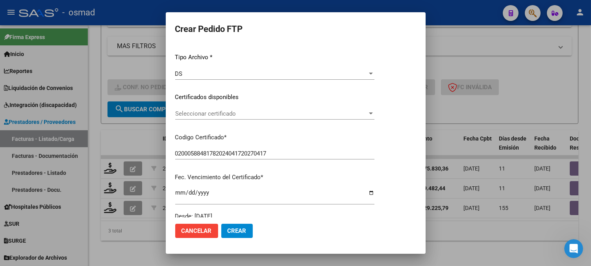
scroll to position [87, 0]
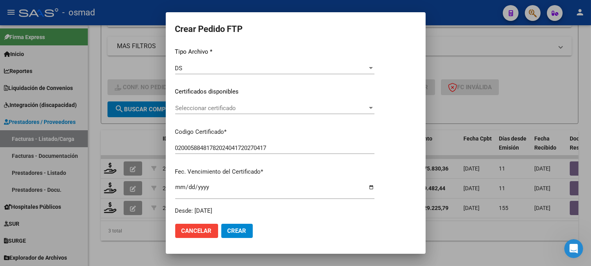
click at [296, 104] on div "Seleccionar certificado Seleccionar certificado" at bounding box center [274, 108] width 199 height 12
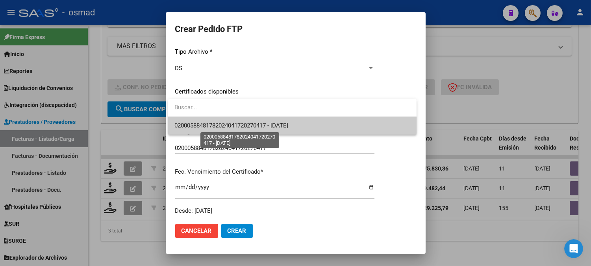
click at [282, 124] on span "02000588481782024041720270417 - [DATE]" at bounding box center [232, 125] width 114 height 7
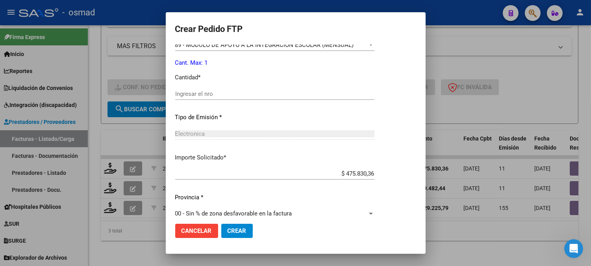
scroll to position [333, 0]
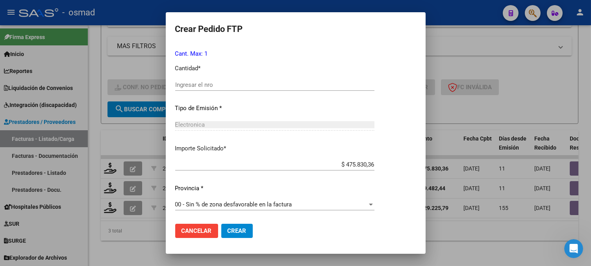
click at [196, 86] on input "Ingresar el nro" at bounding box center [274, 84] width 199 height 7
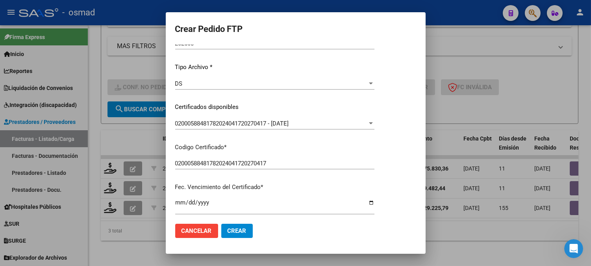
scroll to position [70, 0]
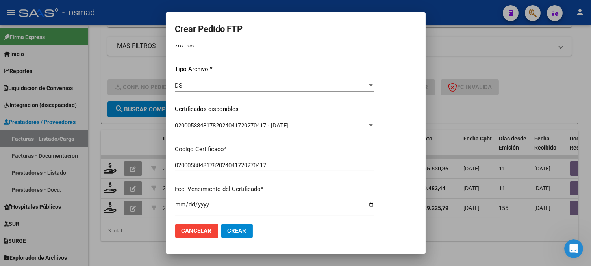
type input "1"
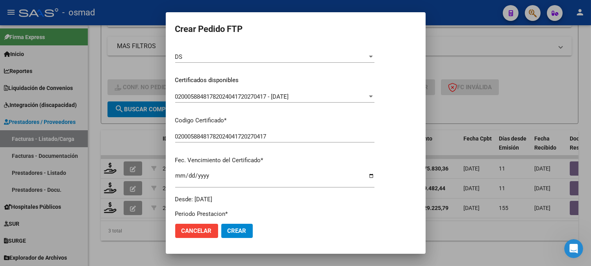
scroll to position [114, 0]
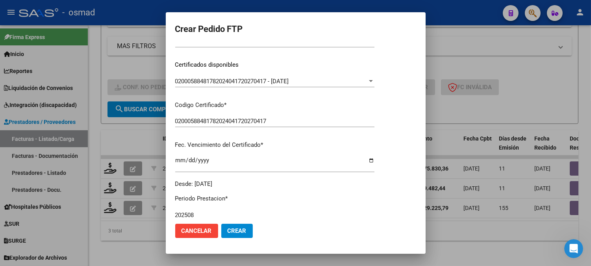
click at [233, 232] on span "Crear" at bounding box center [237, 230] width 19 height 7
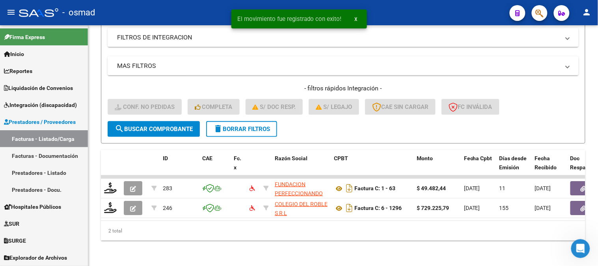
scroll to position [156, 0]
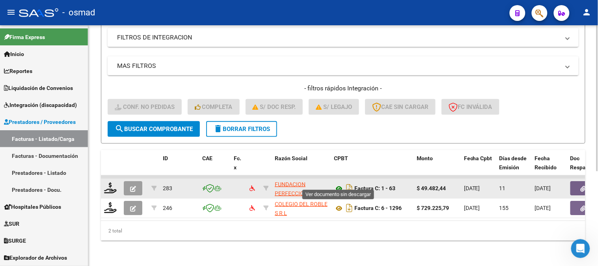
click at [338, 184] on icon at bounding box center [339, 188] width 10 height 9
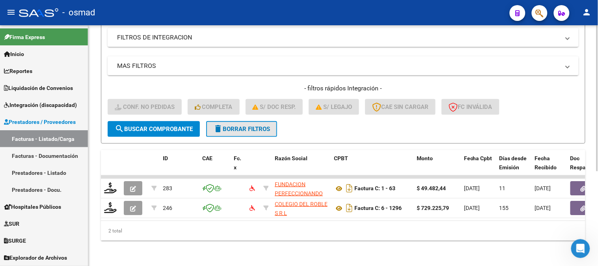
click at [258, 126] on button "delete Borrar Filtros" at bounding box center [241, 129] width 71 height 16
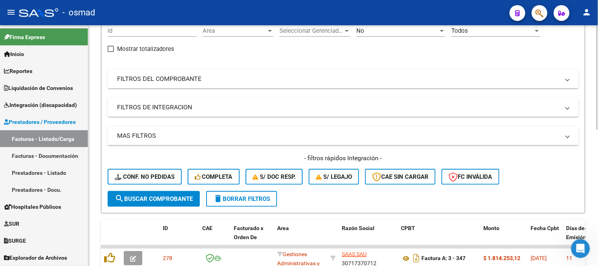
scroll to position [68, 0]
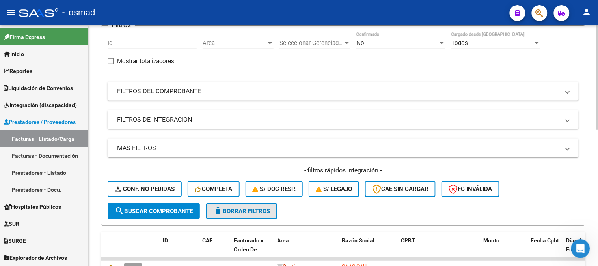
click at [259, 211] on span "delete Borrar Filtros" at bounding box center [241, 210] width 57 height 7
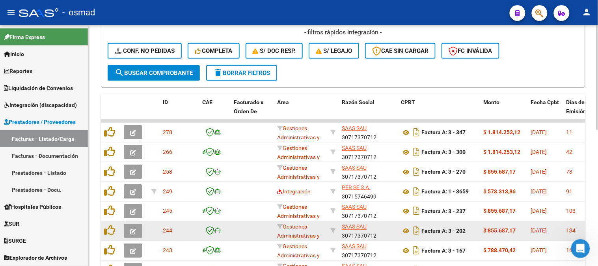
scroll to position [156, 0]
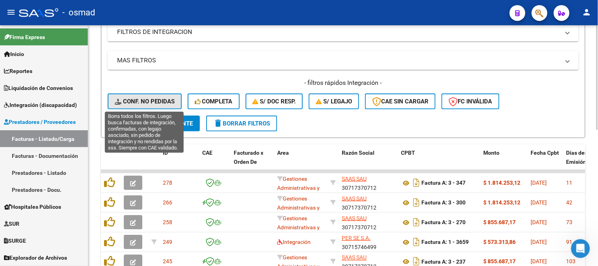
click at [170, 99] on span "Conf. no pedidas" at bounding box center [145, 101] width 60 height 7
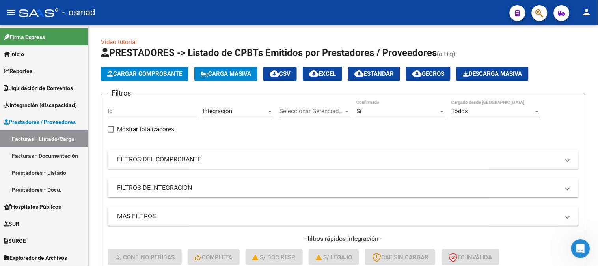
scroll to position [156, 0]
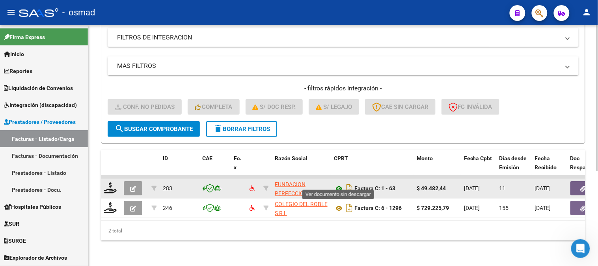
click at [340, 184] on icon at bounding box center [339, 188] width 10 height 9
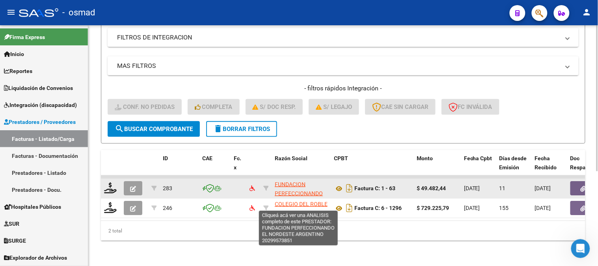
click at [301, 182] on span "FUNDACION PERFECCIONANDO EL NORDESTE ARGENTINO" at bounding box center [299, 197] width 48 height 33
type textarea "20299573851"
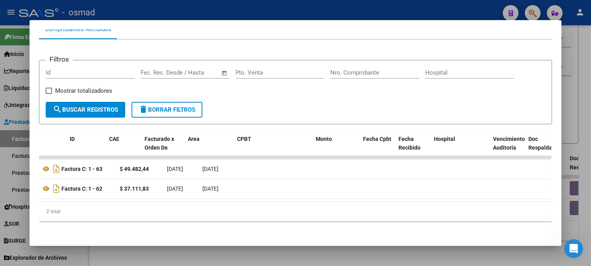
scroll to position [0, 0]
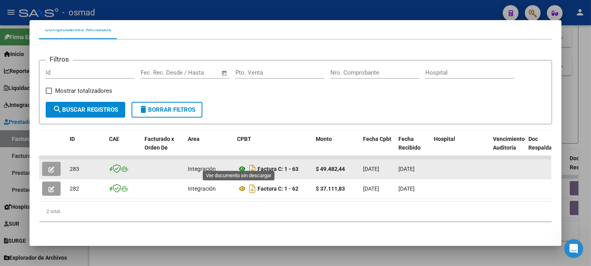
click at [240, 164] on icon at bounding box center [242, 168] width 10 height 9
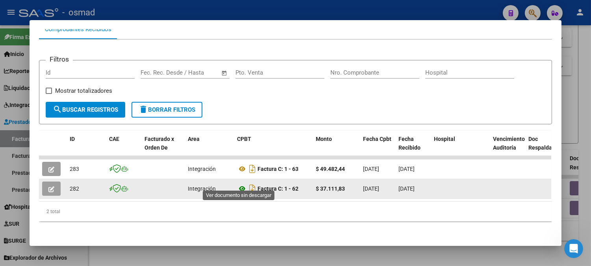
click at [238, 184] on icon at bounding box center [242, 188] width 10 height 9
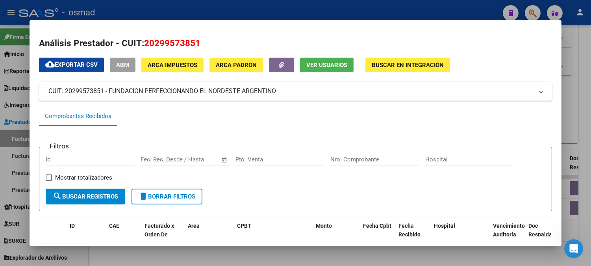
click at [573, 80] on div at bounding box center [295, 133] width 591 height 266
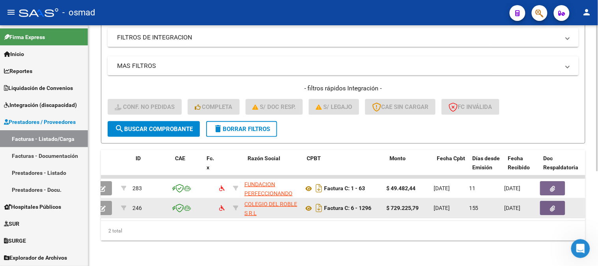
scroll to position [0, 27]
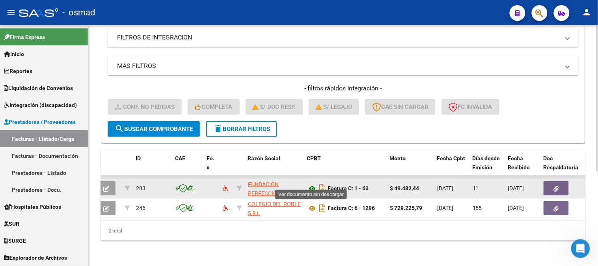
click at [313, 184] on icon at bounding box center [312, 188] width 10 height 9
